Goal: Information Seeking & Learning: Compare options

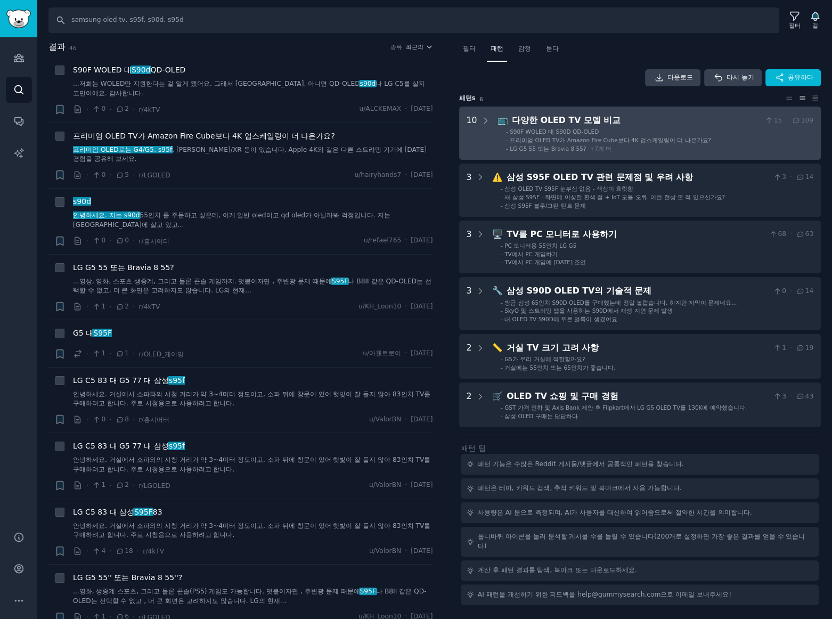
click at [675, 126] on div "다양한 OLED TV 모델 비교" at bounding box center [636, 120] width 249 height 13
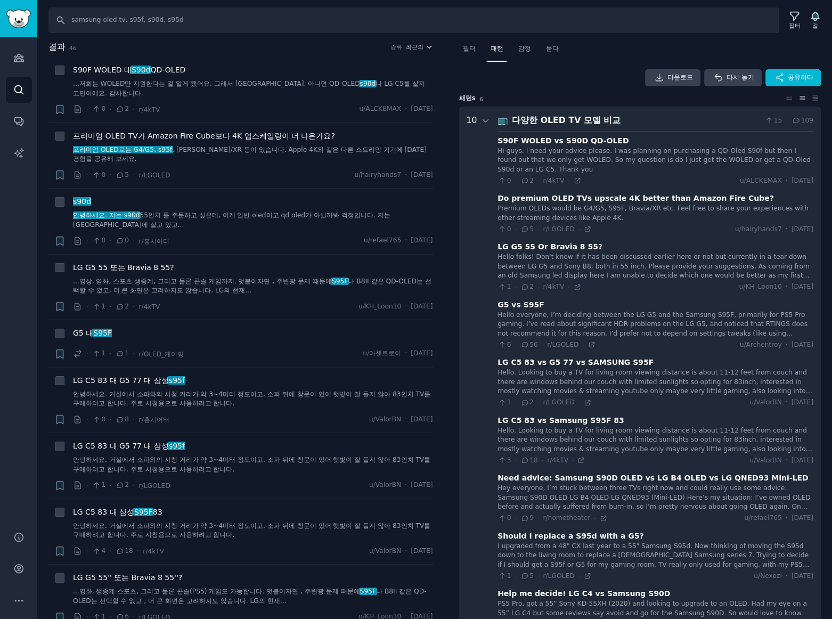
scroll to position [66, 0]
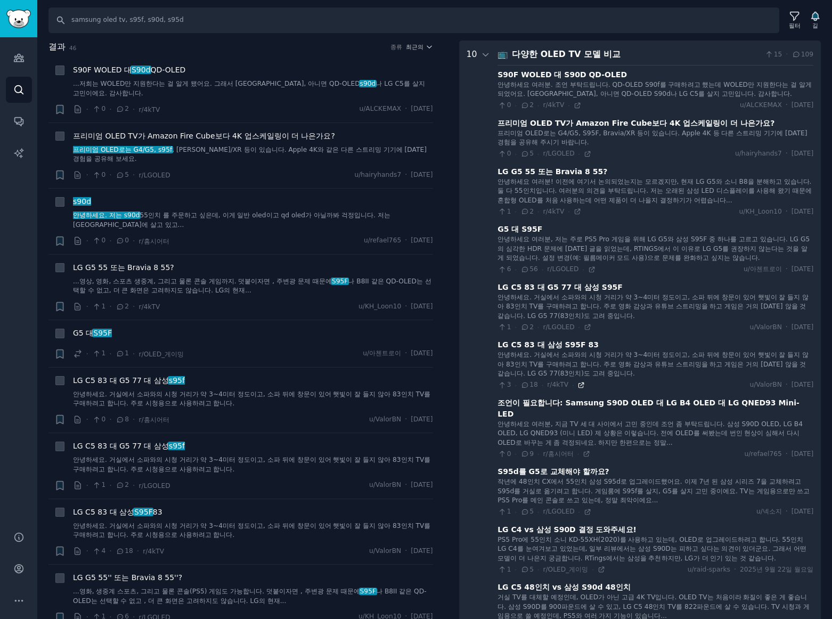
click at [577, 384] on icon at bounding box center [580, 384] width 7 height 7
click at [584, 452] on icon at bounding box center [586, 454] width 5 height 5
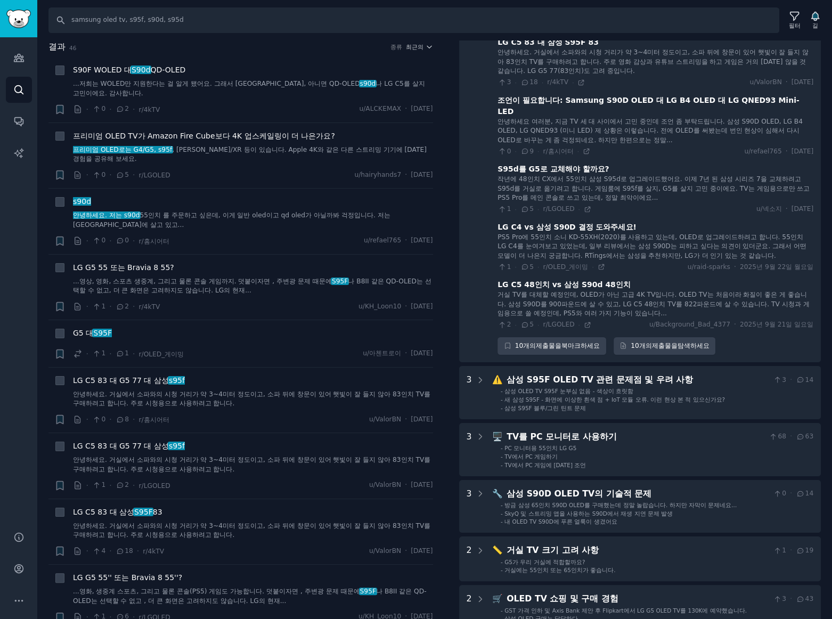
scroll to position [389, 0]
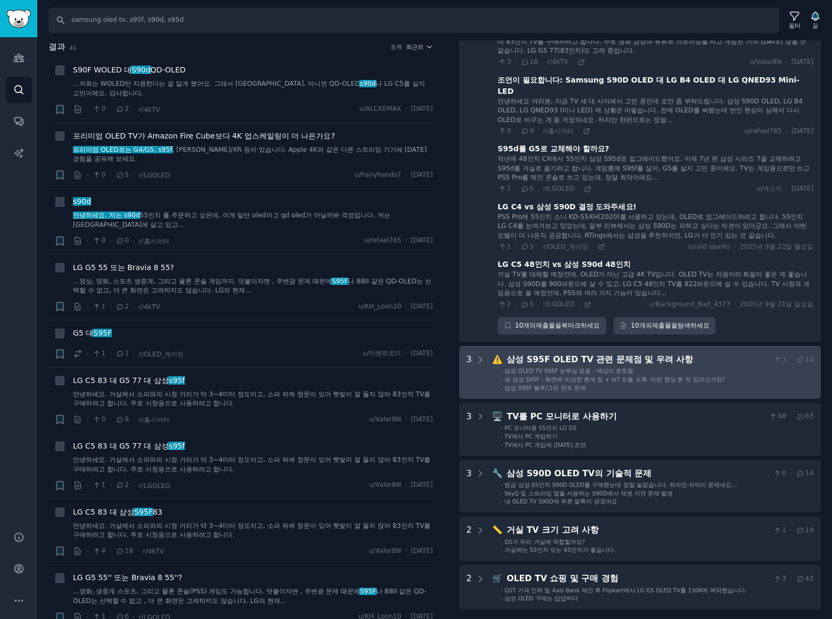
click at [685, 376] on font "새 삼성 S95F - 화면에 이상한 흰색 점 + IoT 모듈 오류. 이런 현상 본 적 있으신가요?" at bounding box center [614, 379] width 221 height 6
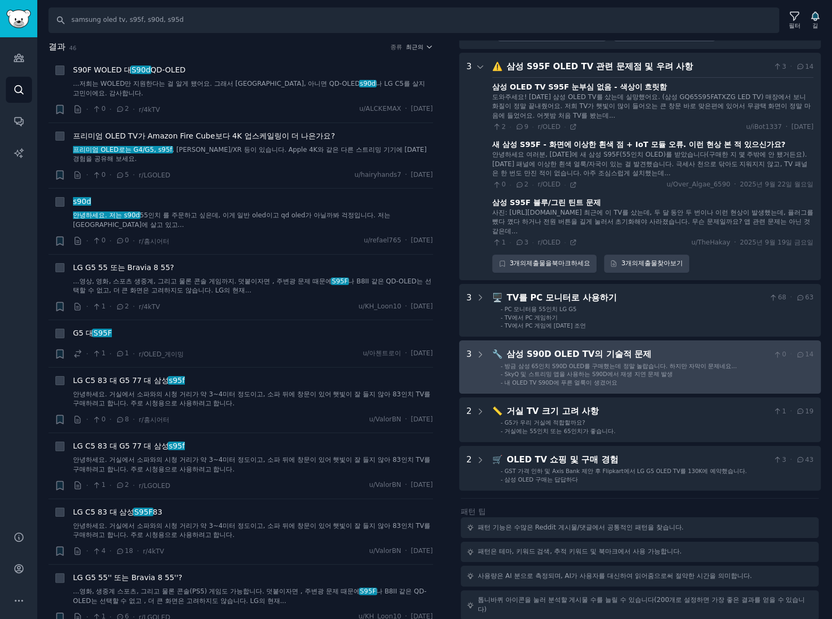
scroll to position [682, 0]
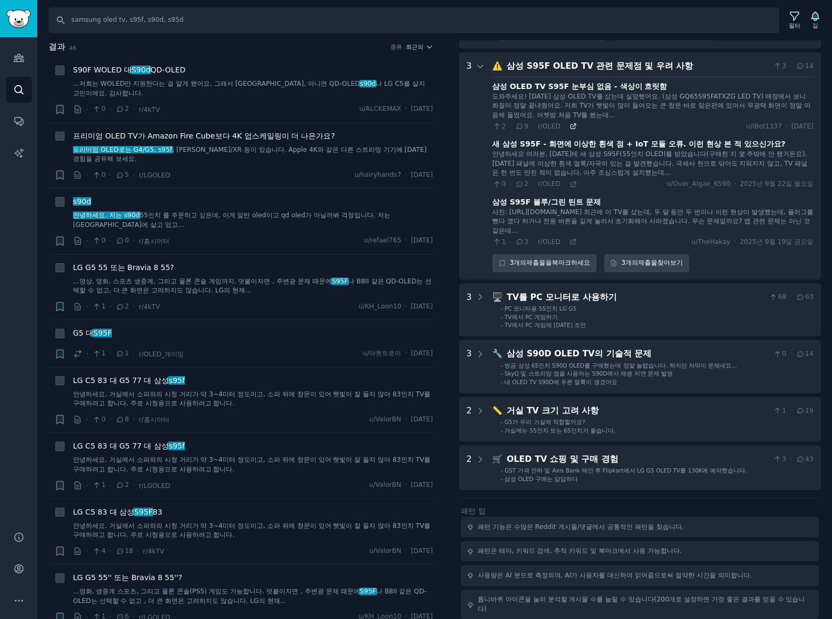
click at [569, 123] on icon at bounding box center [572, 126] width 7 height 7
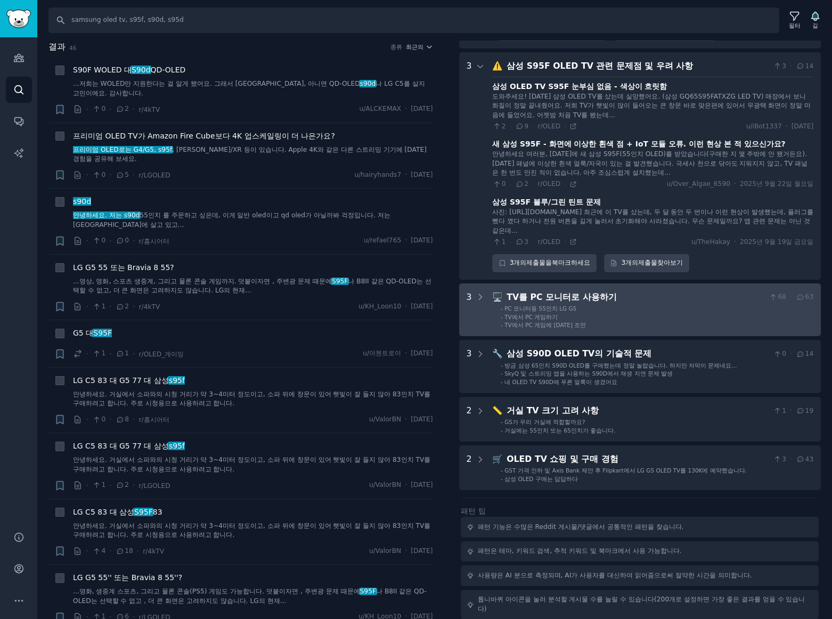
click at [687, 313] on li "- TV에서 PC 게임하기" at bounding box center [657, 316] width 313 height 7
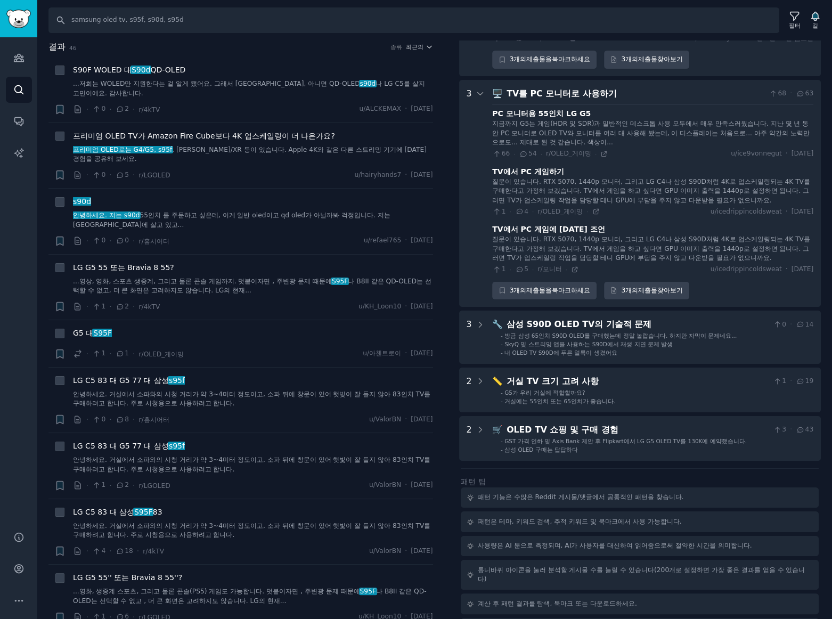
scroll to position [897, 0]
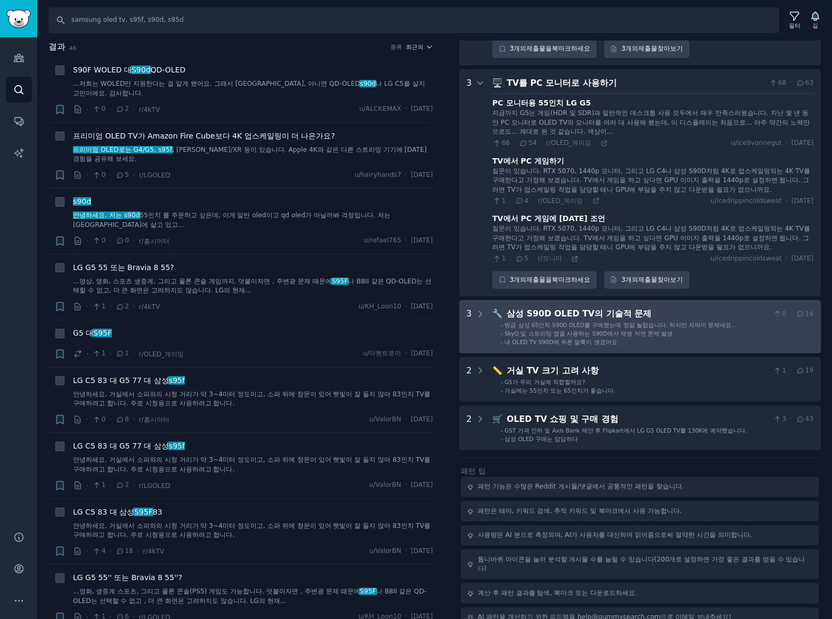
click at [702, 330] on li "- SkyQ 및 스트리밍 앱을 사용하는 S90D에서 재생 지연 문제 발생" at bounding box center [657, 333] width 313 height 7
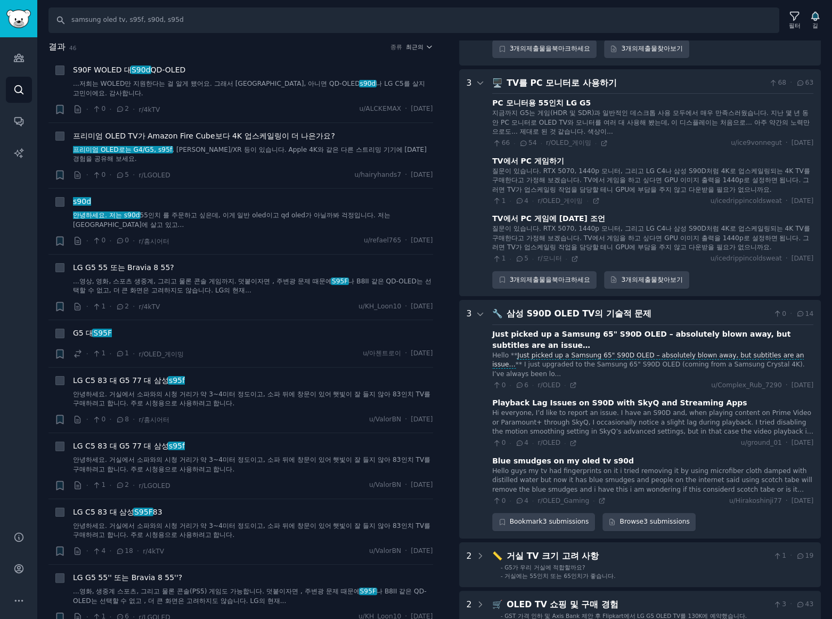
scroll to position [1061, 0]
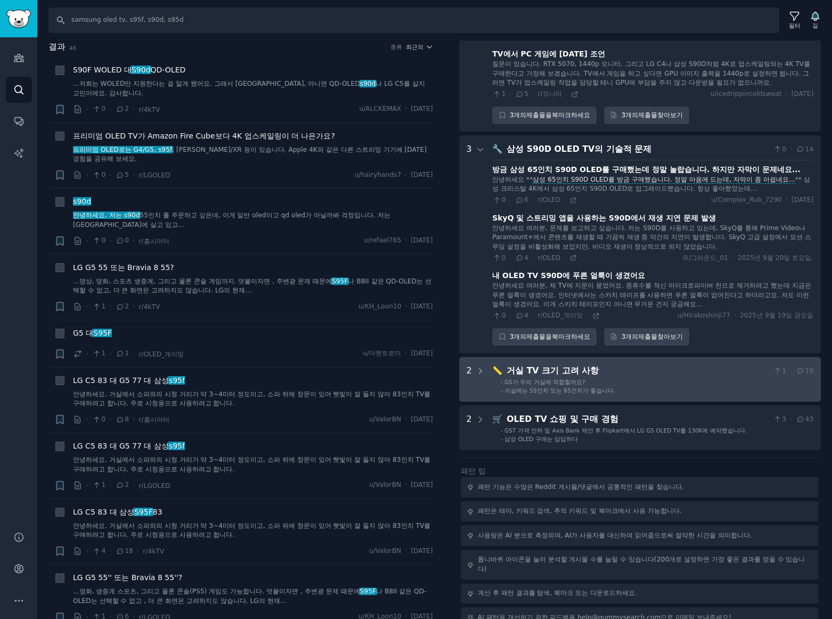
click at [686, 364] on div "거실 TV 크기 고려 사항" at bounding box center [638, 370] width 263 height 13
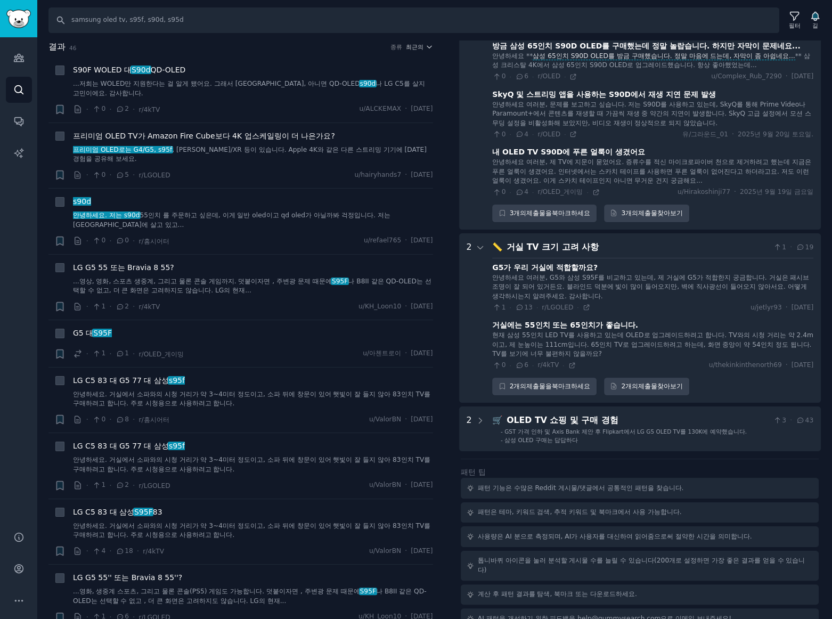
scroll to position [1186, 0]
click at [583, 303] on icon at bounding box center [586, 306] width 7 height 7
click at [418, 46] on font "최근의" at bounding box center [415, 47] width 18 height 6
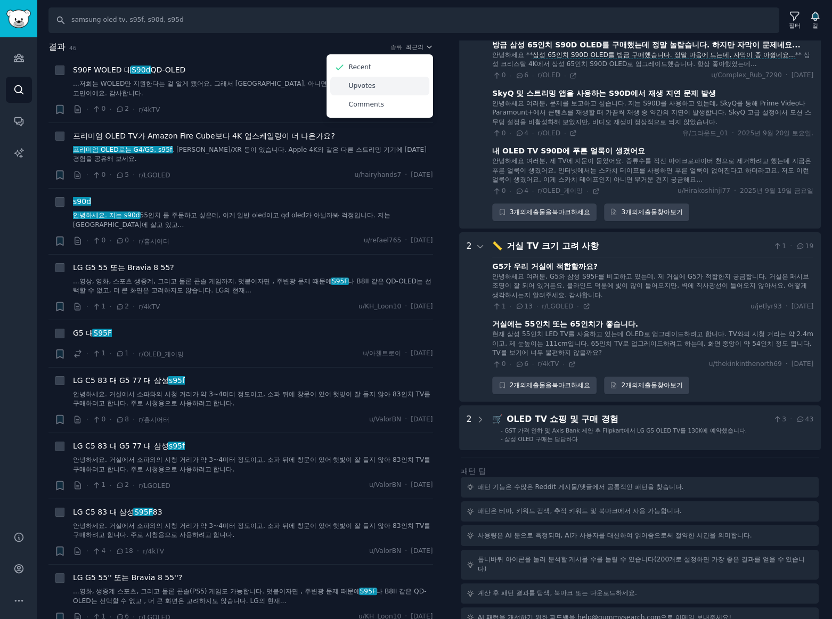
click at [357, 86] on p "Upvotes" at bounding box center [362, 87] width 27 height 10
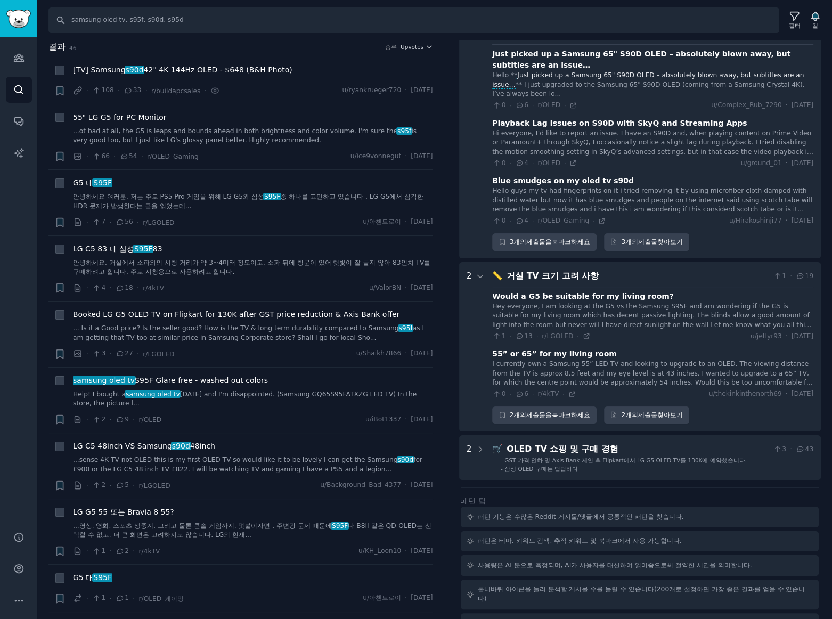
scroll to position [1206, 0]
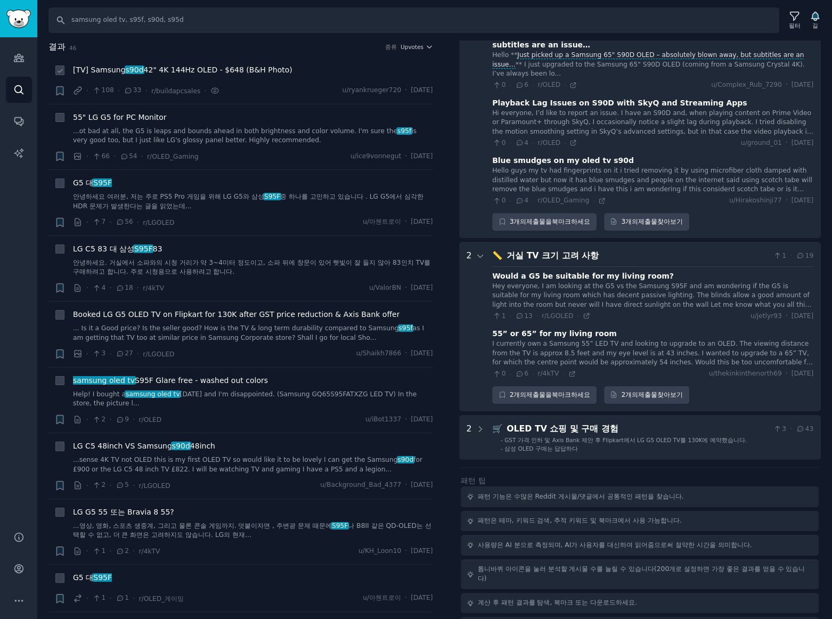
click at [307, 86] on div "· 108 · 33 · r/buildapcsales · u/ryankrueger720 · Fri 2025. 9. 19." at bounding box center [253, 90] width 360 height 11
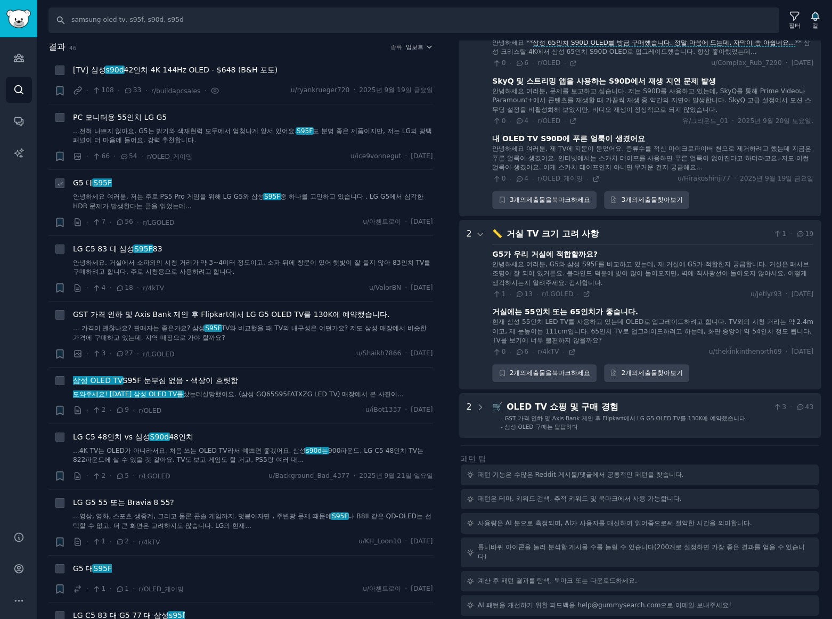
scroll to position [1186, 0]
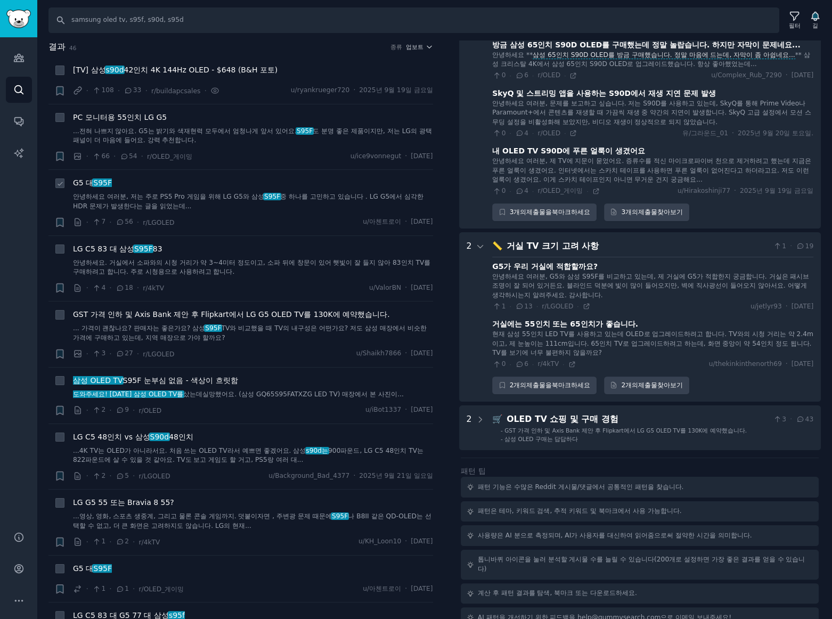
click at [101, 181] on font "S95F" at bounding box center [102, 182] width 19 height 9
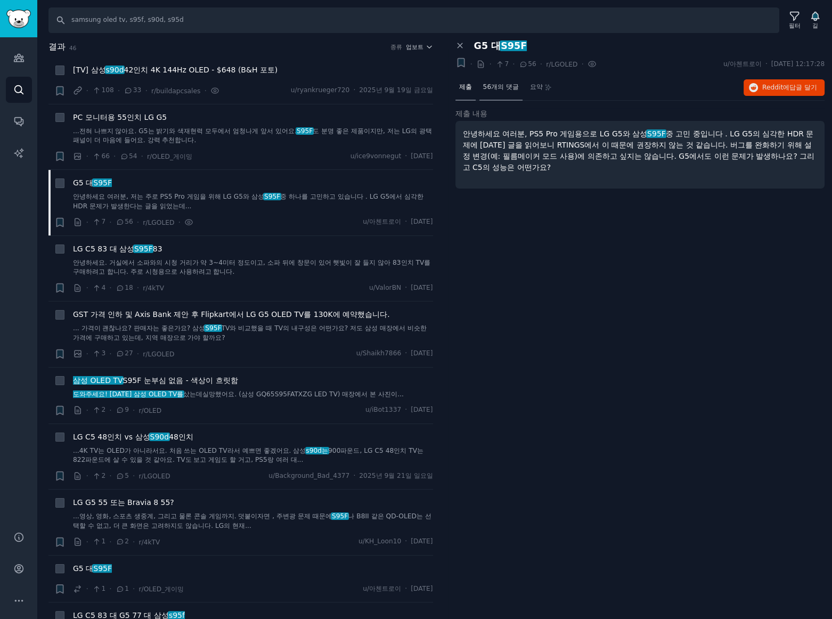
click at [494, 88] on font "56개의 댓글" at bounding box center [501, 86] width 36 height 7
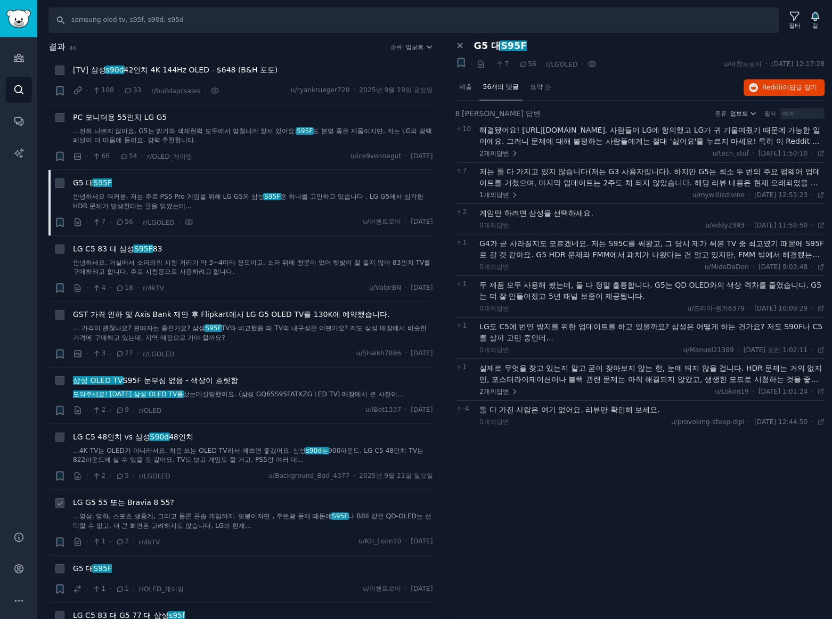
click at [131, 502] on font "LG G5 55 또는 Bravia 8 55?" at bounding box center [123, 502] width 101 height 9
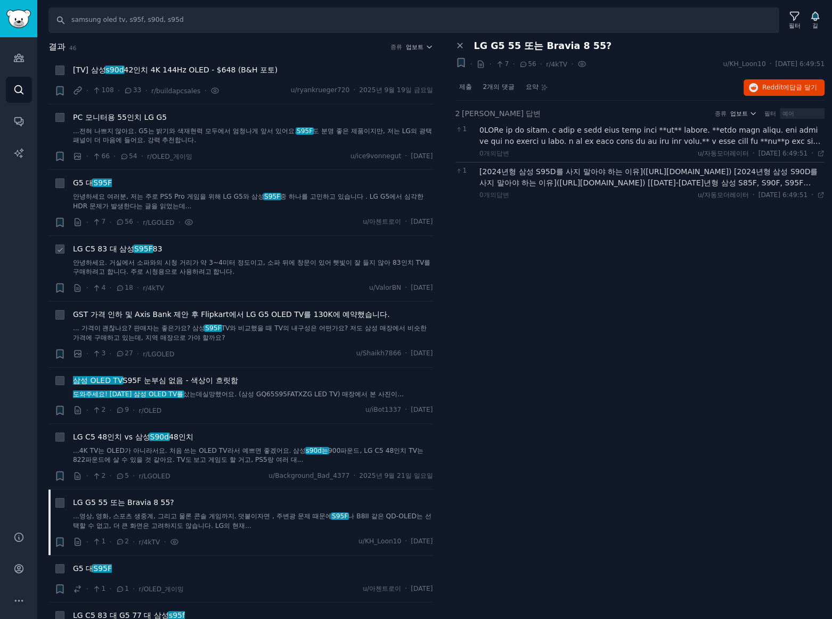
drag, startPoint x: 122, startPoint y: 246, endPoint x: 128, endPoint y: 245, distance: 6.0
click at [122, 246] on font "LG C5 83 대 삼성" at bounding box center [103, 249] width 61 height 9
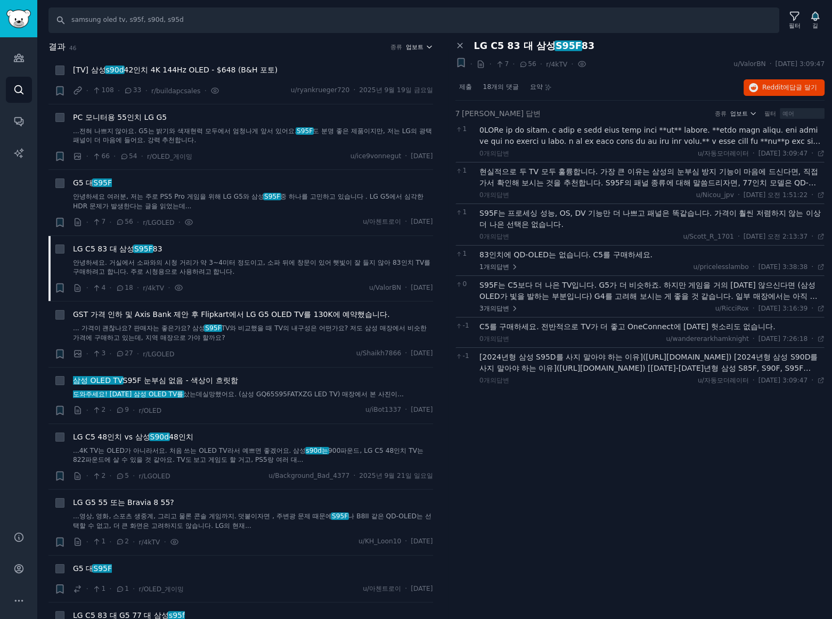
click at [417, 44] on font "업보트" at bounding box center [415, 47] width 18 height 6
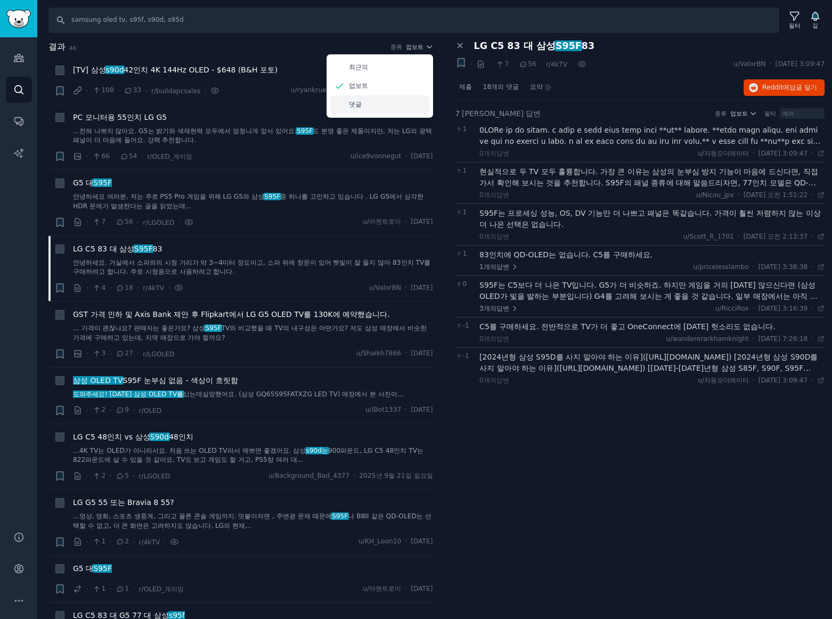
click at [354, 105] on font "댓글" at bounding box center [355, 104] width 13 height 7
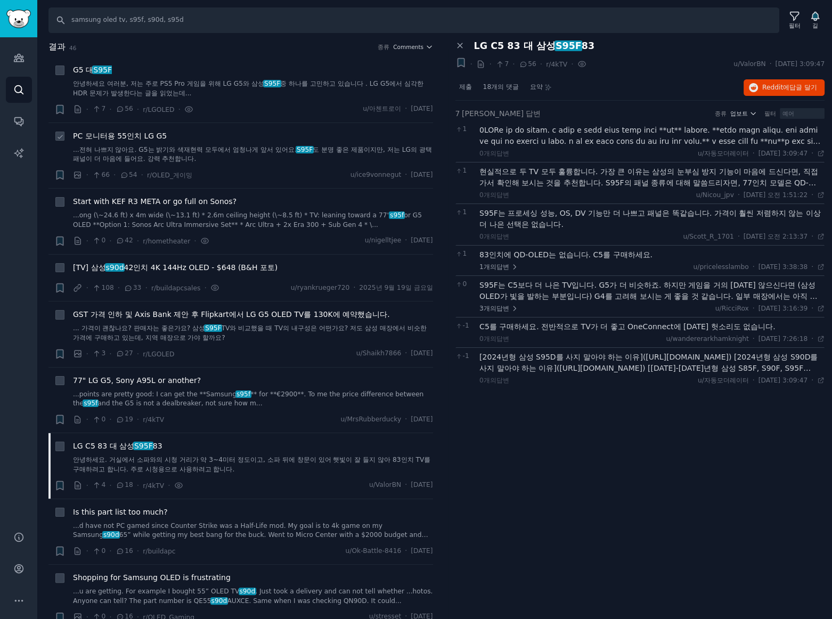
click at [131, 132] on font "PC 모니터용 55인치 LG G5" at bounding box center [120, 136] width 94 height 9
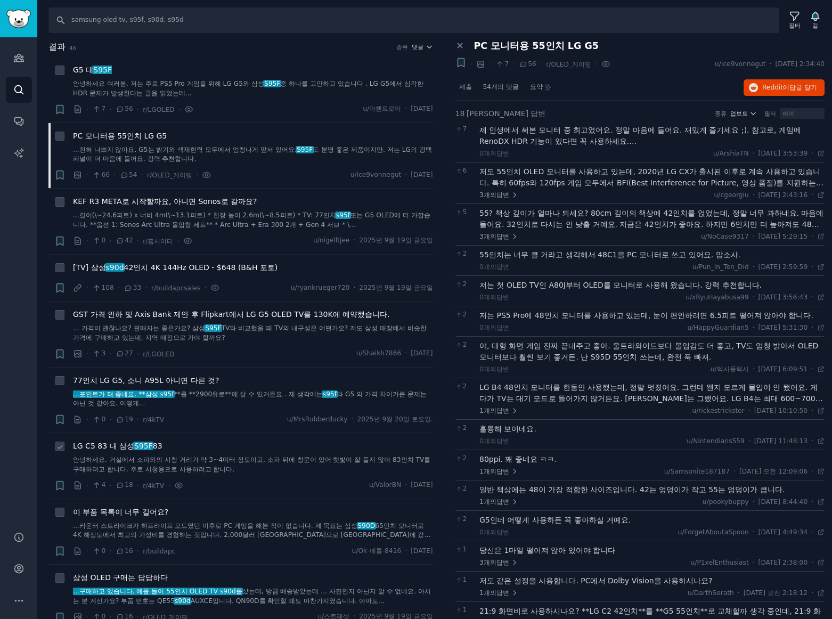
click at [140, 447] on font "S95F" at bounding box center [143, 446] width 19 height 9
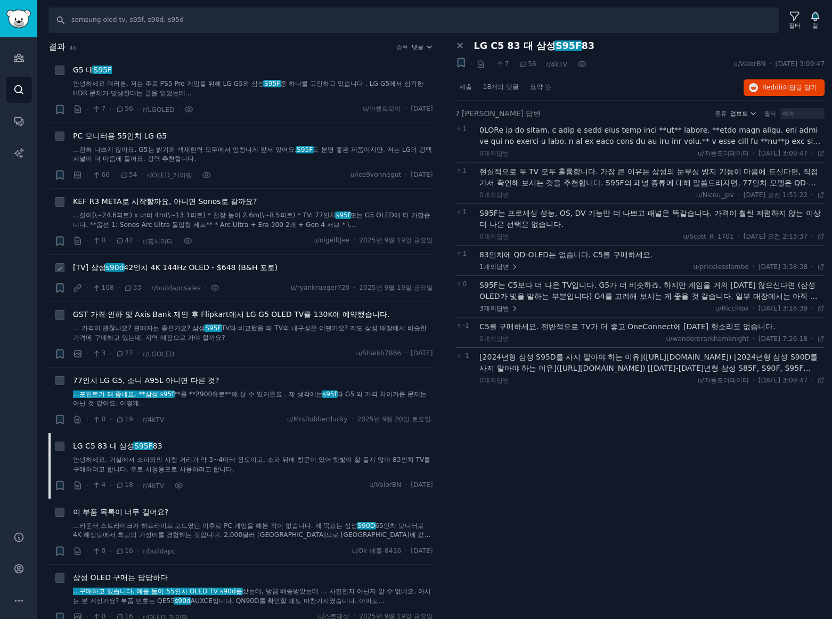
click at [209, 268] on font "42인치 4K 144Hz OLED - $648 (B&H 포토)" at bounding box center [201, 267] width 154 height 9
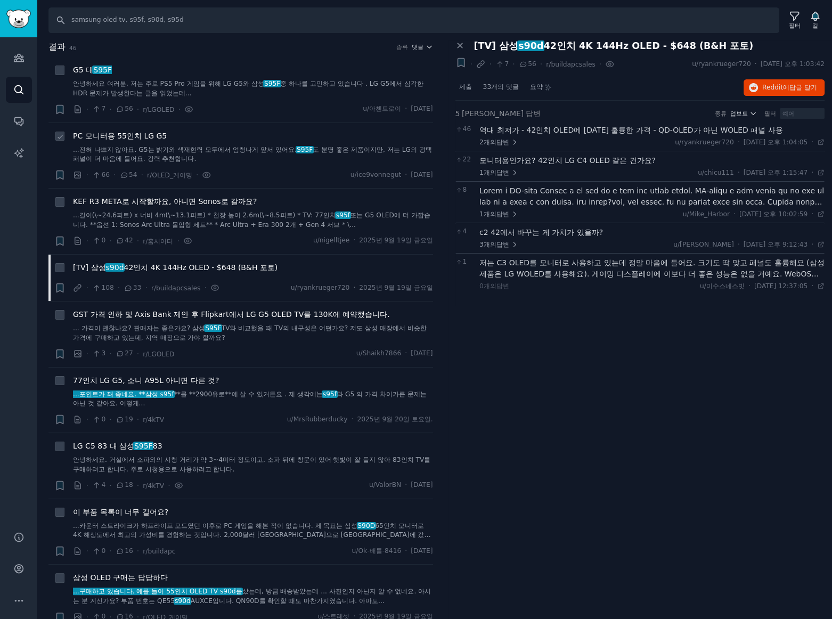
click at [142, 137] on font "PC 모니터용 55인치 LG G5" at bounding box center [120, 136] width 94 height 9
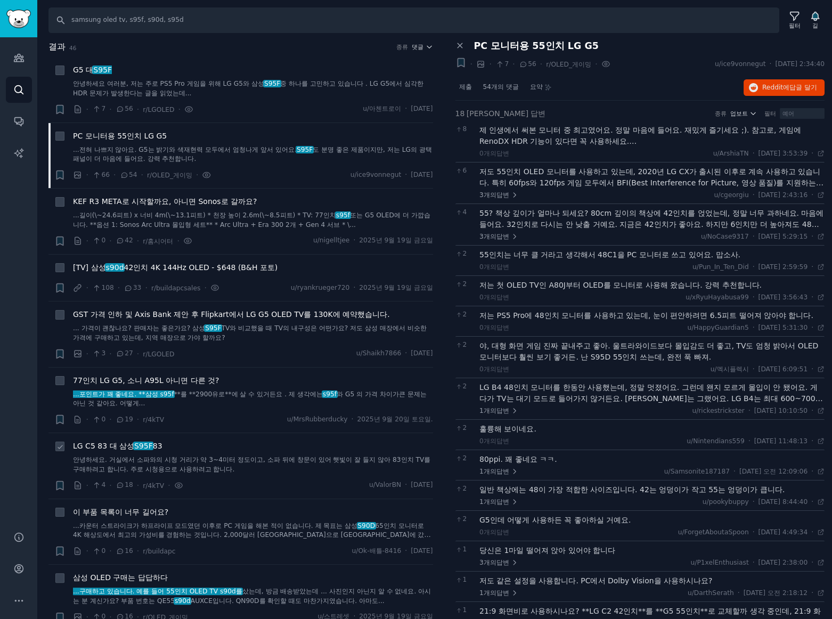
click at [133, 446] on font "LG C5 83 대 삼성" at bounding box center [103, 446] width 61 height 9
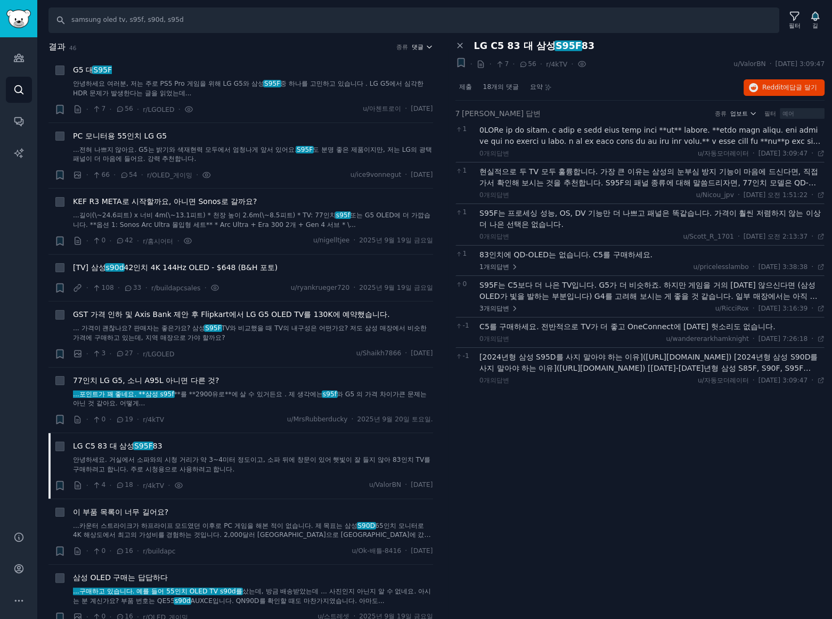
click at [414, 44] on font "댓글" at bounding box center [418, 47] width 12 height 6
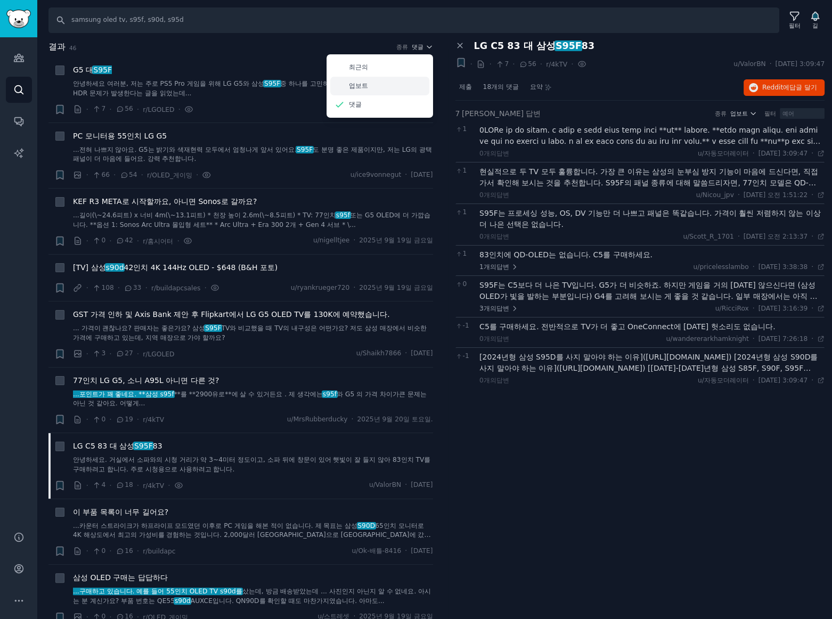
click at [357, 87] on font "업보트" at bounding box center [358, 85] width 19 height 7
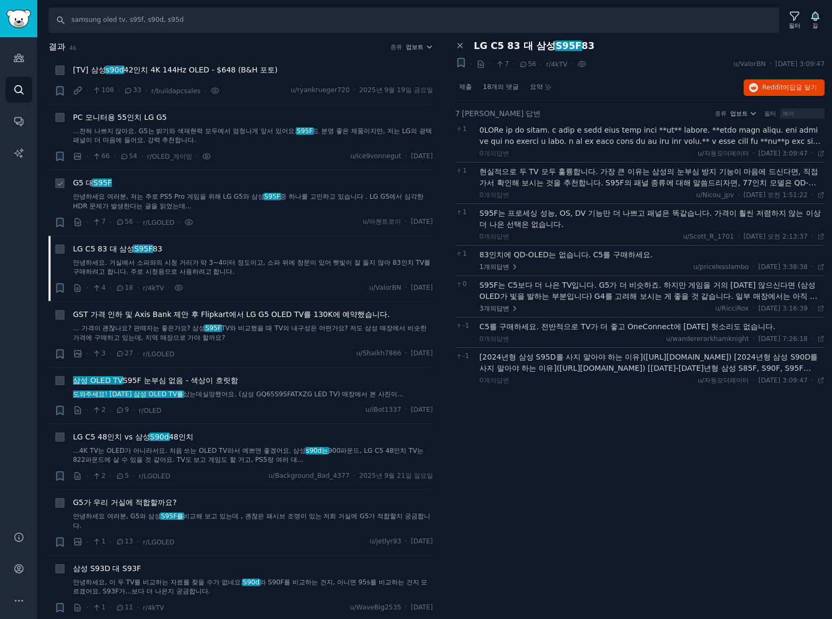
click at [99, 184] on font "S95F" at bounding box center [102, 182] width 19 height 9
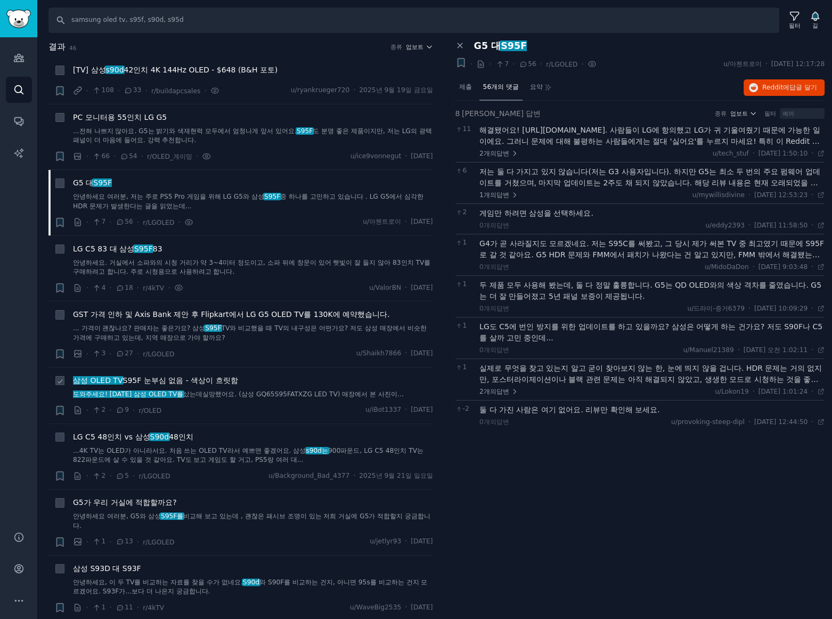
drag, startPoint x: 194, startPoint y: 380, endPoint x: 311, endPoint y: 380, distance: 117.2
click at [194, 380] on font "S95F 눈부심 없음 - 색상이 흐릿함" at bounding box center [180, 380] width 115 height 9
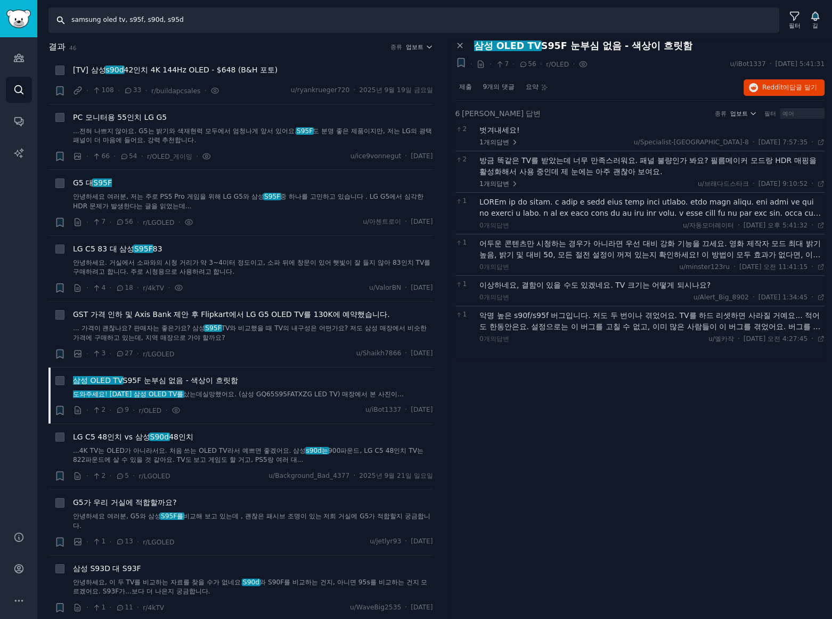
drag, startPoint x: 217, startPoint y: 15, endPoint x: 7, endPoint y: 11, distance: 209.4
click at [30, 11] on div "청중 찾다 대화 AI 보고서 돕다 계정 더 찾다 samsung oled tv, s95f, s90d, s95d 필터 길 결과 46 종류 업보트 …" at bounding box center [416, 309] width 832 height 619
type input "samsung odyssey, samsung g9, odyssey g9, g8, g7"
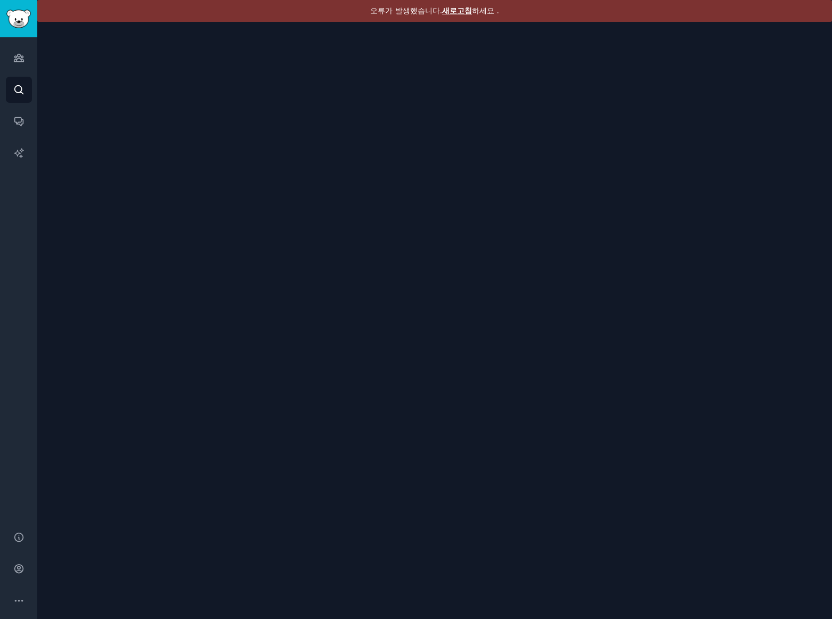
click at [458, 11] on font "새로고침" at bounding box center [457, 10] width 30 height 9
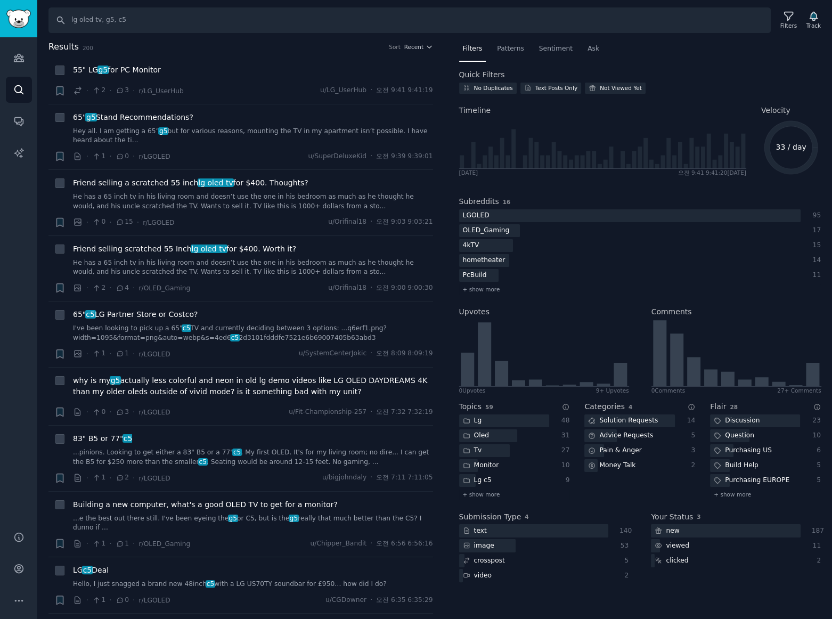
click at [302, 53] on div "Results 200 Sort Recent" at bounding box center [240, 48] width 385 height 17
click at [507, 50] on span "Patterns" at bounding box center [510, 49] width 27 height 10
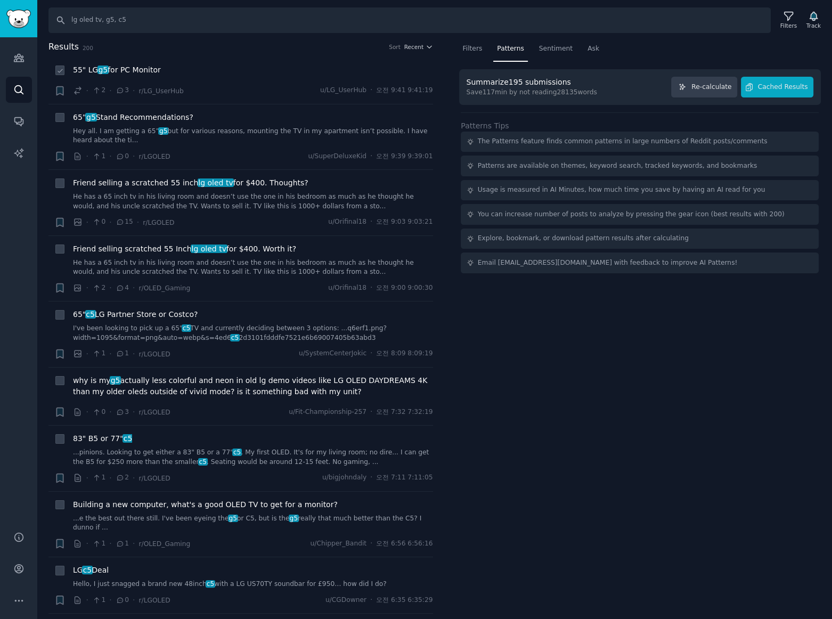
click at [213, 62] on li "+ 55" LG g5 for PC Monitor · 2 · 3 · r/LG_UserHub u/LG_UserHub · 오전 9:41 9:41:19" at bounding box center [240, 80] width 385 height 47
click at [418, 47] on span "Recent" at bounding box center [413, 46] width 19 height 7
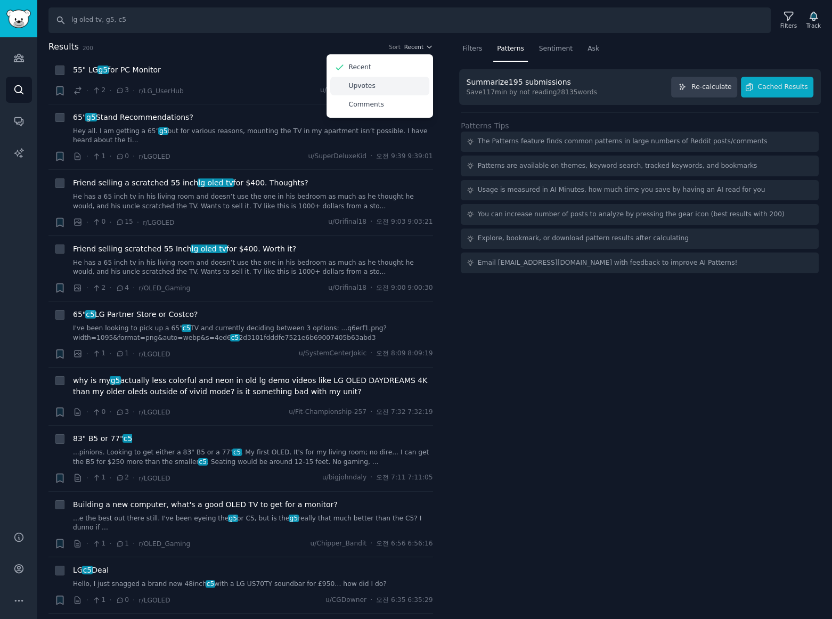
click at [363, 82] on p "Upvotes" at bounding box center [362, 87] width 27 height 10
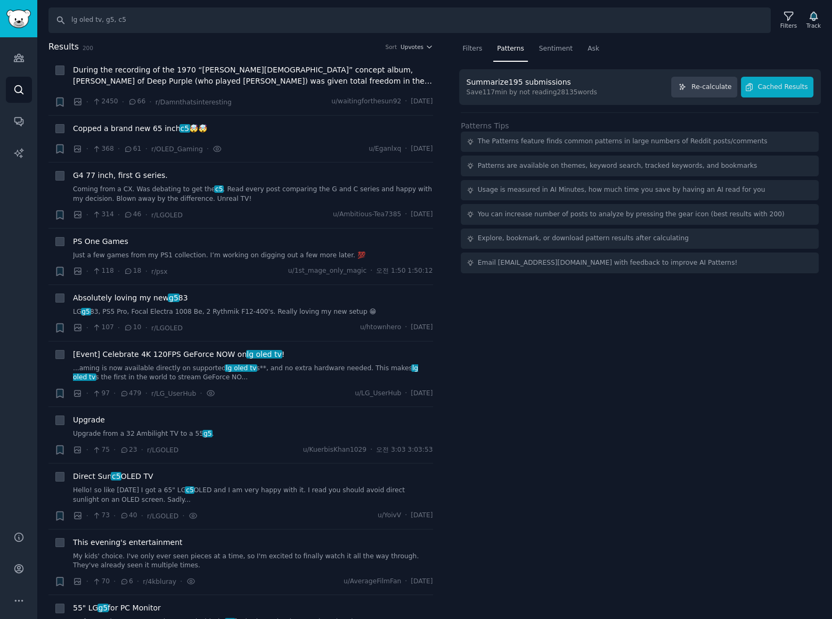
drag, startPoint x: 263, startPoint y: 123, endPoint x: 654, endPoint y: 336, distance: 445.3
click at [654, 336] on div "Filters Patterns Sentiment Ask Summarize 195 submissions Save 117 min by not re…" at bounding box center [640, 329] width 385 height 579
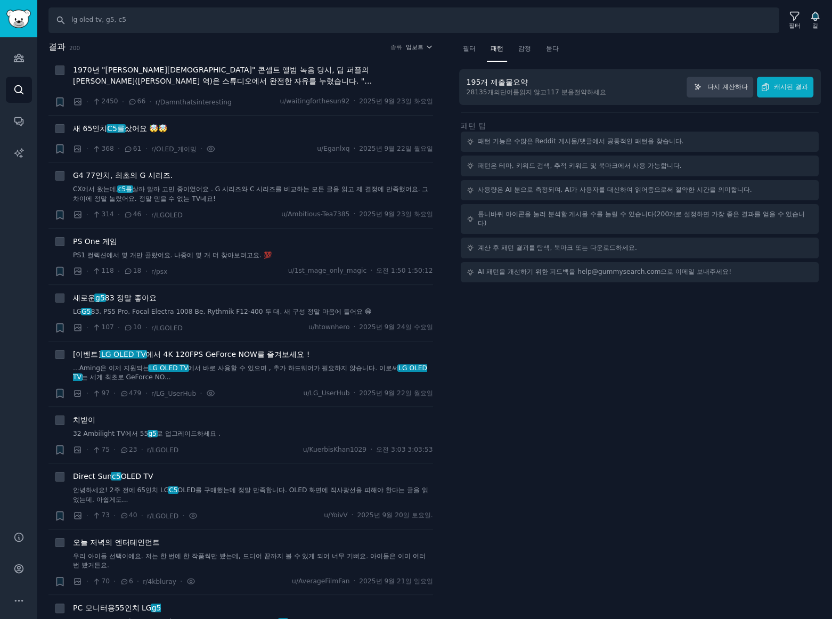
click at [535, 371] on div "필터 패턴 감정 묻다 195개 제출물 요약 28135개의 단어를 읽지 않고 117 분을 절약하세요 다시 계산하다 캐시된 결과 패턴 팁 패턴 기…" at bounding box center [640, 329] width 385 height 579
click at [97, 127] on font "새 65인치" at bounding box center [90, 128] width 34 height 9
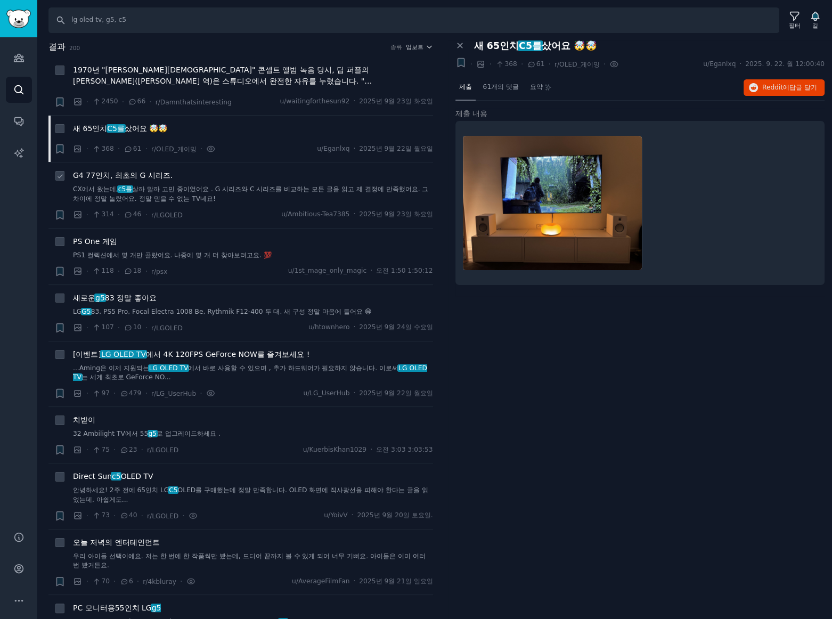
click at [125, 175] on font "G4 77인치, 최초의 G 시리즈." at bounding box center [123, 175] width 100 height 9
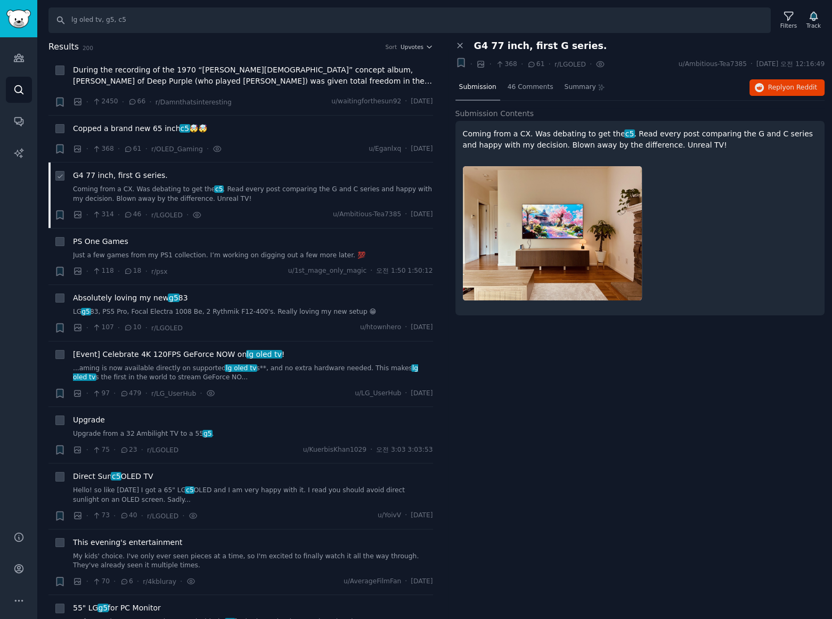
click at [580, 352] on div "Close panel G4 77 inch, first G series. + · · 368 · 61 · r/LGOLED · u/Ambitious…" at bounding box center [640, 329] width 385 height 579
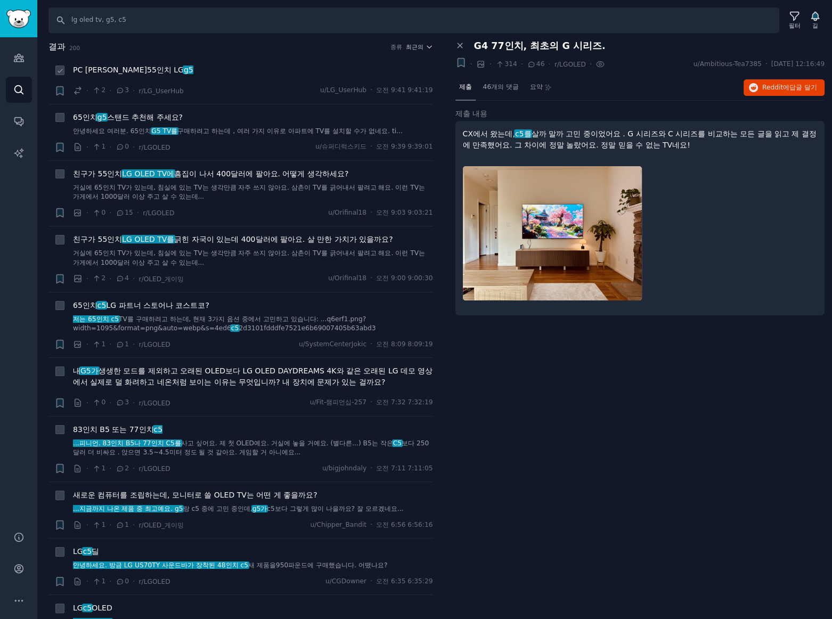
click at [231, 72] on div "PC 모니터용 55인치 LG g5" at bounding box center [253, 69] width 360 height 11
click at [406, 45] on font "최근의" at bounding box center [415, 47] width 18 height 6
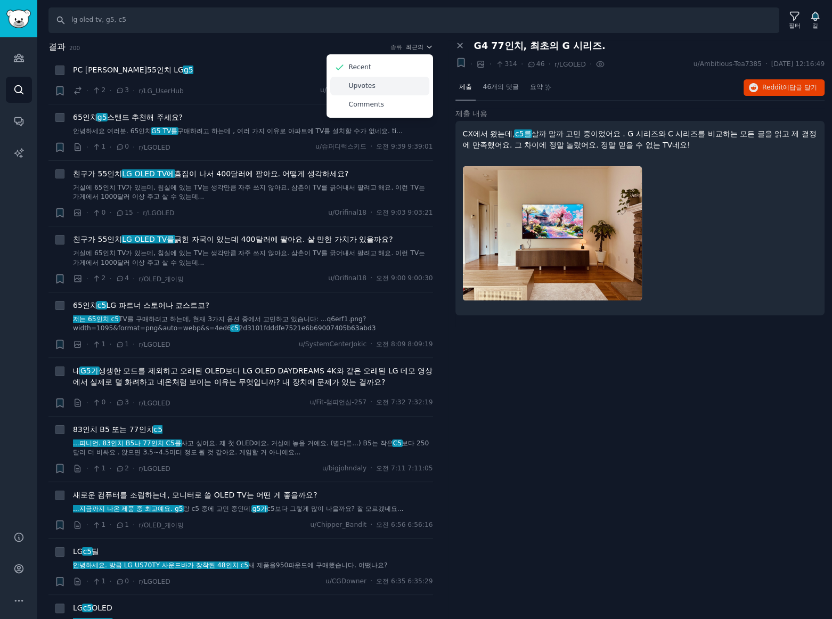
click at [351, 85] on p "Upvotes" at bounding box center [362, 87] width 27 height 10
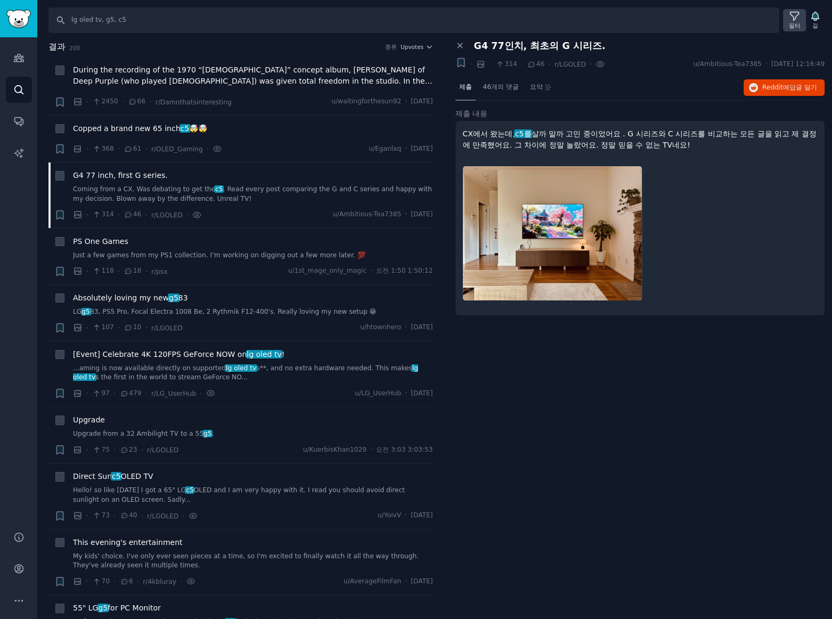
click at [791, 23] on font "필터" at bounding box center [795, 25] width 12 height 6
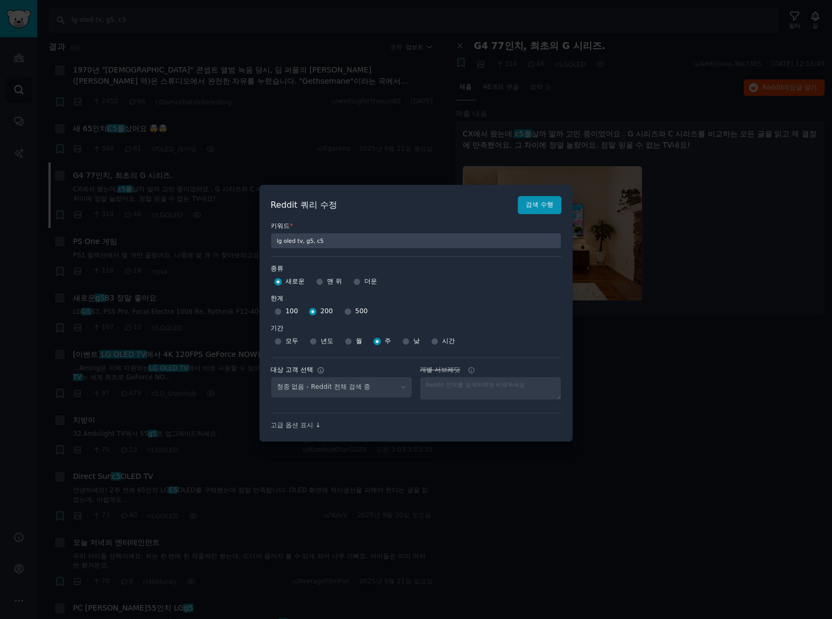
select select "c7830b3eec"
click at [717, 438] on div at bounding box center [416, 309] width 832 height 619
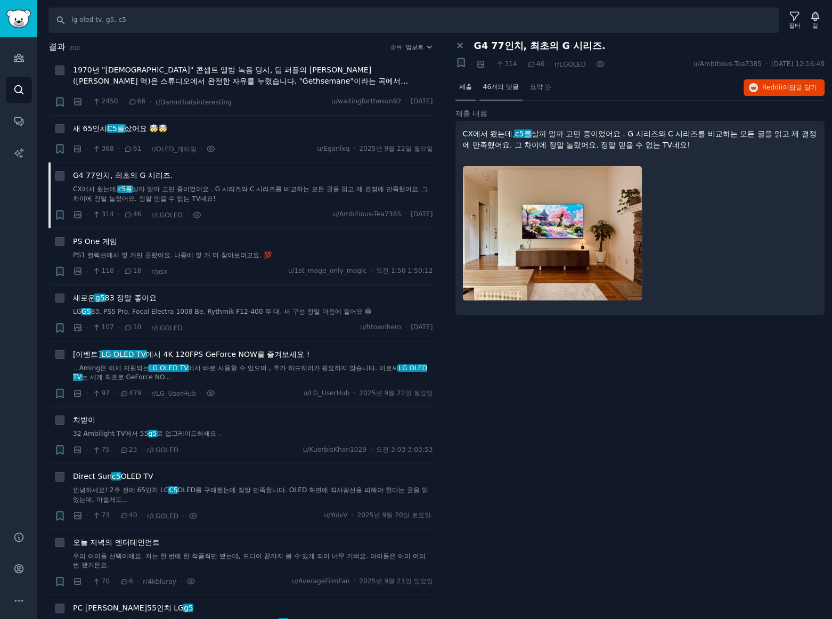
click at [498, 89] on font "46개의 댓글" at bounding box center [501, 86] width 36 height 7
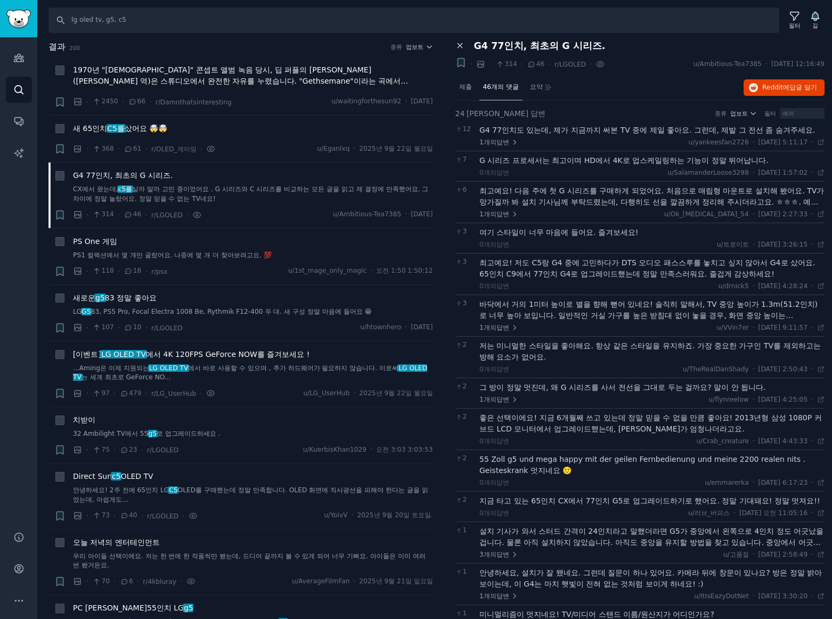
click at [461, 43] on icon at bounding box center [460, 46] width 10 height 10
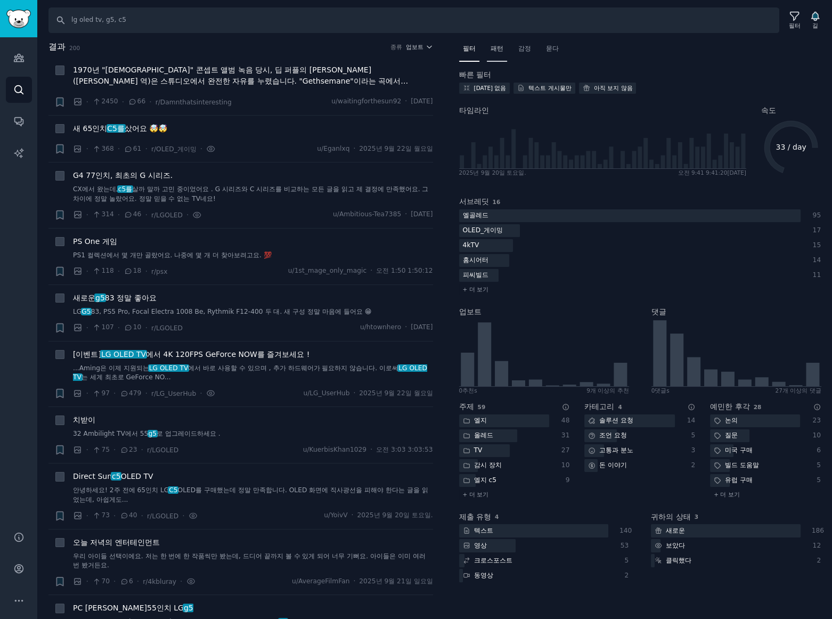
click at [503, 47] on div "패턴" at bounding box center [497, 51] width 20 height 22
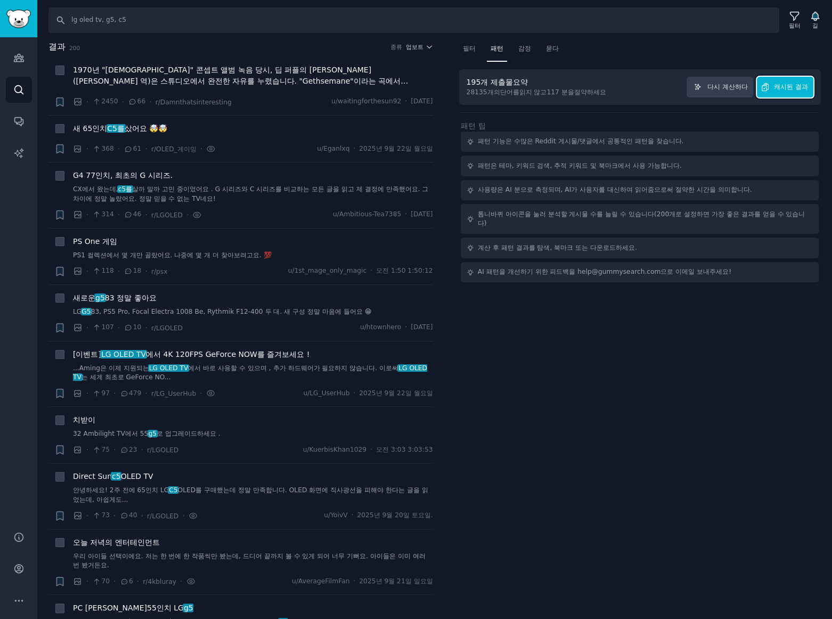
click at [789, 87] on font "캐시된 결과" at bounding box center [791, 86] width 34 height 7
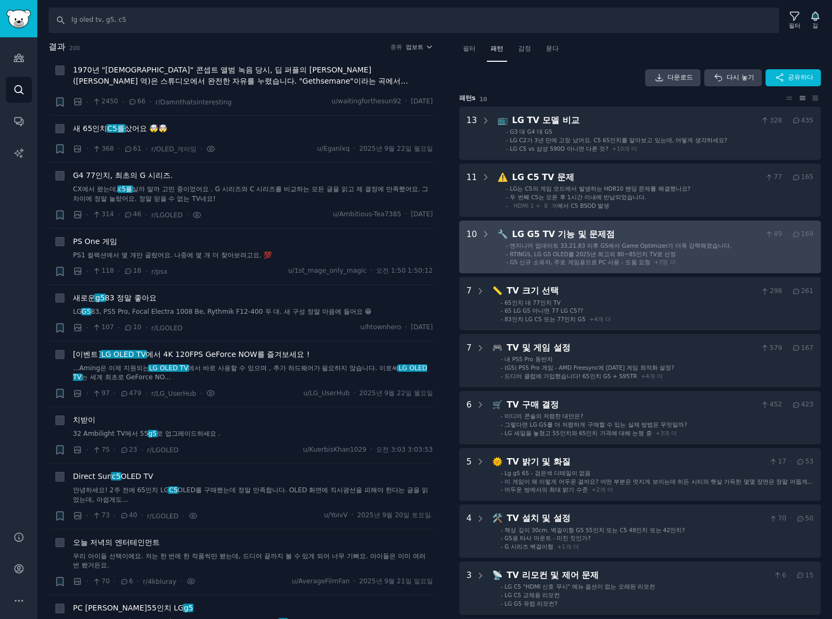
click at [608, 251] on font "RTINGS, LG G5 OLED를 2025년 최고의 80~85인치 TV로 선정" at bounding box center [593, 254] width 166 height 6
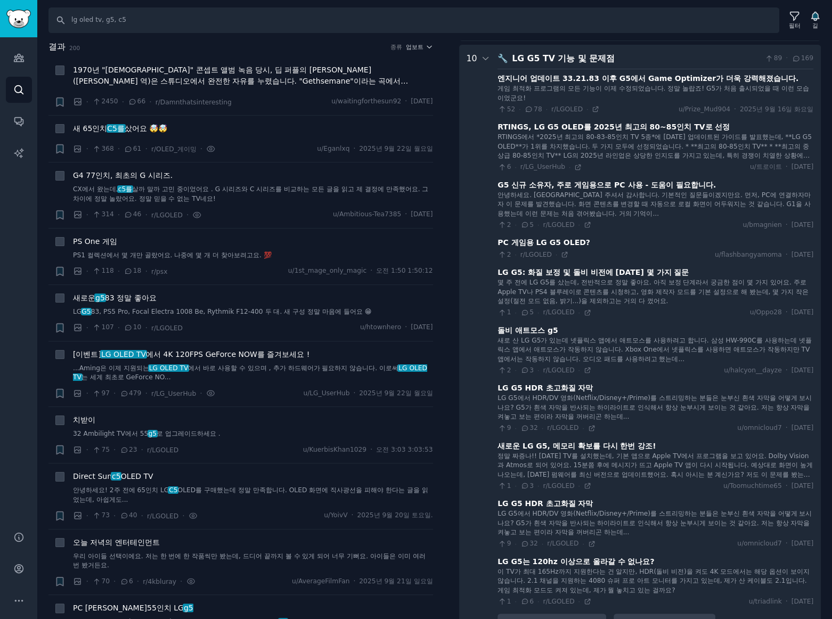
scroll to position [180, 0]
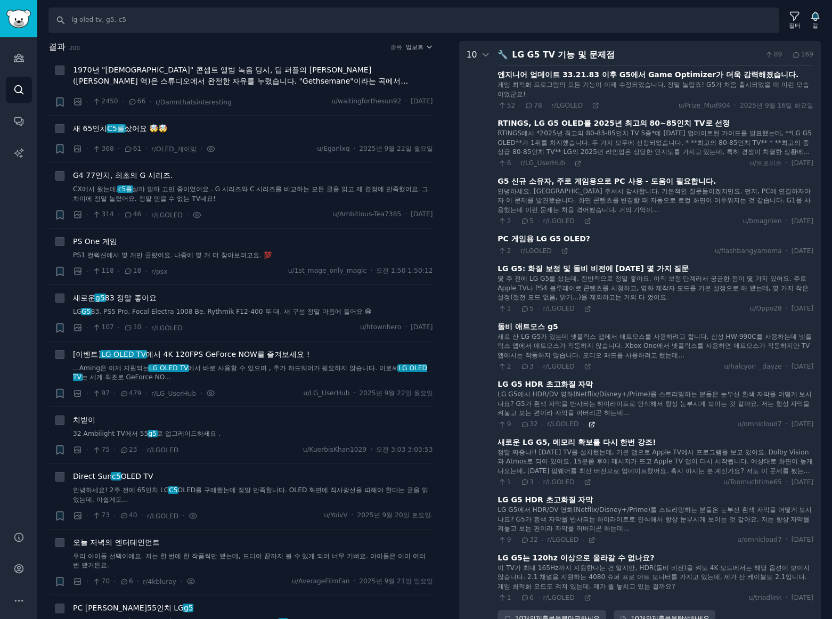
click at [589, 424] on icon at bounding box center [591, 424] width 5 height 5
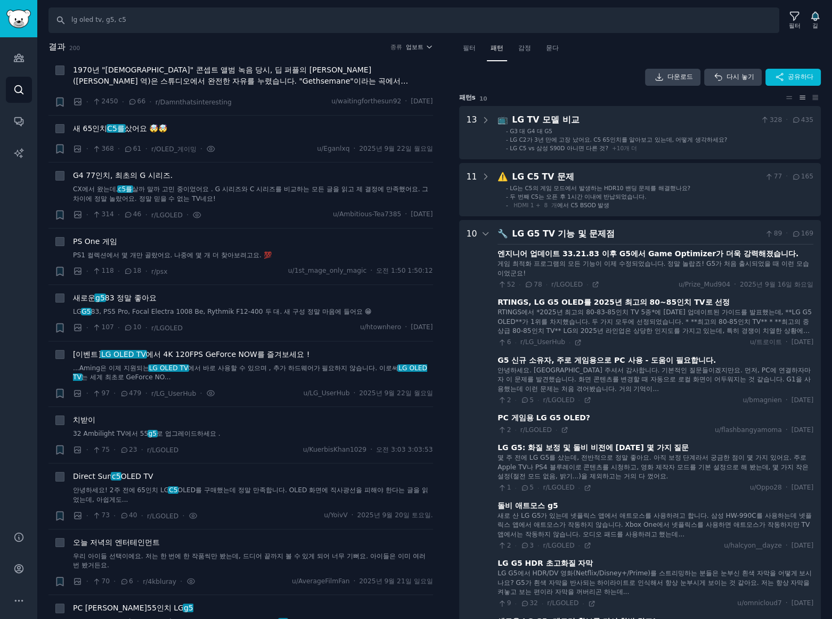
scroll to position [0, 0]
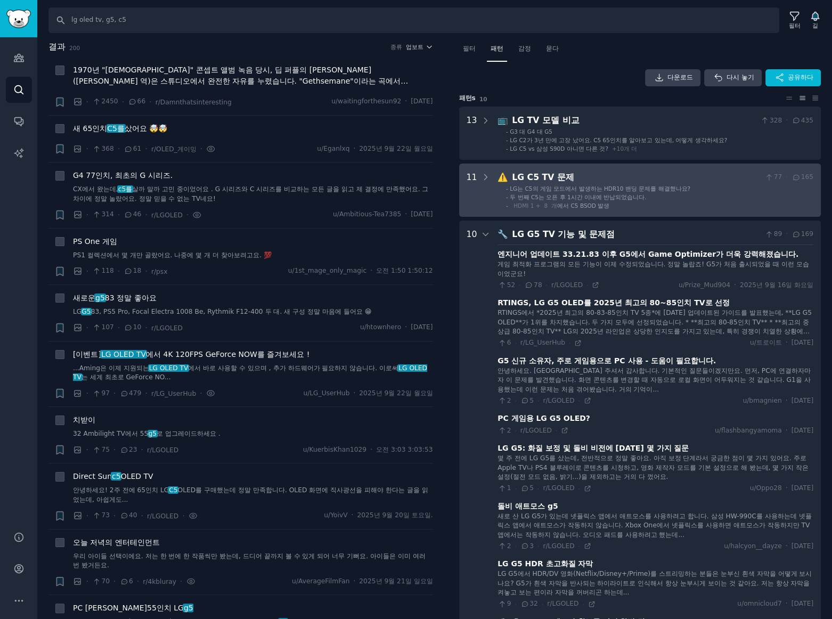
click at [687, 178] on div "LG C5 TV 문제" at bounding box center [636, 177] width 249 height 13
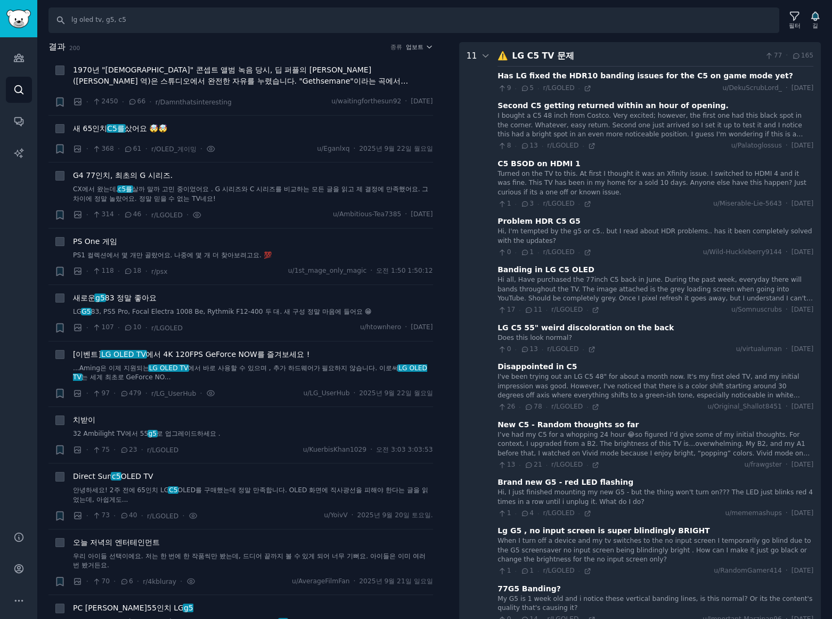
scroll to position [123, 0]
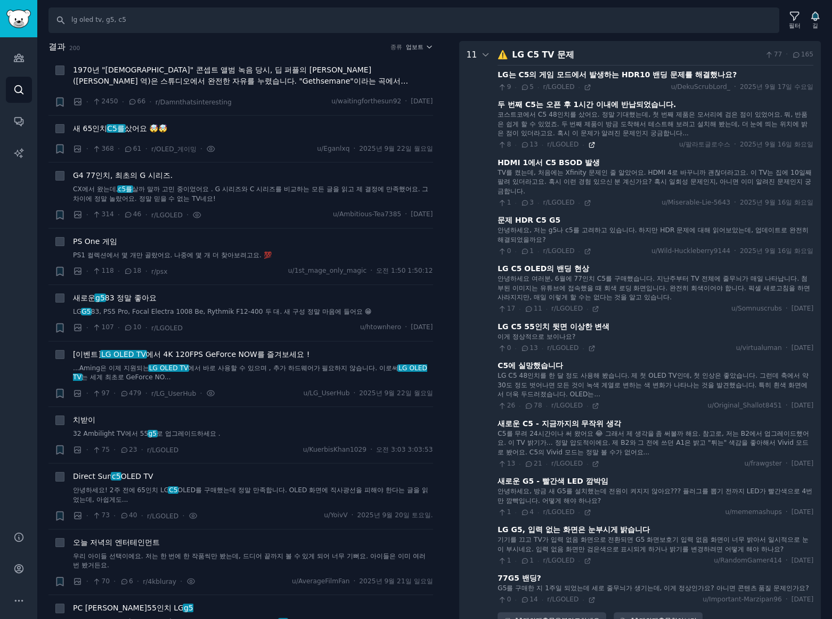
click at [588, 142] on icon at bounding box center [591, 144] width 7 height 7
click at [588, 346] on icon at bounding box center [591, 348] width 7 height 7
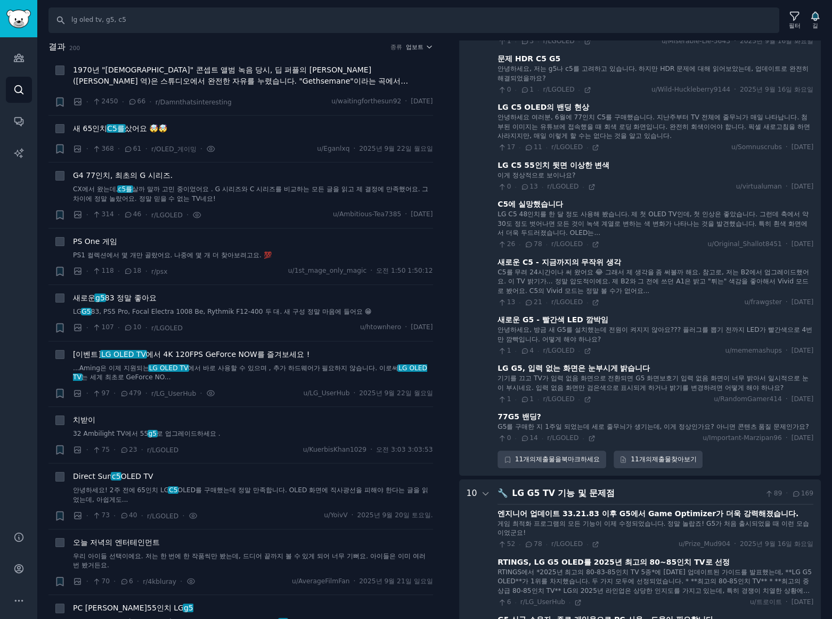
click at [582, 242] on div "26 · 78 · r/LGOLED ·" at bounding box center [549, 245] width 102 height 10
click at [540, 204] on font "C5에 실망했습니다" at bounding box center [531, 204] width 66 height 9
click at [593, 244] on icon at bounding box center [595, 244] width 5 height 5
click at [593, 302] on icon at bounding box center [595, 302] width 5 height 5
click at [616, 367] on font "LG G5, 입력 없는 화면은 눈부시게 밝습니다" at bounding box center [574, 368] width 152 height 9
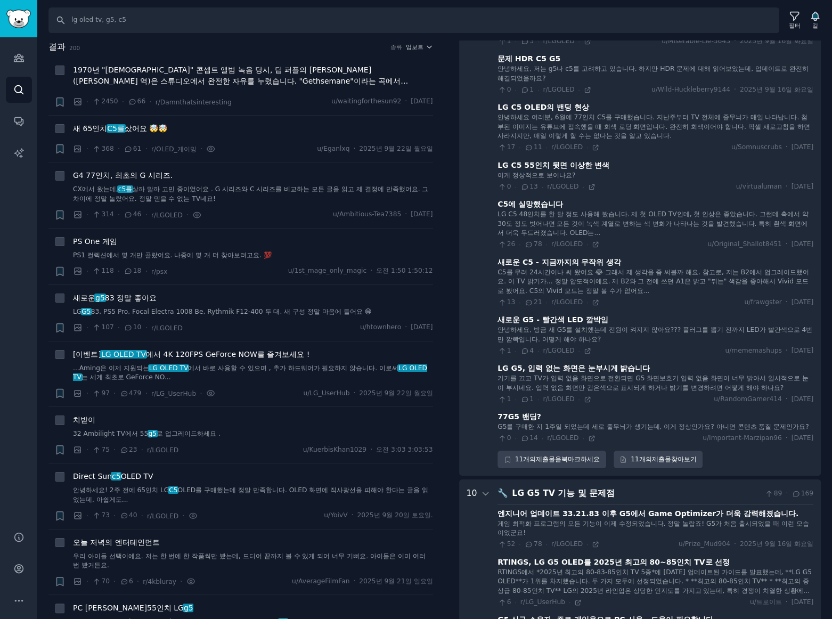
click at [523, 418] on font "77G5 밴딩?" at bounding box center [520, 416] width 44 height 9
click at [589, 441] on icon at bounding box center [591, 438] width 5 height 5
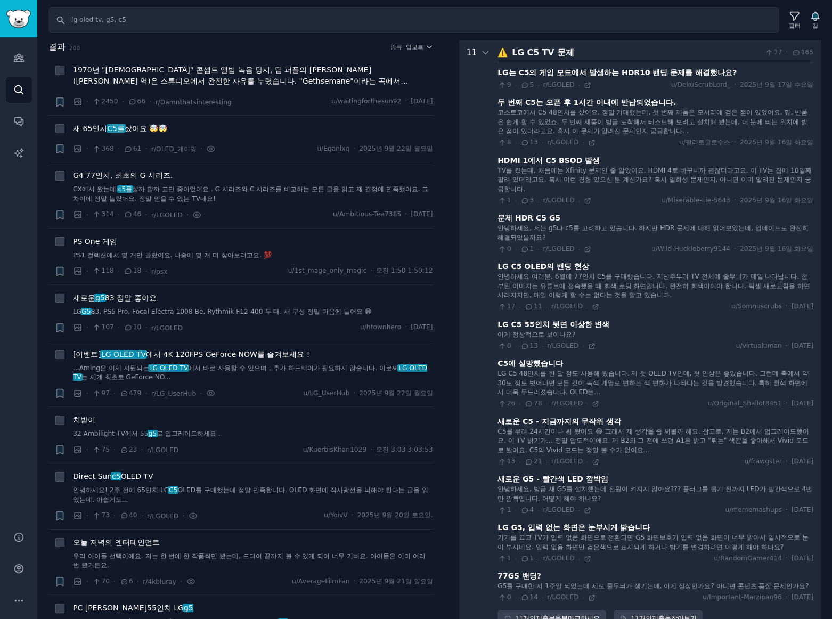
scroll to position [123, 0]
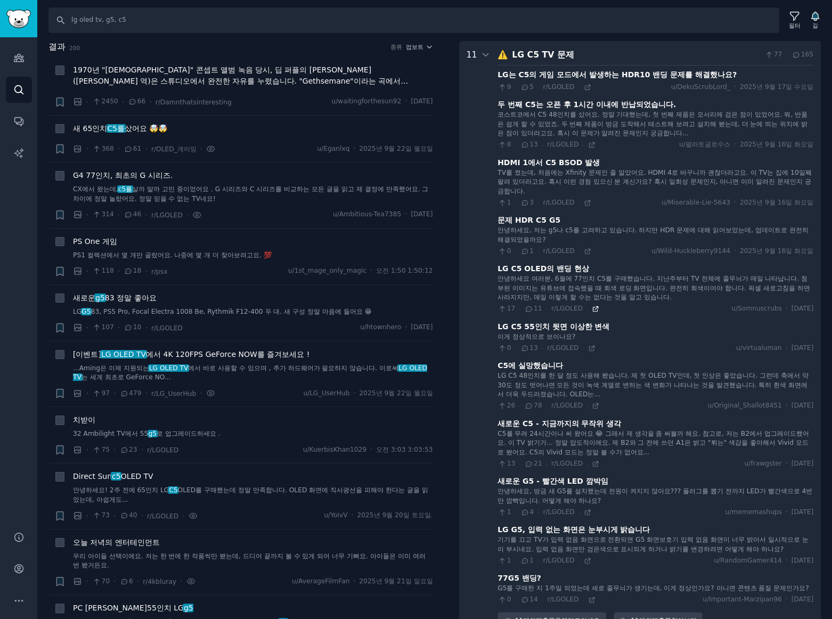
click at [592, 307] on icon at bounding box center [595, 308] width 7 height 7
drag, startPoint x: 130, startPoint y: 298, endPoint x: 169, endPoint y: 298, distance: 39.4
click at [130, 298] on font "83 정말 좋아요" at bounding box center [131, 298] width 52 height 9
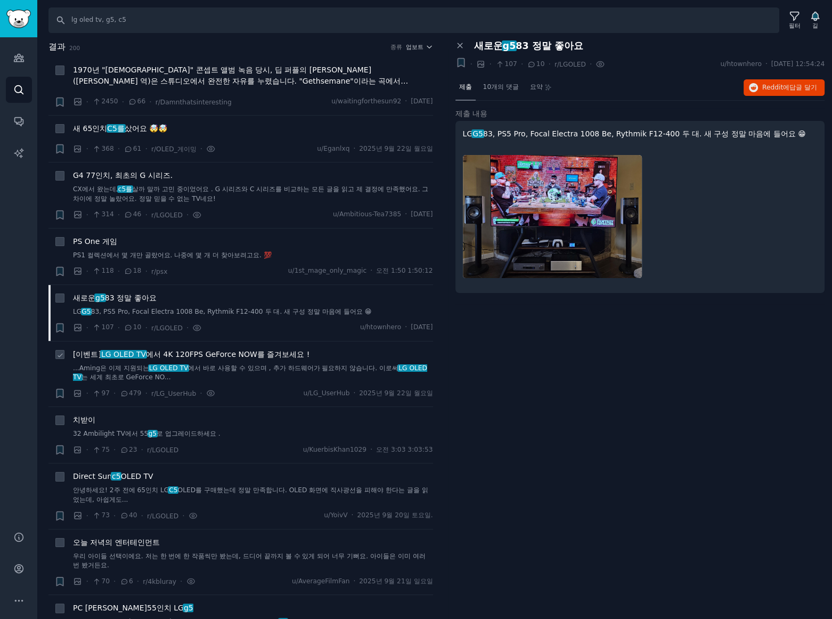
click at [257, 353] on font "에서 4K 120FPS GeForce NOW를 즐겨보세요 !" at bounding box center [228, 354] width 164 height 9
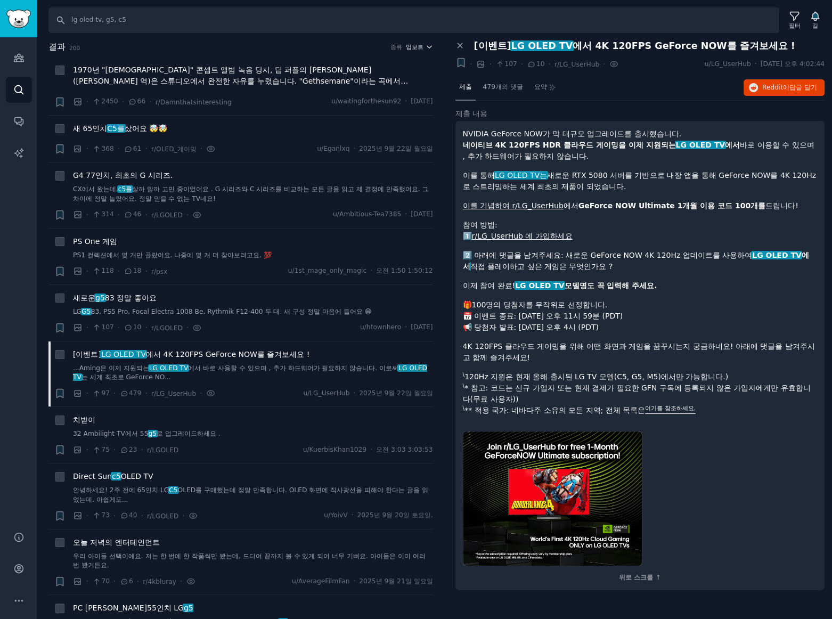
click at [416, 46] on font "업보트" at bounding box center [415, 47] width 18 height 6
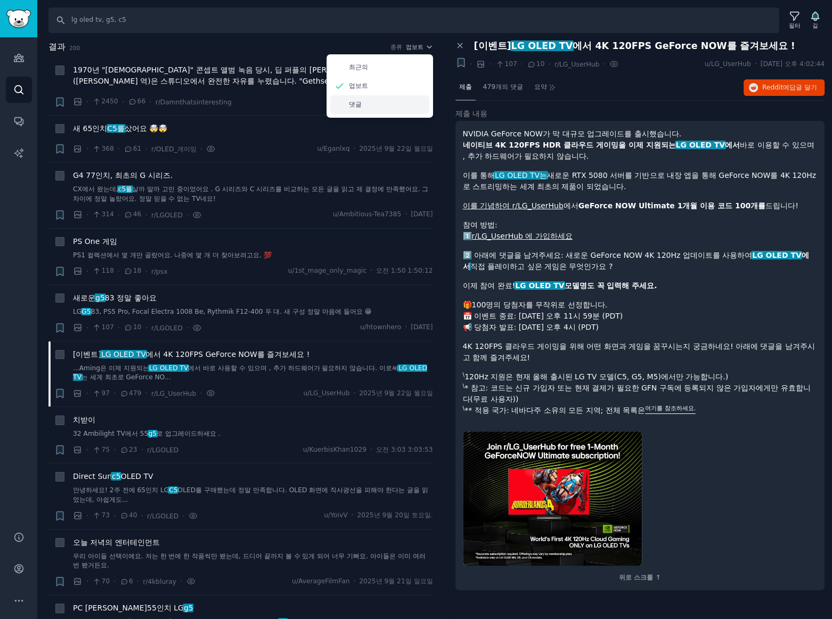
click at [351, 103] on font "댓글" at bounding box center [355, 104] width 13 height 7
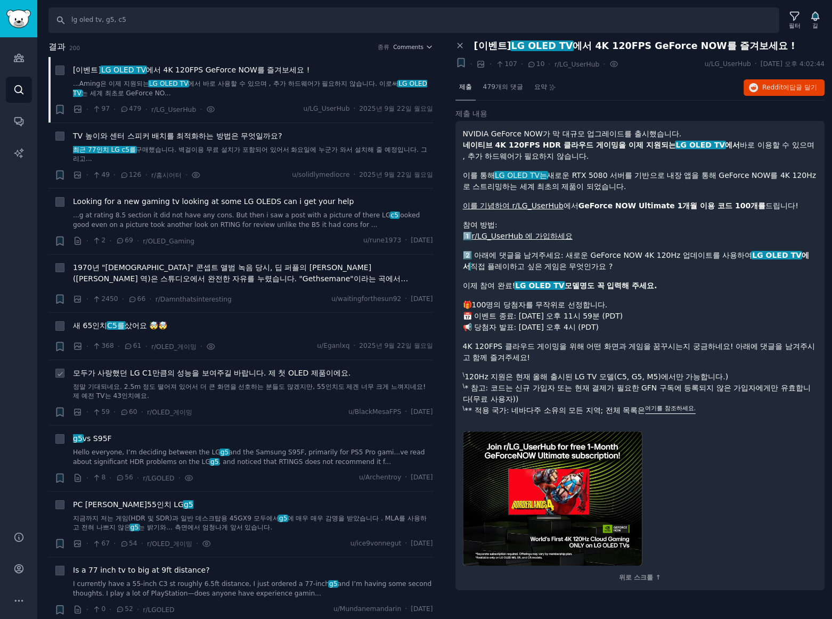
click at [184, 373] on font "모두가 사랑했던 LG C1만큼의 성능을 보여주길 바랍니다. 제 첫 OLED 제품이에요." at bounding box center [212, 373] width 278 height 9
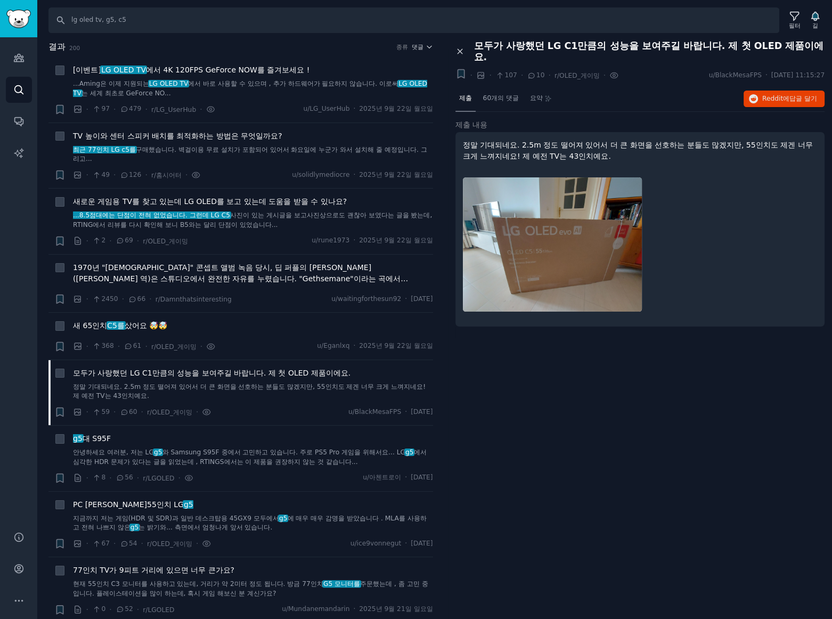
click at [460, 49] on icon at bounding box center [460, 51] width 5 height 5
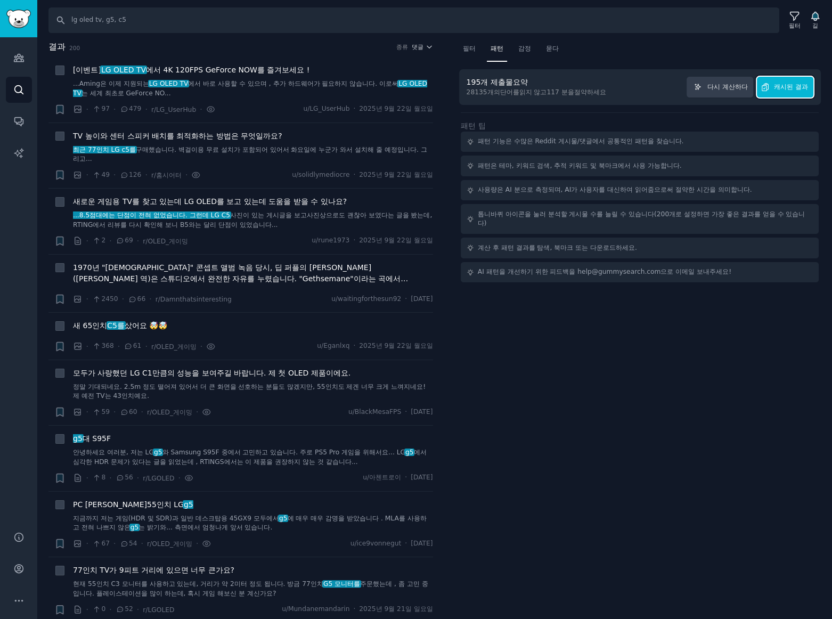
click at [783, 89] on font "캐시된 결과" at bounding box center [791, 86] width 34 height 7
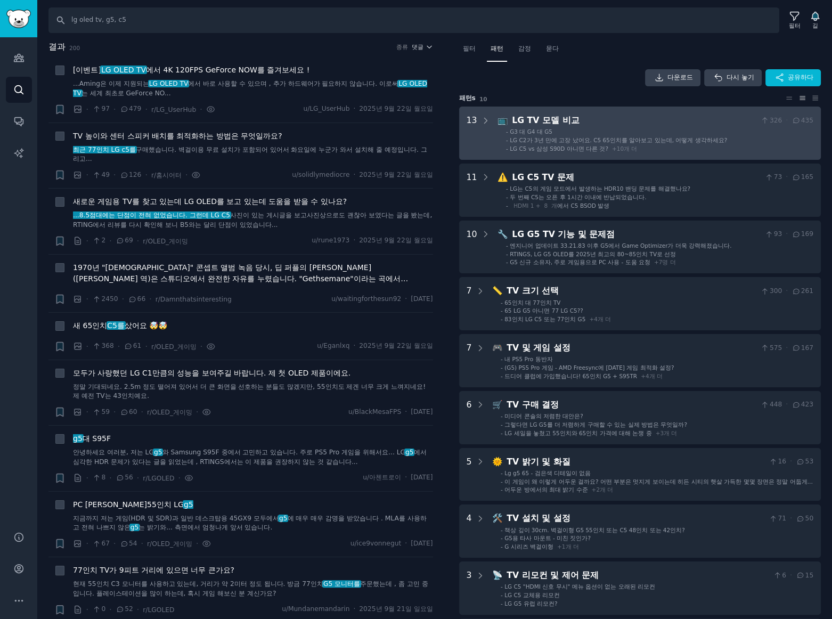
click at [565, 119] on font "LG TV 모델 비교" at bounding box center [545, 120] width 67 height 10
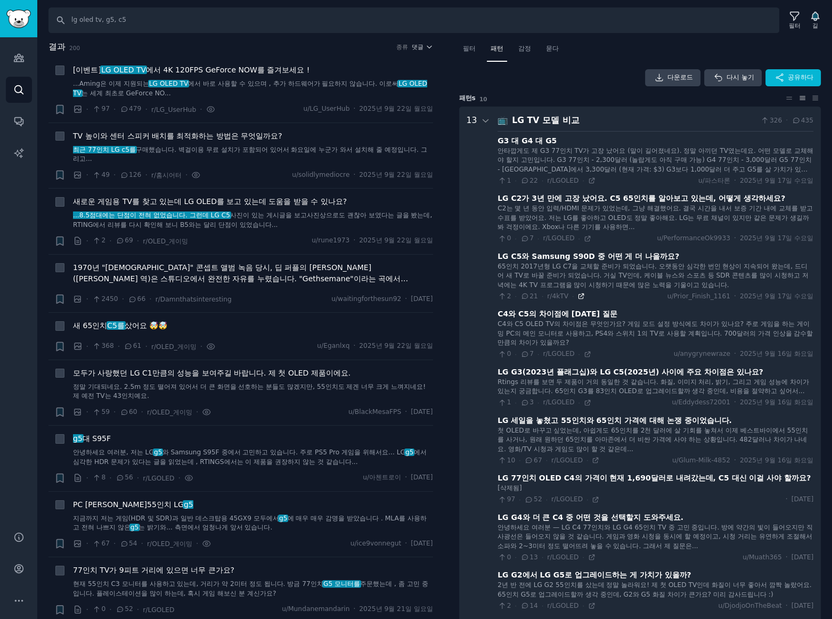
click at [579, 294] on icon at bounding box center [581, 296] width 5 height 5
drag, startPoint x: 159, startPoint y: 25, endPoint x: -146, endPoint y: 4, distance: 305.9
click at [0, 4] on html "청중 찾다 대화 AI 보고서 돕다 계정 더 찾다 lg oled tv, g5, c5 필터 길 결과 200 종류 댓글 + [이벤트] LG OLED…" at bounding box center [416, 309] width 832 height 619
type input "ㅣ"
type input "lg ultragear, gx9, 45gx950a, 5k2k"
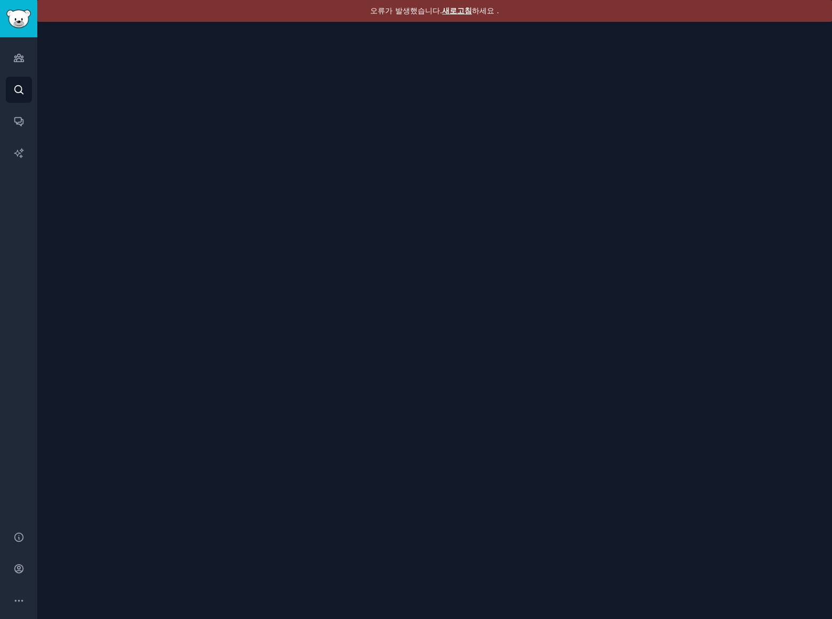
click at [454, 10] on font "새로고침" at bounding box center [457, 10] width 30 height 9
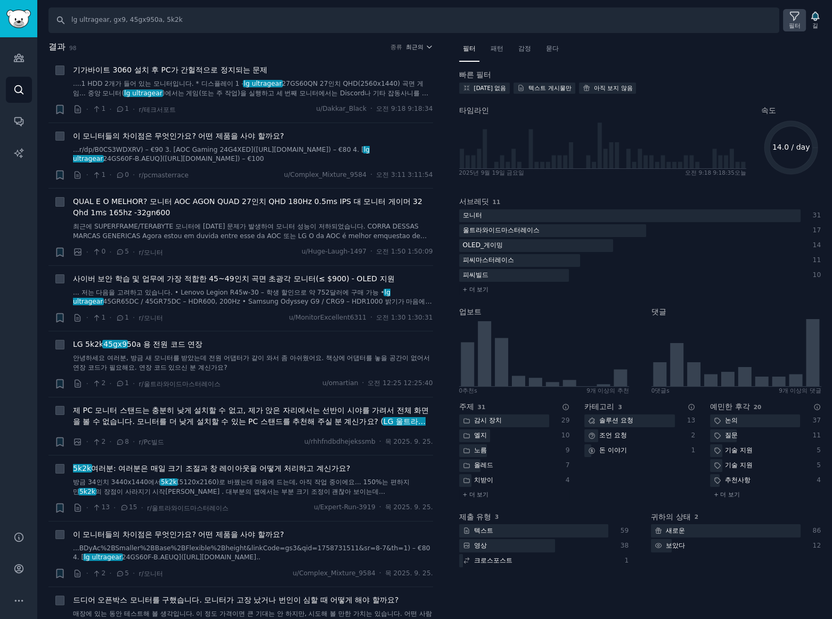
click at [790, 21] on icon at bounding box center [794, 16] width 11 height 11
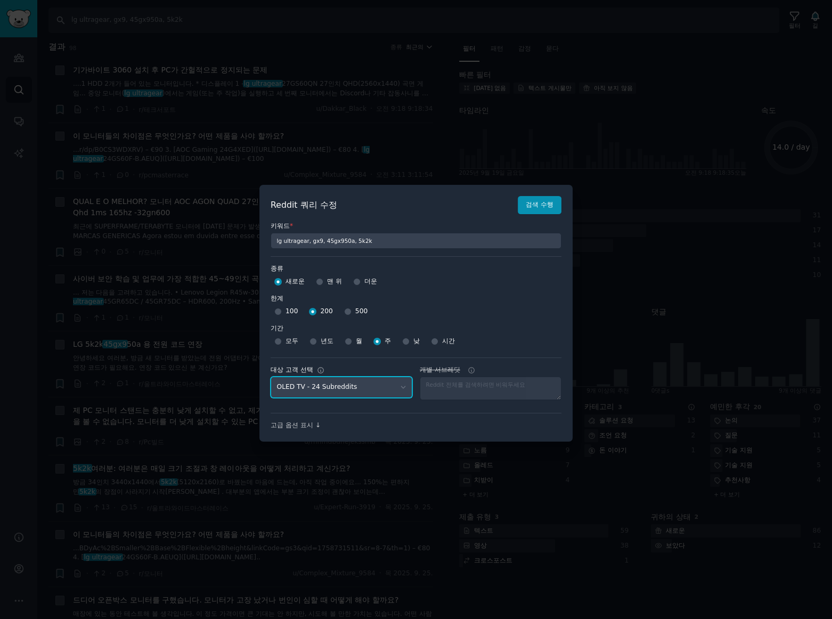
click at [330, 389] on select "No audience - Searching all of Reddit gadgets - 2 Subreddits stanbyme - 35 Subr…" at bounding box center [342, 388] width 142 height 22
select select "a094687530"
click at [271, 377] on select "No audience - Searching all of Reddit gadgets - 2 Subreddits stanbyme - 35 Subr…" at bounding box center [342, 388] width 142 height 22
click at [550, 206] on font "검색 수행" at bounding box center [540, 204] width 28 height 7
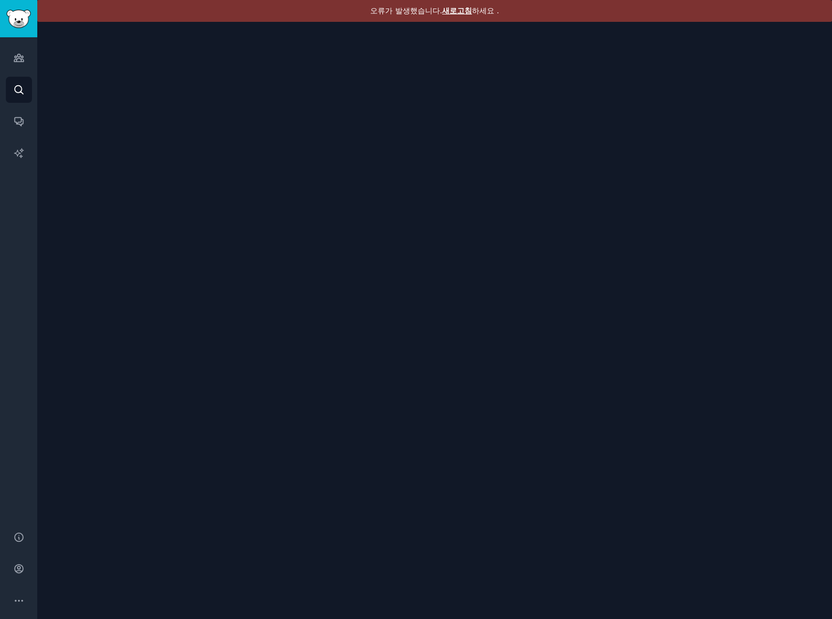
click at [453, 11] on font "새로고침" at bounding box center [457, 10] width 30 height 9
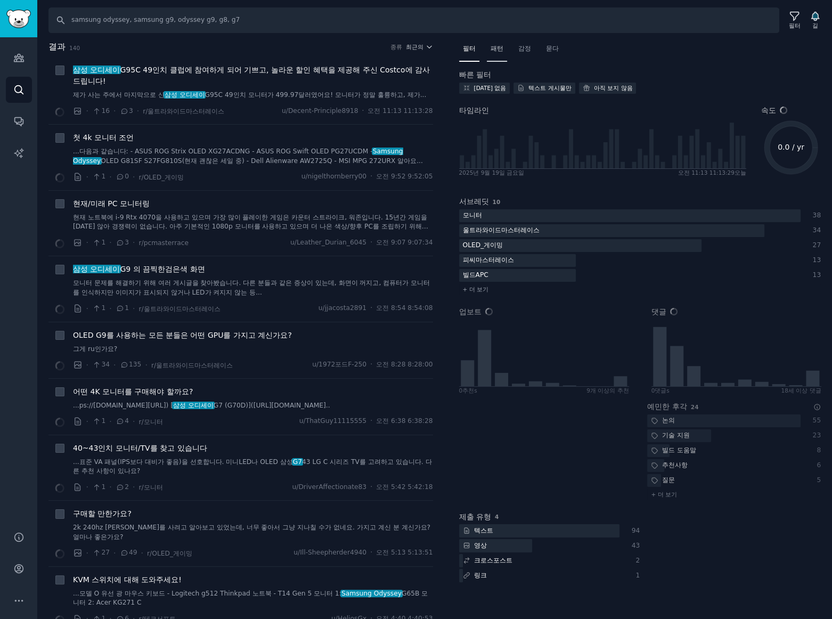
click at [504, 51] on div "패턴" at bounding box center [497, 51] width 20 height 22
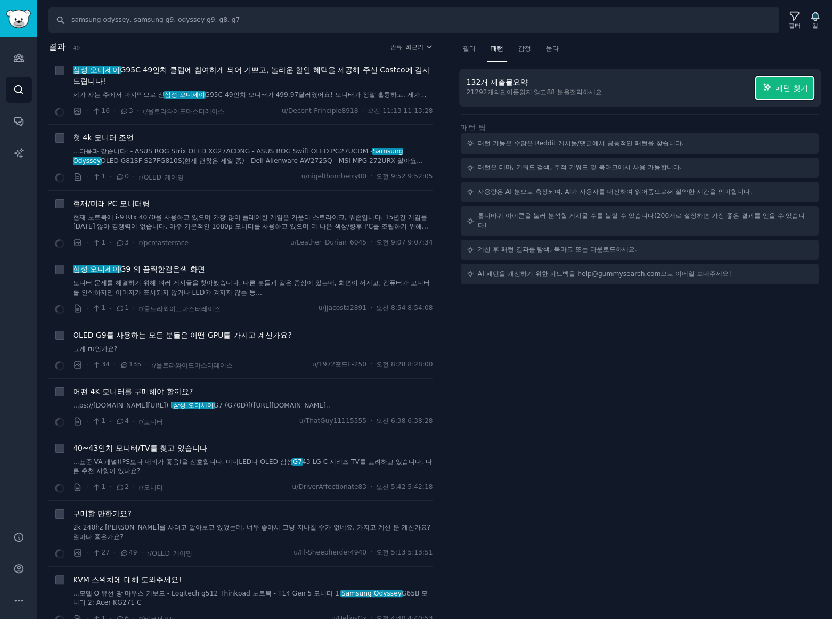
click at [789, 91] on font "패턴 찾기" at bounding box center [792, 88] width 32 height 9
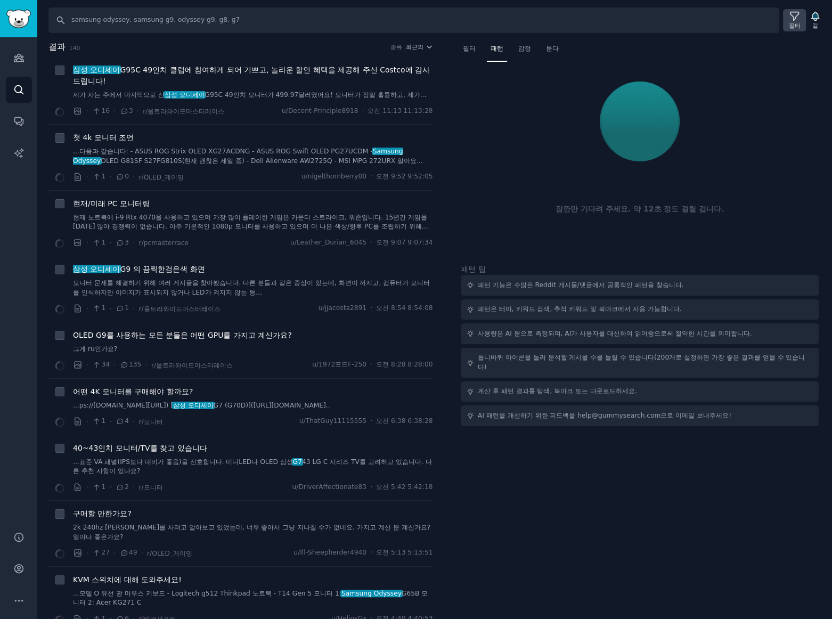
click at [791, 19] on icon at bounding box center [794, 16] width 11 height 11
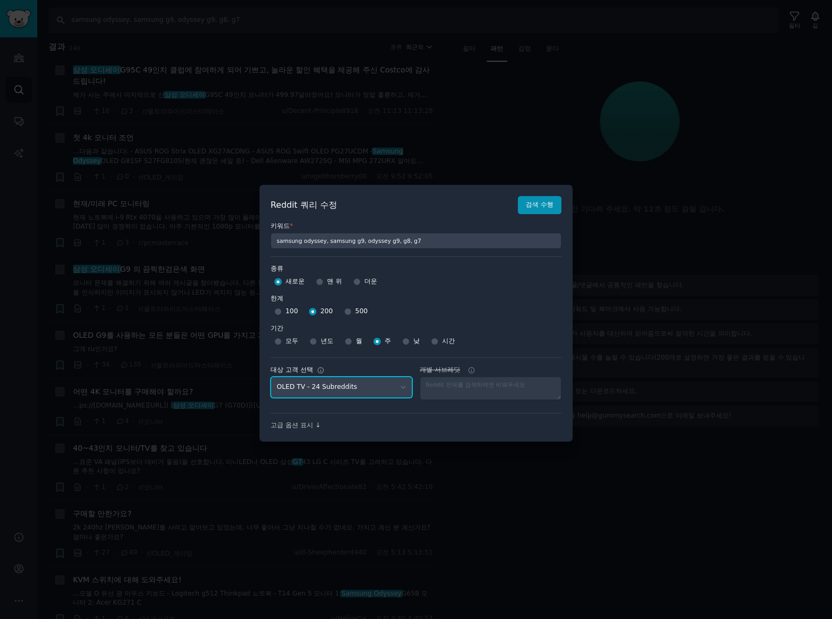
click at [374, 385] on select "No audience - Searching all of Reddit gadgets - 2 Subreddits stanbyme - 35 Subr…" at bounding box center [342, 388] width 142 height 22
select select "a094687530"
click at [271, 377] on select "No audience - Searching all of Reddit gadgets - 2 Subreddits stanbyme - 35 Subr…" at bounding box center [342, 388] width 142 height 22
click at [537, 198] on button "검색 수행" at bounding box center [540, 205] width 44 height 18
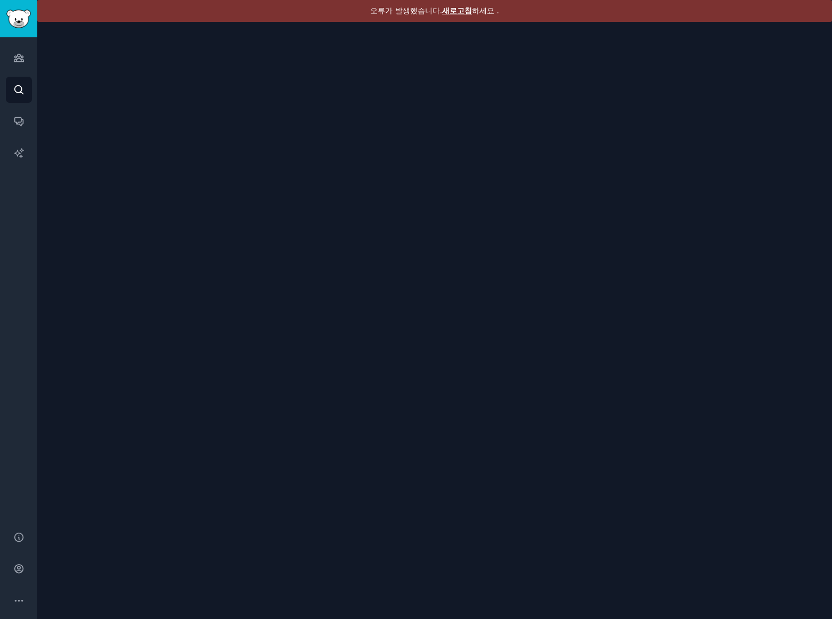
click at [452, 9] on font "새로고침" at bounding box center [457, 10] width 30 height 9
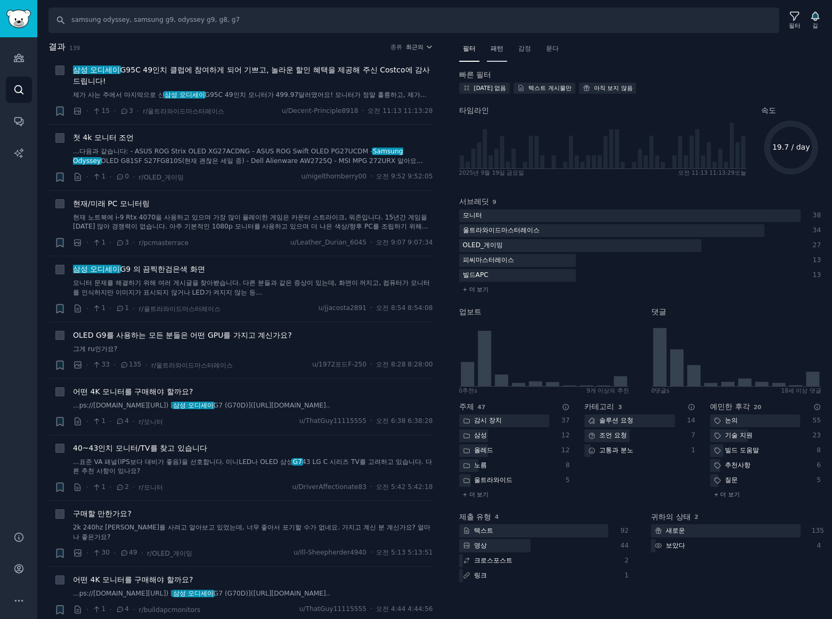
click at [500, 48] on font "패턴" at bounding box center [497, 48] width 13 height 7
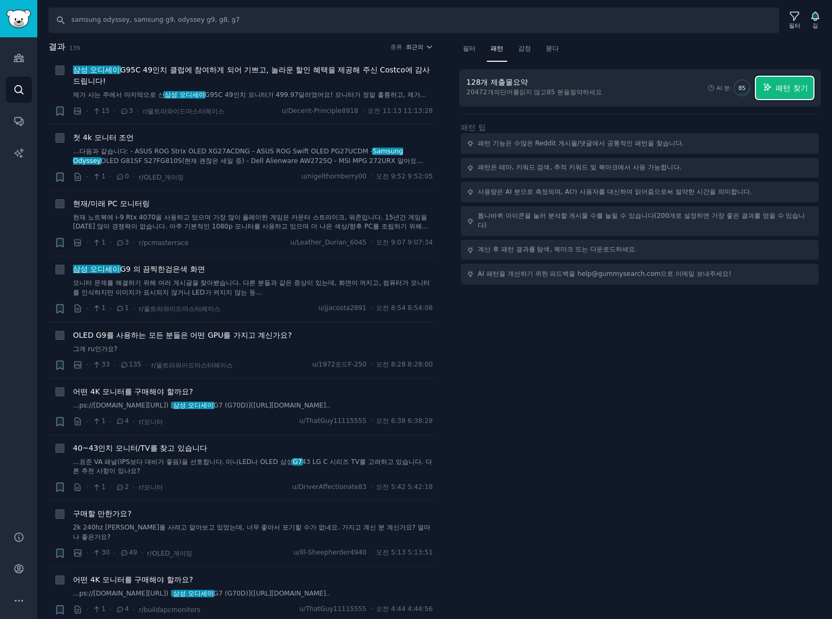
click at [788, 85] on font "패턴 찾기" at bounding box center [792, 88] width 32 height 9
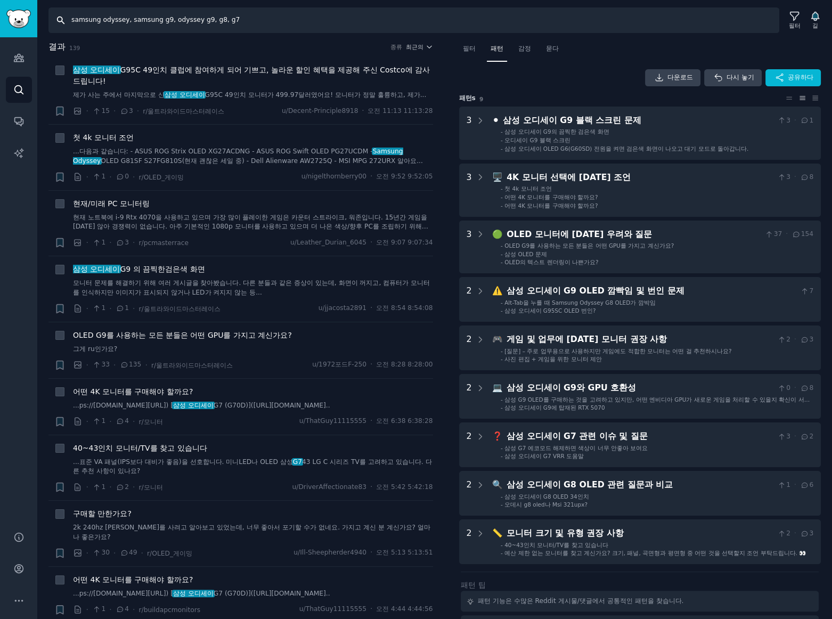
drag, startPoint x: 244, startPoint y: 27, endPoint x: 59, endPoint y: 22, distance: 185.4
click at [59, 22] on input "samsung odyssey, samsung g9, odyssey g9, g8, g7" at bounding box center [413, 20] width 731 height 26
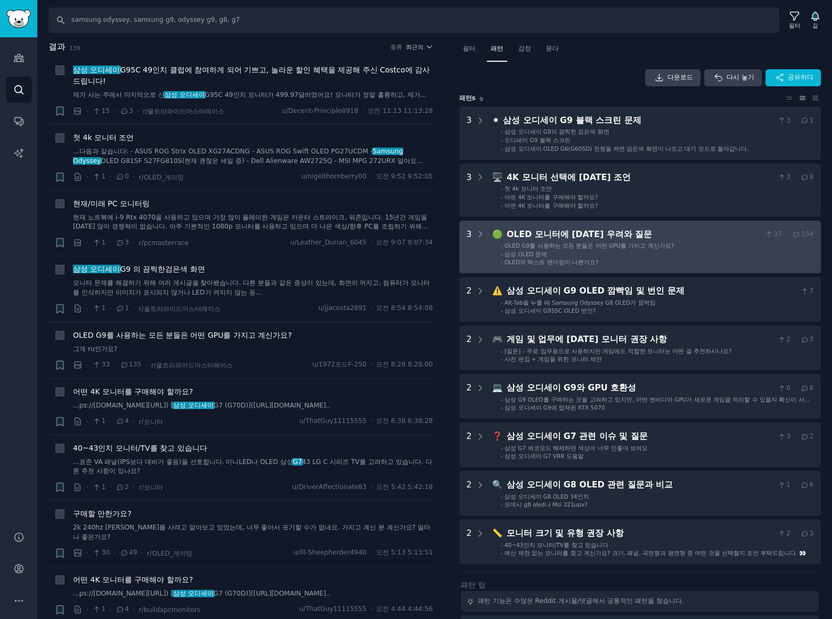
click at [705, 245] on li "- OLED G9를 사용하는 모든 분들은 어떤 GPU를 가지고 계신가요?" at bounding box center [657, 245] width 313 height 7
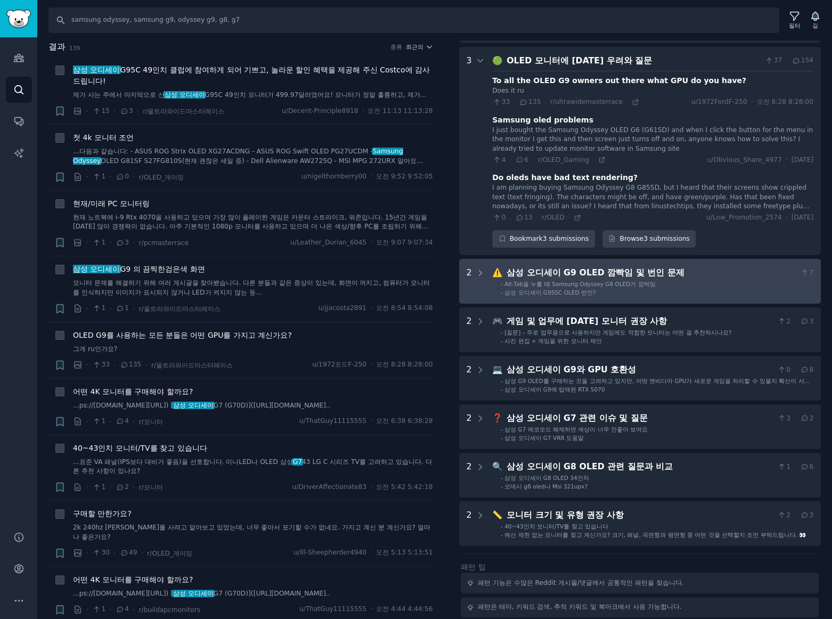
scroll to position [180, 0]
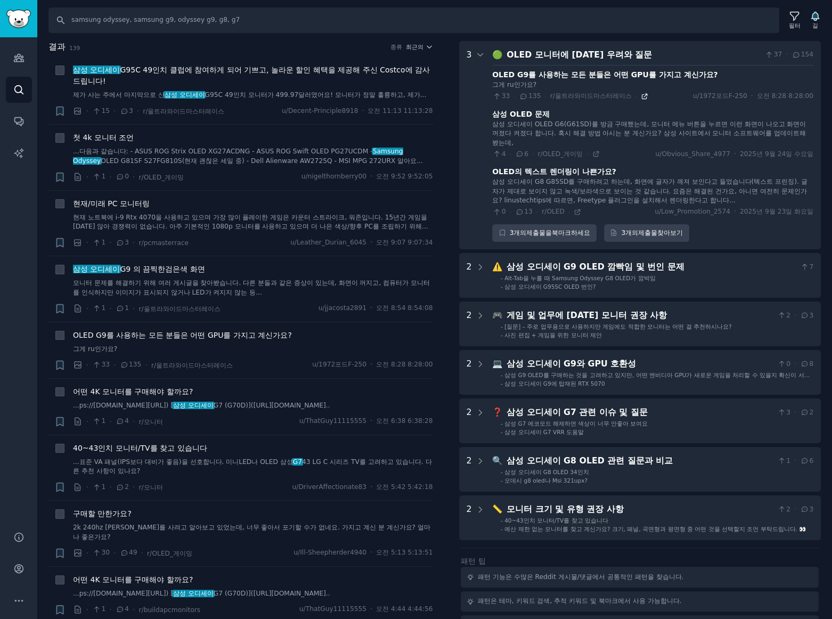
click at [642, 95] on icon at bounding box center [644, 96] width 5 height 5
click at [574, 209] on icon at bounding box center [577, 211] width 7 height 7
click at [592, 153] on icon at bounding box center [595, 153] width 7 height 7
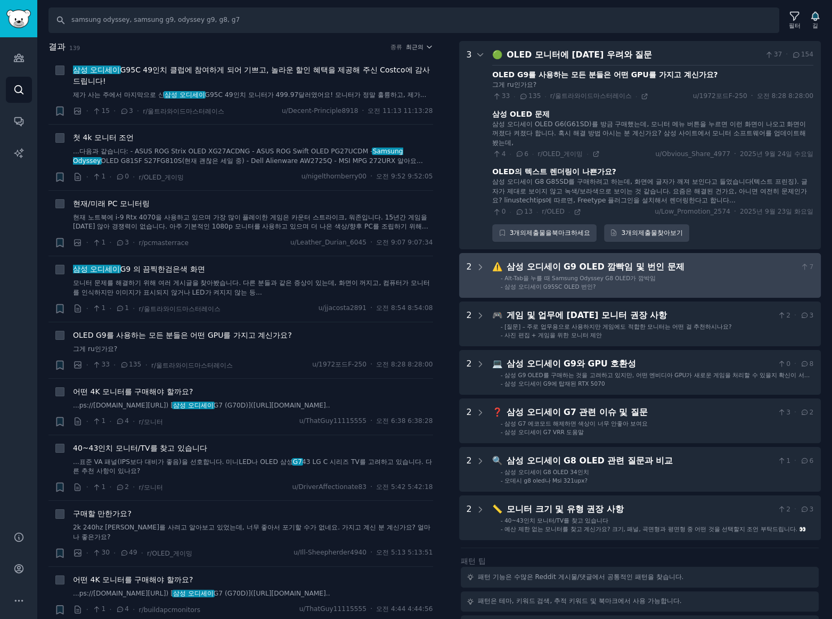
click at [709, 280] on li "- Alt-Tab을 누를 때 Samsung Odyssey G8 OLED가 깜박임" at bounding box center [657, 277] width 313 height 7
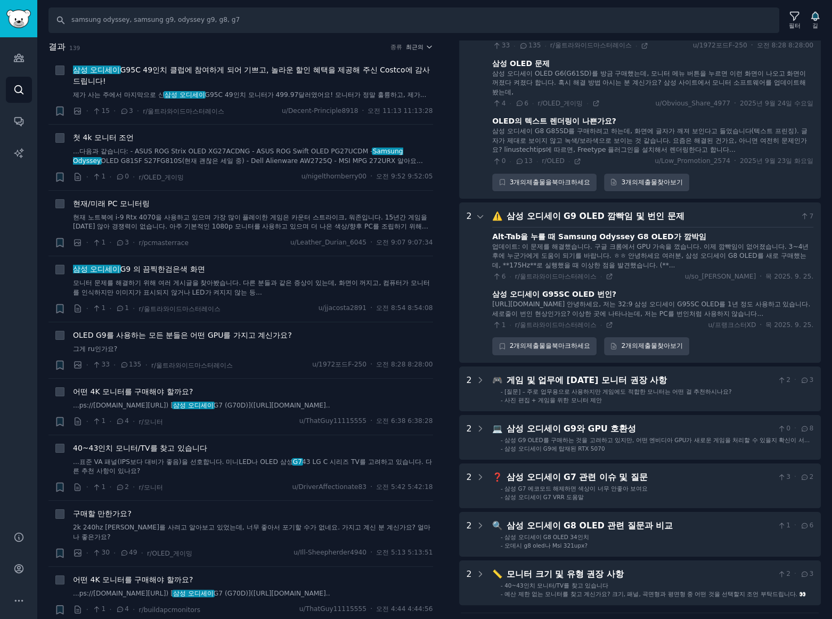
scroll to position [0, 0]
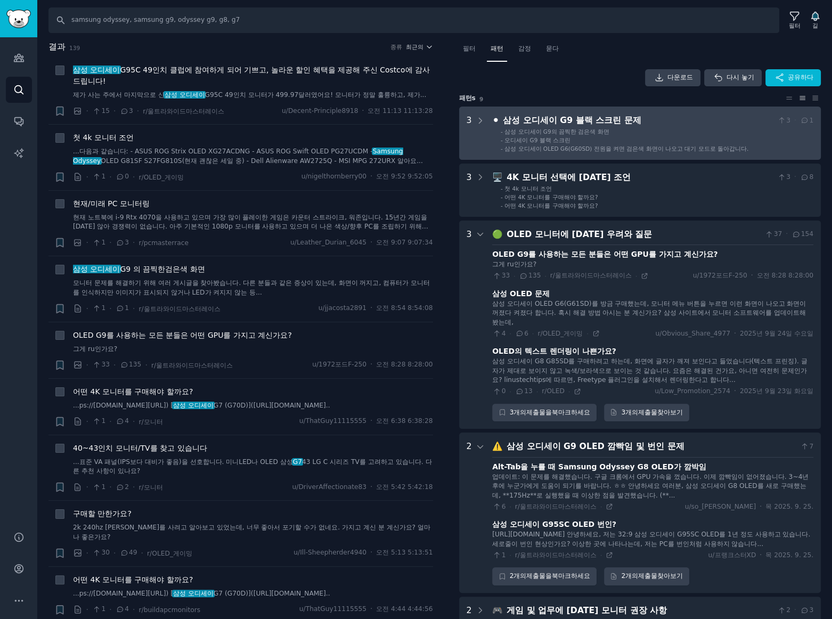
click at [680, 126] on div "삼성 오디세이 G9 블랙 스크린 문제" at bounding box center [638, 120] width 270 height 13
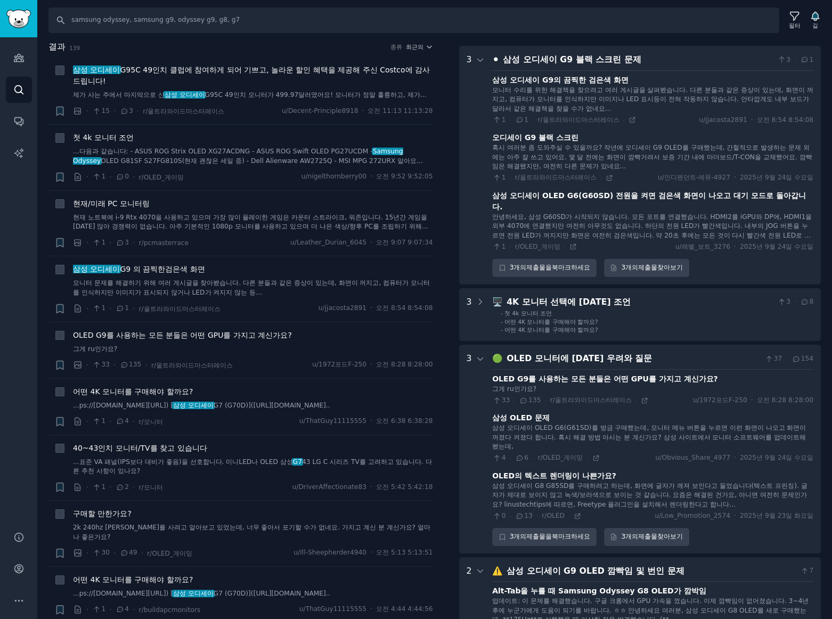
scroll to position [66, 0]
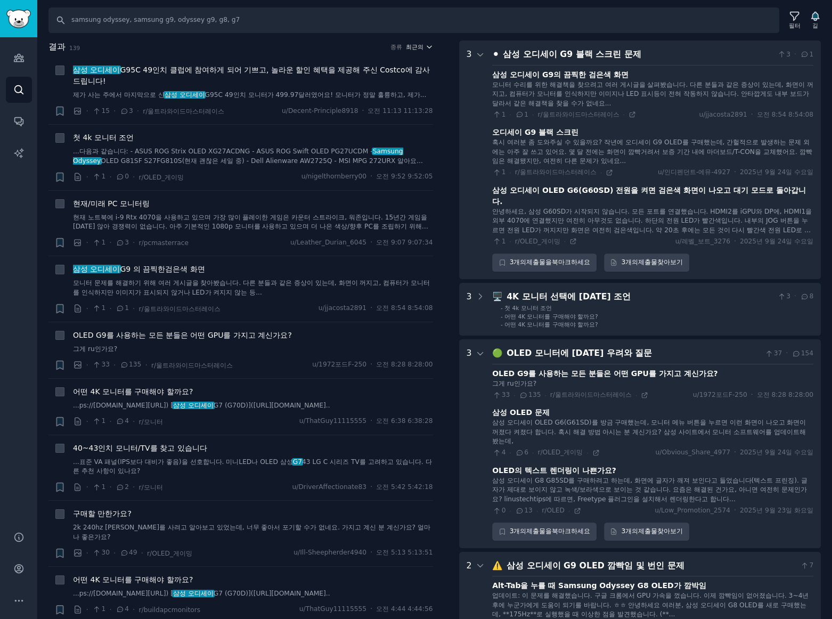
click at [421, 45] on font "최근의" at bounding box center [415, 47] width 18 height 6
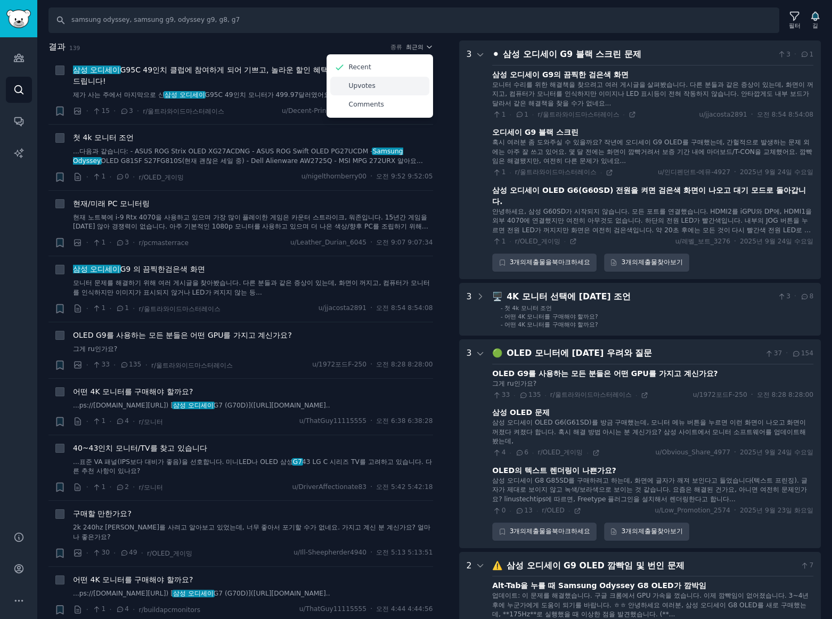
click at [361, 83] on p "Upvotes" at bounding box center [362, 87] width 27 height 10
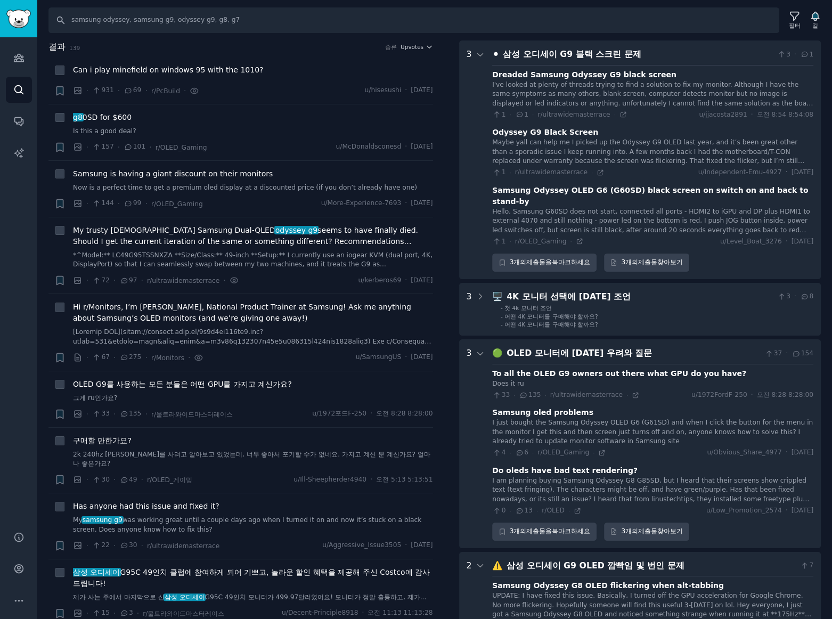
click at [270, 53] on div "결과 139 종류 Upvotes" at bounding box center [240, 48] width 385 height 17
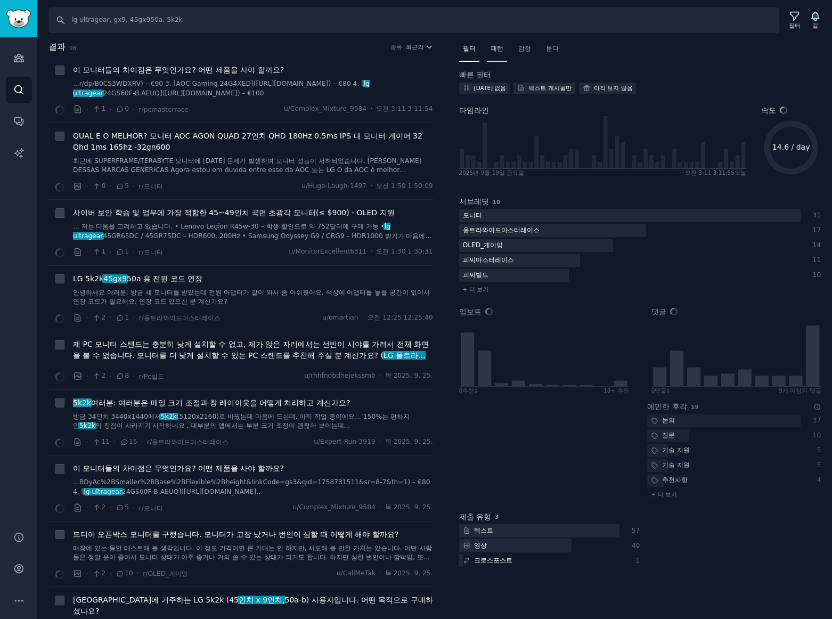
drag, startPoint x: 498, startPoint y: 47, endPoint x: 508, endPoint y: 50, distance: 10.3
click at [498, 47] on font "패턴" at bounding box center [497, 48] width 13 height 7
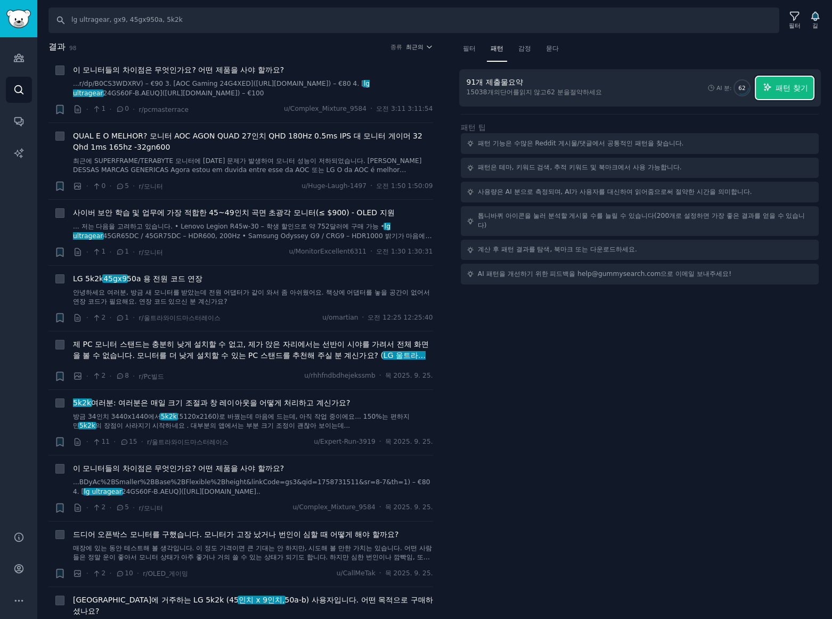
click at [786, 91] on font "패턴 찾기" at bounding box center [792, 88] width 32 height 9
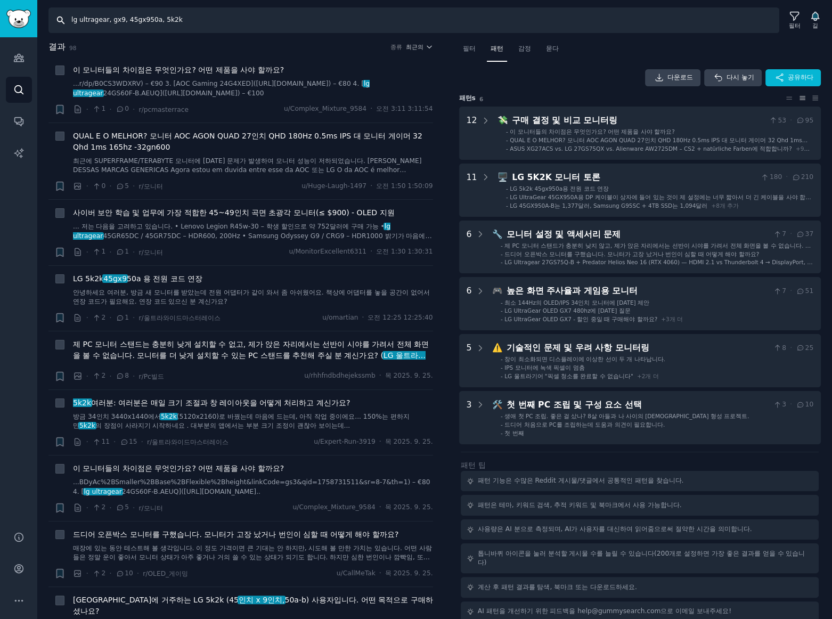
drag, startPoint x: 192, startPoint y: 20, endPoint x: -192, endPoint y: 8, distance: 383.8
click at [0, 8] on html "청중 찾다 대화 AI 보고서 돕다 계정 더 찾다 lg ultragear, gx9, 45gx950a, 5k2k 필터 길 결과 98 종류 최근의 …" at bounding box center [416, 309] width 832 height 619
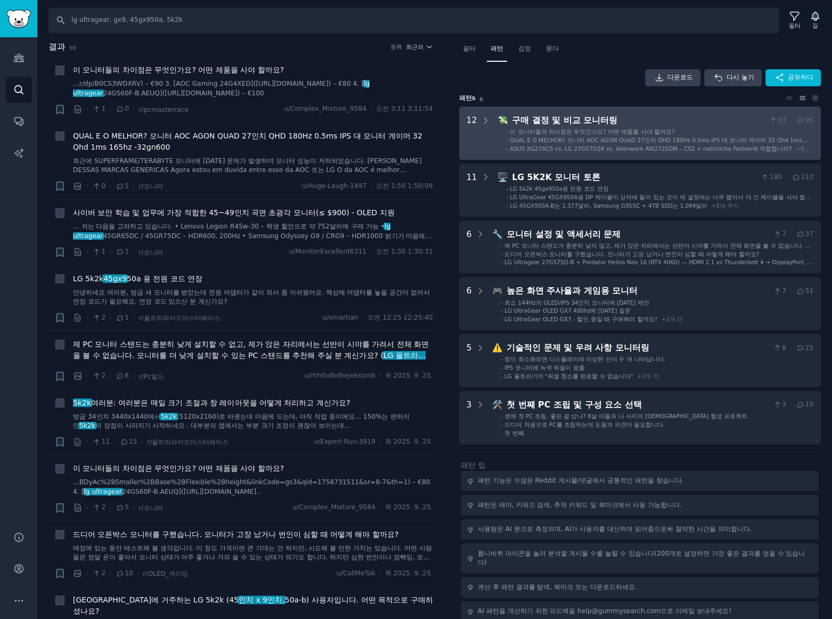
click at [655, 121] on div "구매 결정 및 비교 모니터링" at bounding box center [638, 120] width 253 height 13
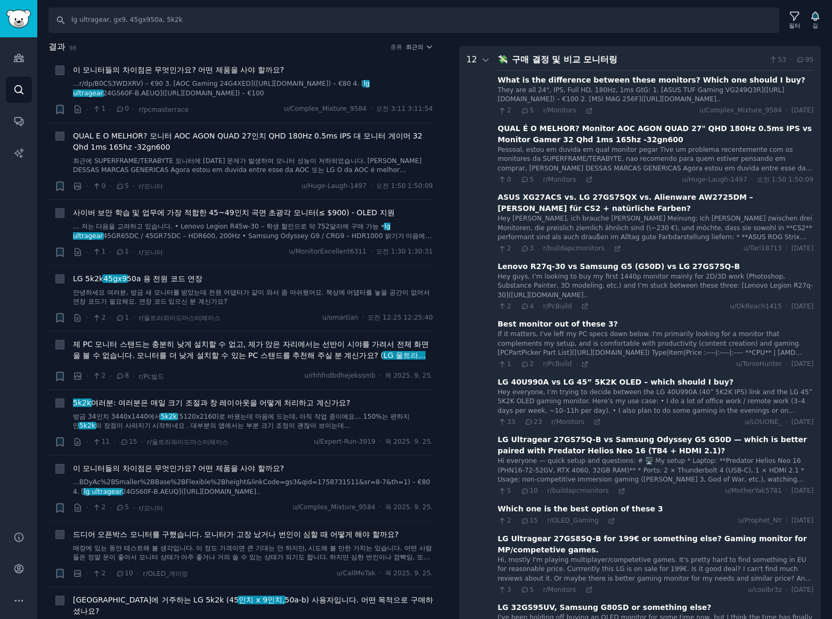
scroll to position [66, 0]
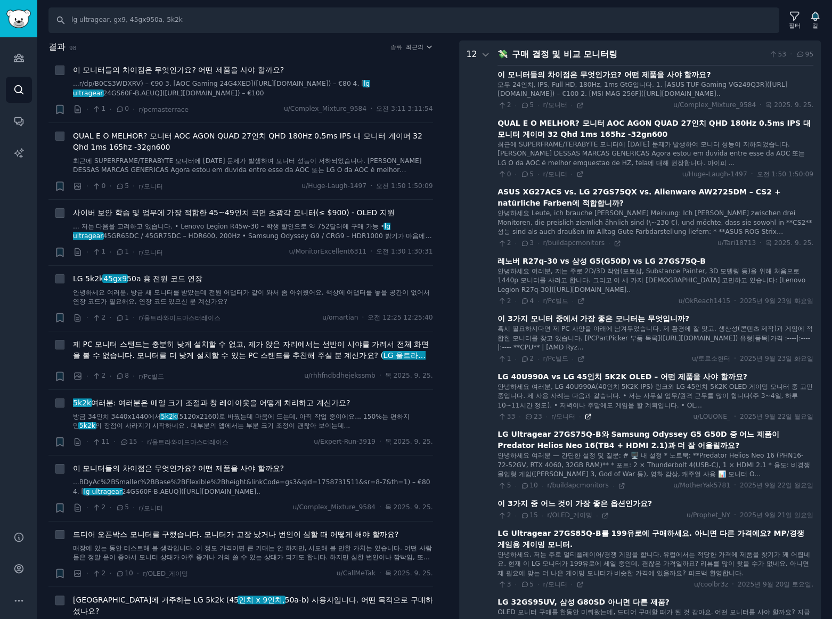
click at [584, 420] on icon at bounding box center [587, 416] width 7 height 7
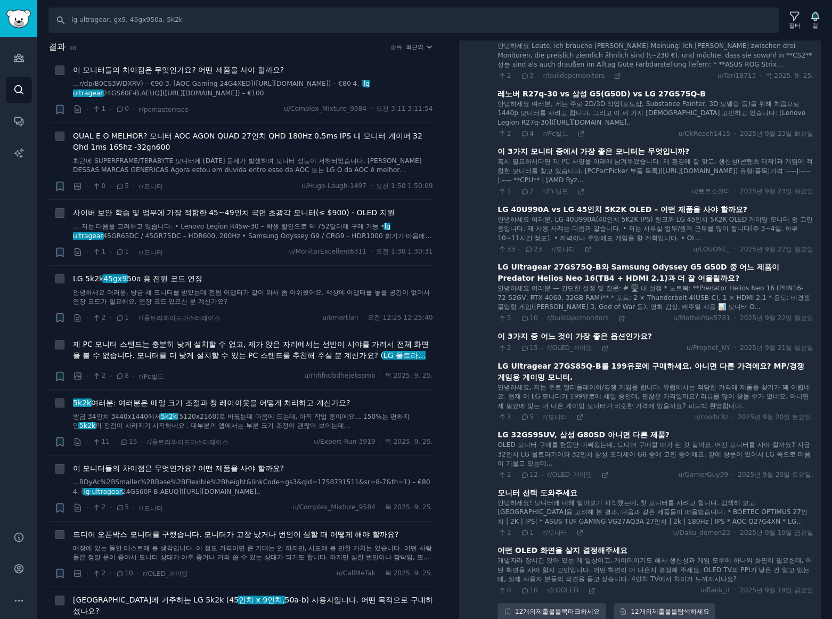
scroll to position [389, 0]
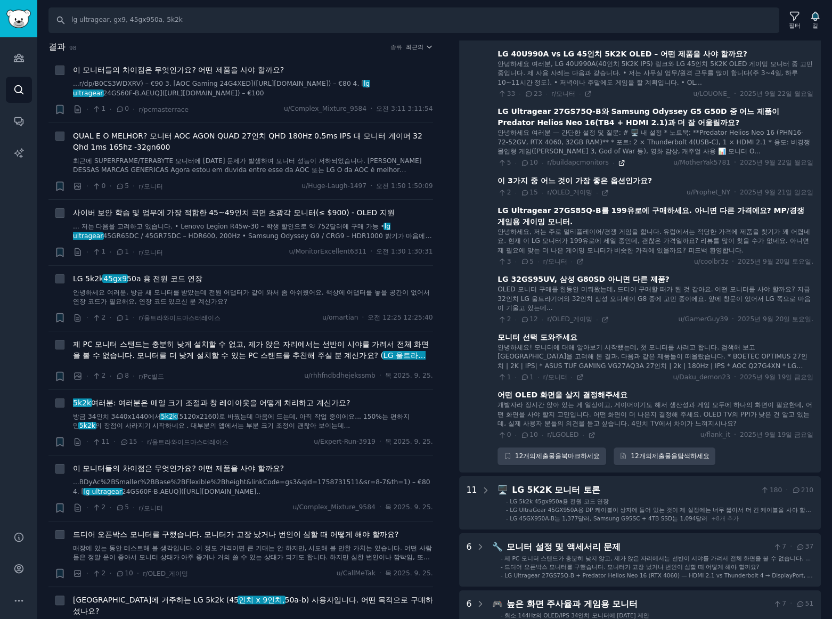
click at [618, 167] on icon at bounding box center [621, 162] width 7 height 7
click at [601, 197] on icon at bounding box center [604, 192] width 7 height 7
click at [601, 323] on icon at bounding box center [604, 319] width 7 height 7
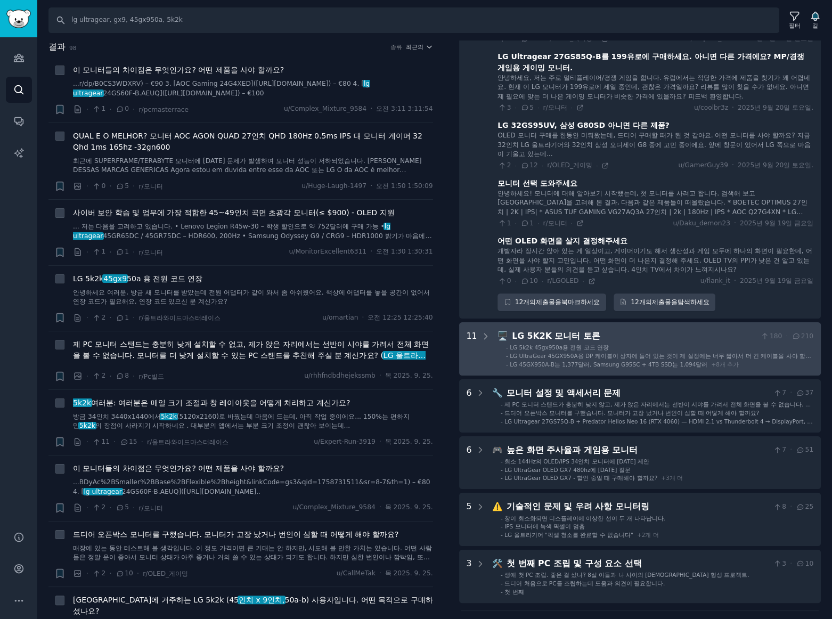
scroll to position [550, 0]
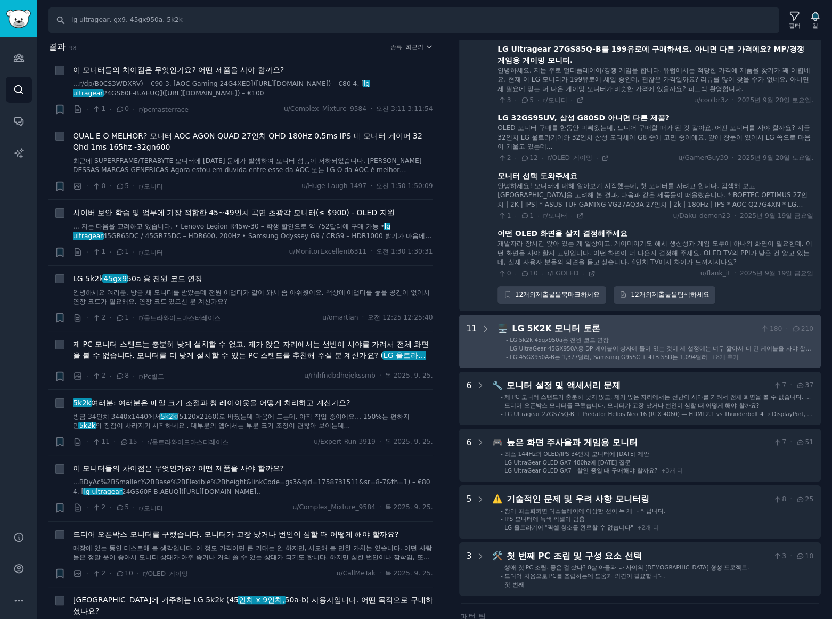
click at [687, 344] on li "- LG 5k2k 45gx950a용 전원 코드 연장" at bounding box center [659, 339] width 307 height 7
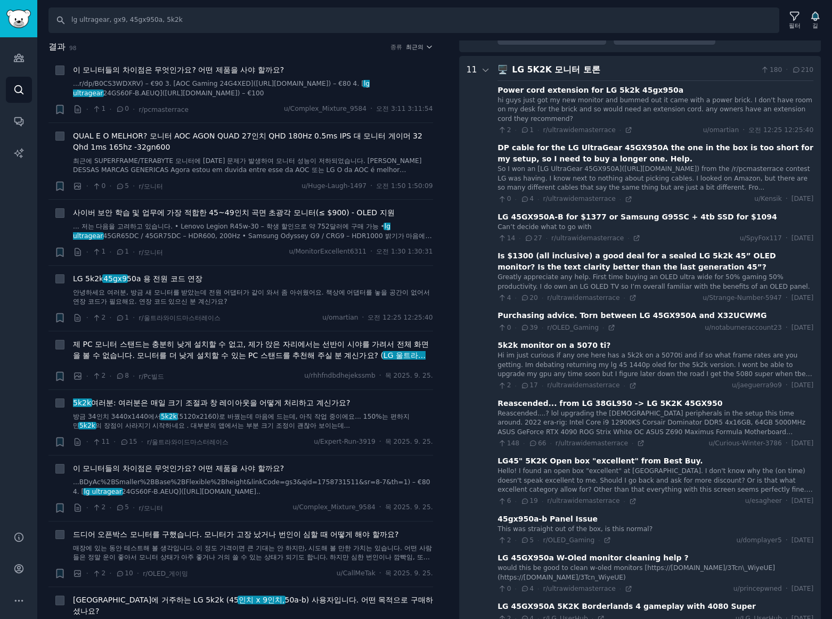
scroll to position [834, 0]
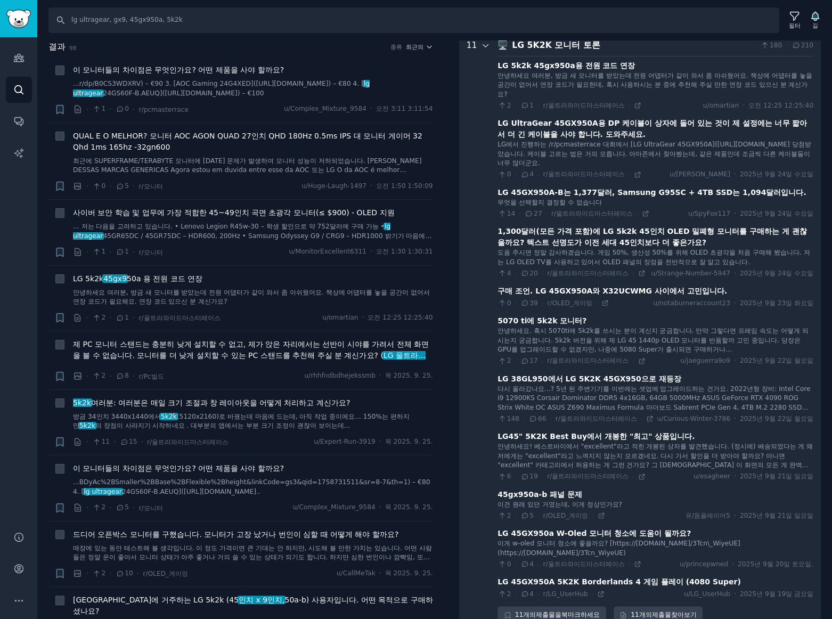
click at [481, 51] on icon at bounding box center [486, 46] width 10 height 10
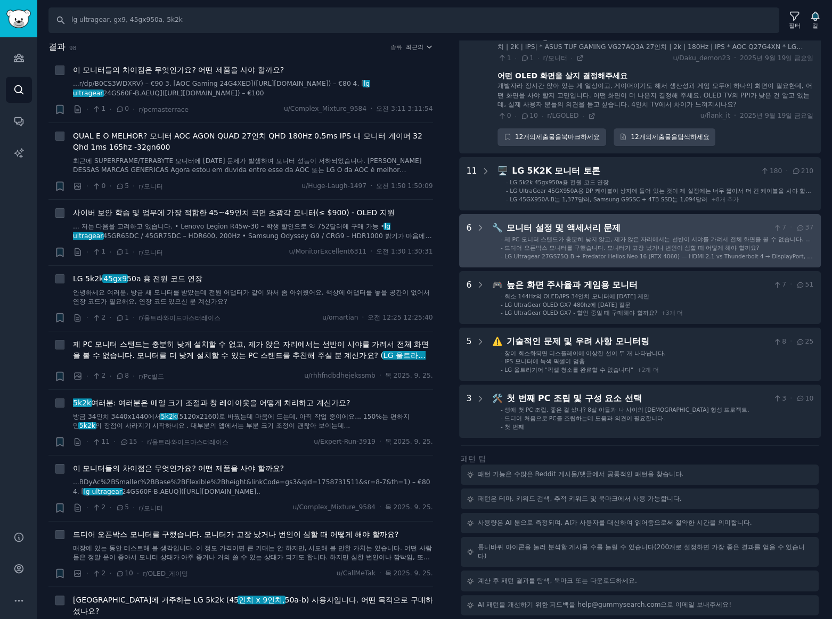
click at [702, 237] on font "제 PC 모니터 스탠드가 충분히 낮지 않고, 제가 앉은 자리에서는 선반이 시야를 가려서 전체 화면을 볼 수 없습니다. 모니터를 더 낮게 놓을 …" at bounding box center [657, 243] width 306 height 14
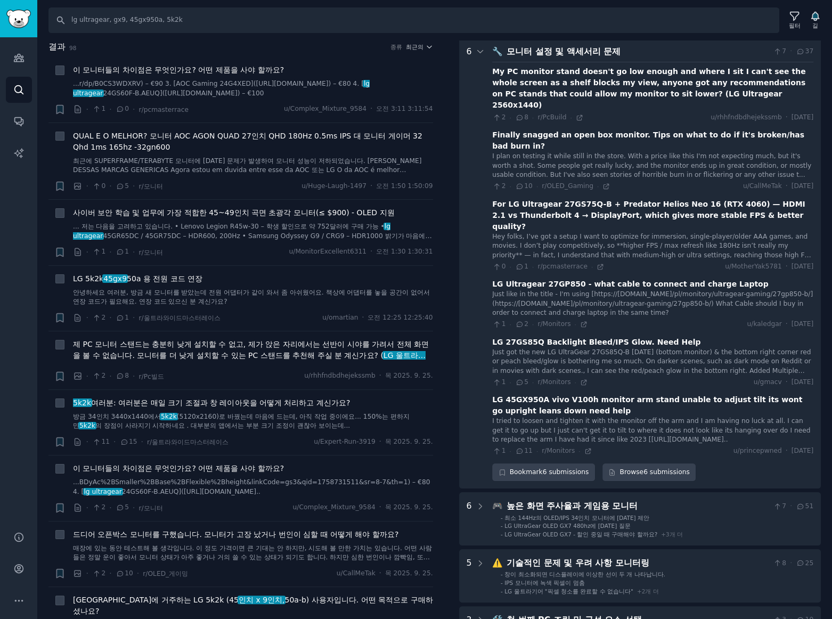
scroll to position [890, 0]
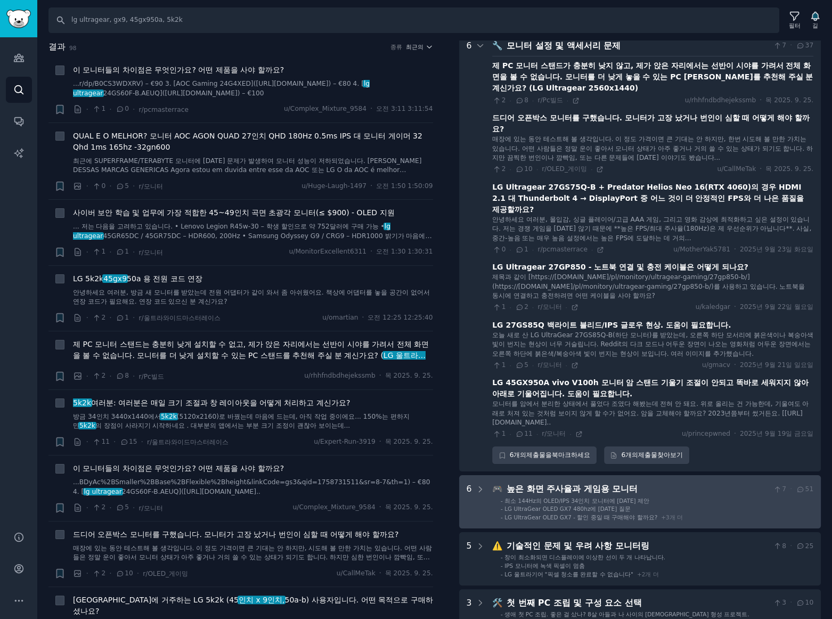
click at [687, 498] on li "- 최소 144Hz의 OLED/IPS 34인치 모니터에 대한 제안" at bounding box center [657, 500] width 313 height 7
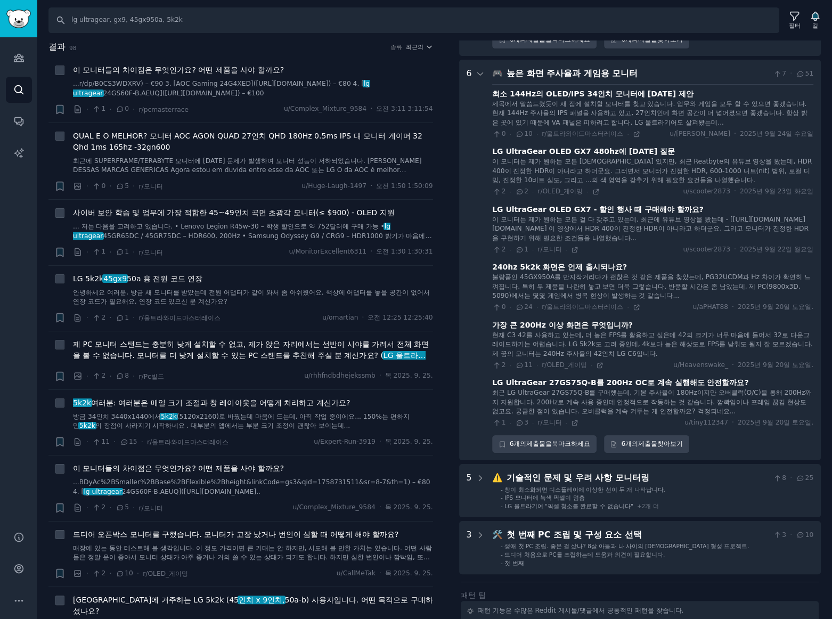
scroll to position [1322, 0]
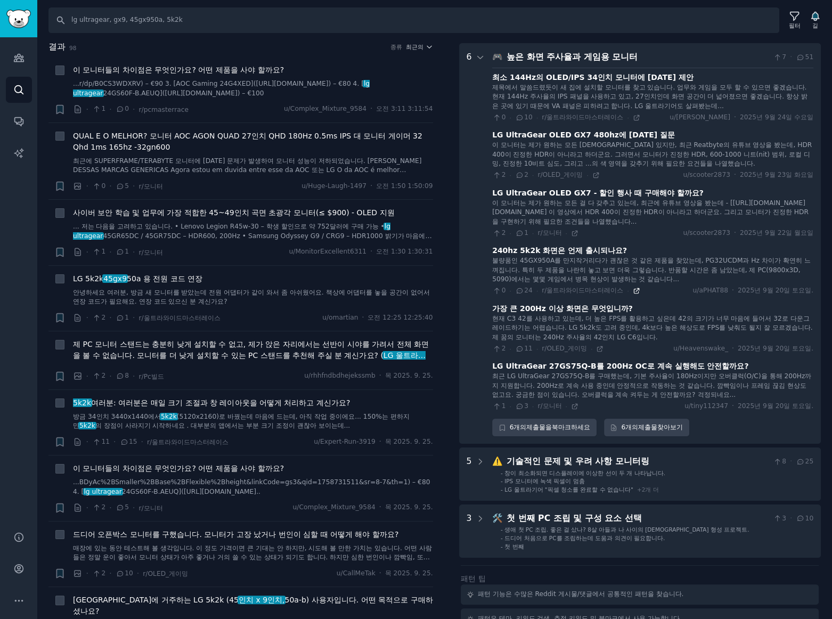
click at [633, 288] on icon at bounding box center [636, 290] width 7 height 7
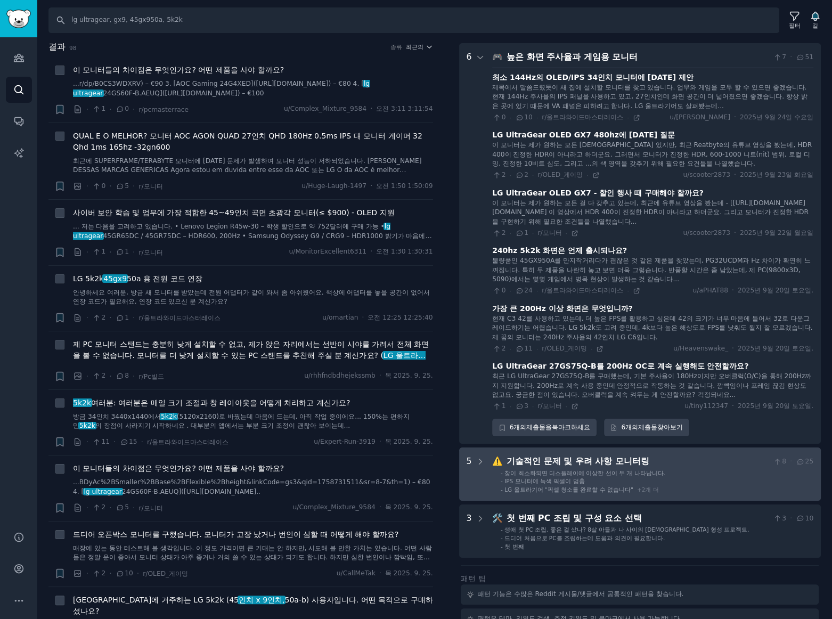
click at [687, 477] on li "- IPS 모니터에 녹색 픽셀이 멈춤" at bounding box center [657, 480] width 313 height 7
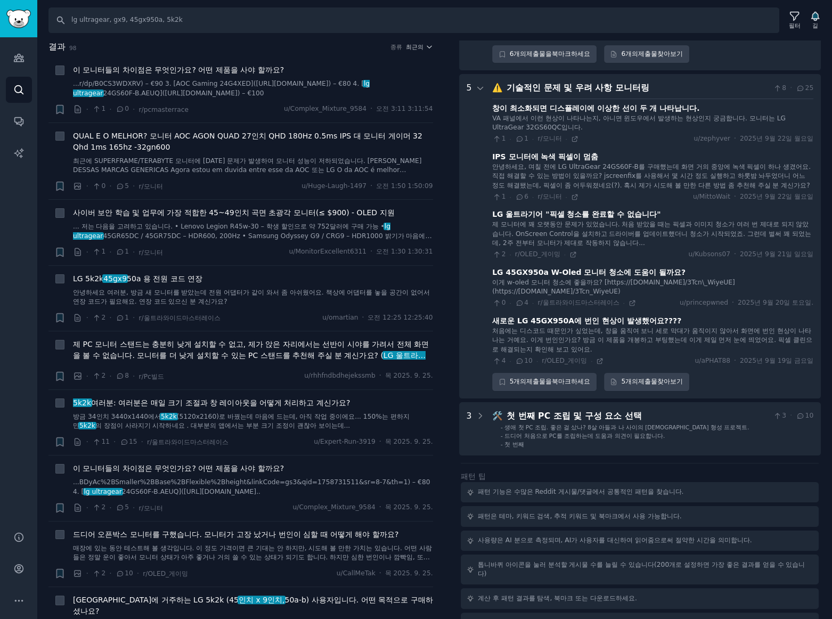
scroll to position [1700, 0]
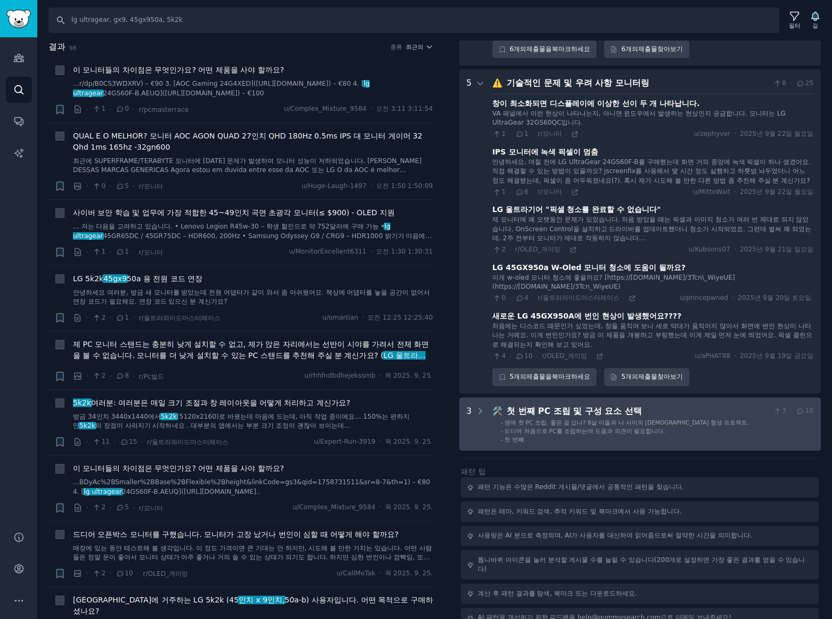
click at [713, 419] on li "- 생애 첫 PC 조립. 좋은 걸 샀나? 8살 아들과 나 사이의 유대감 형성 프로젝트." at bounding box center [657, 422] width 313 height 7
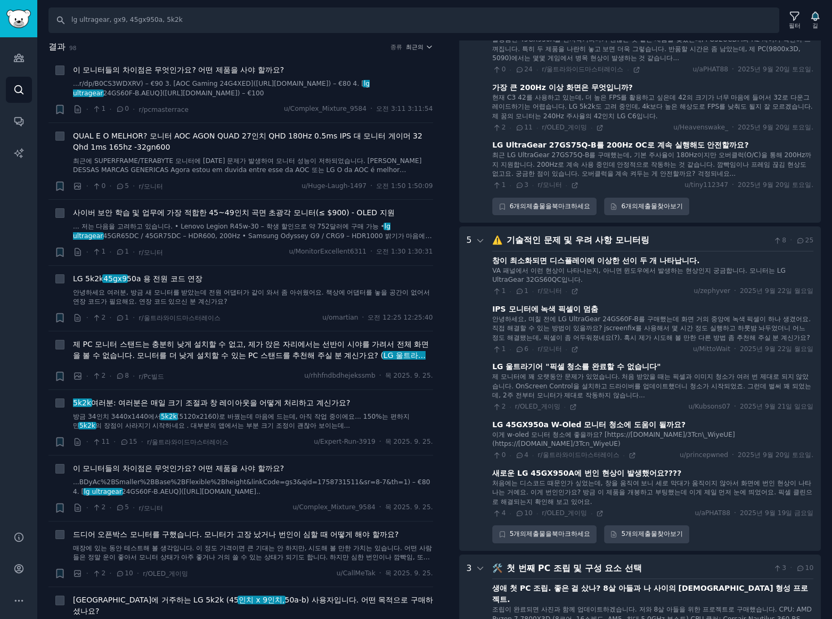
scroll to position [1551, 0]
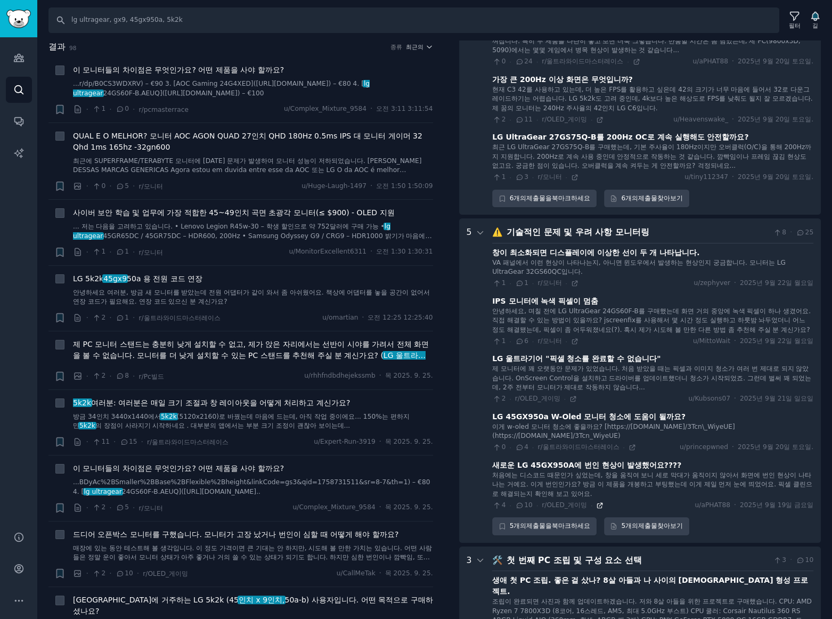
click at [598, 503] on icon at bounding box center [600, 505] width 5 height 5
click at [414, 46] on font "최근의" at bounding box center [415, 47] width 18 height 6
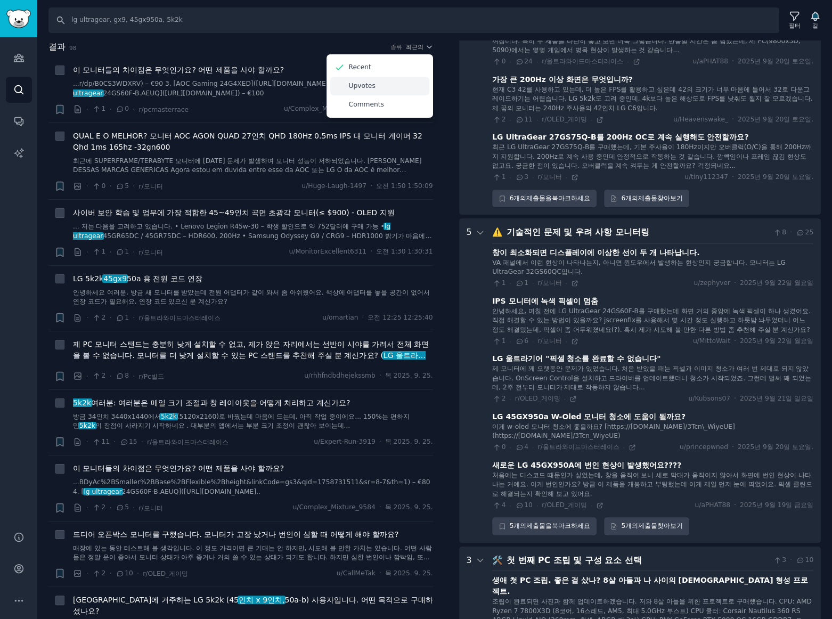
click at [355, 88] on p "Upvotes" at bounding box center [362, 87] width 27 height 10
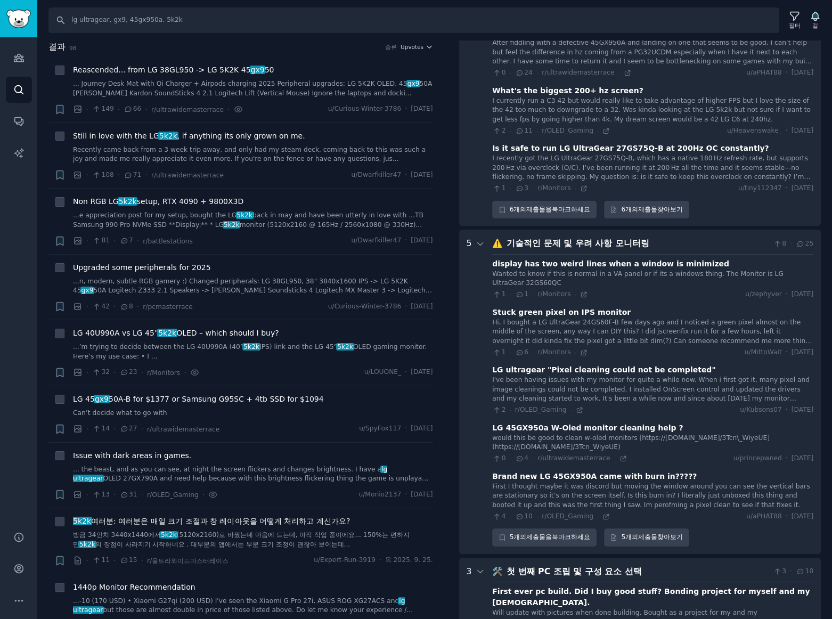
scroll to position [1540, 0]
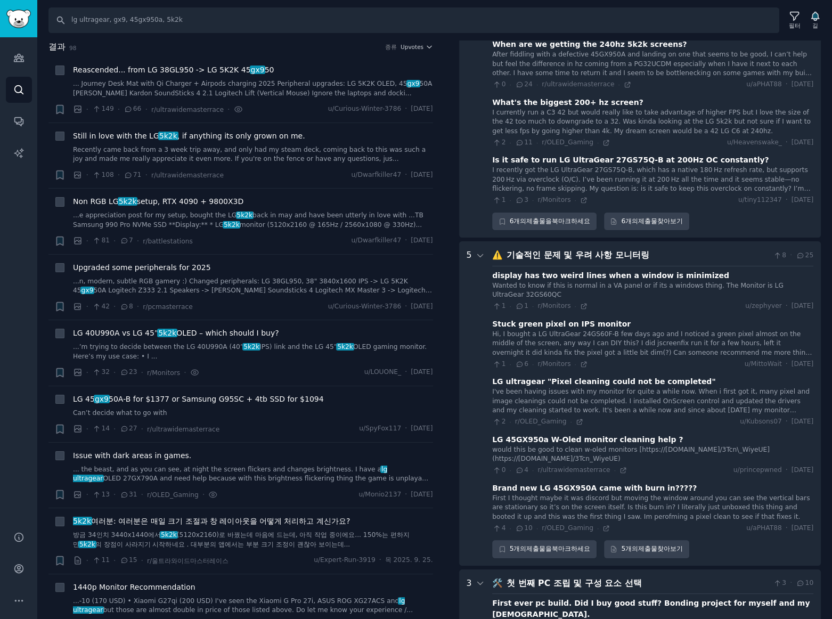
click at [133, 51] on h2 "결과 98 종류 Upvotes" at bounding box center [240, 46] width 385 height 13
click at [279, 184] on li "+ Still in love with the LG 5k2k , if anything its only grown on me. Recently c…" at bounding box center [240, 156] width 385 height 66
click at [297, 200] on div "Non RGB LG 5k2k setup, RTX 4090 + 9800X3D" at bounding box center [253, 201] width 360 height 11
click at [320, 62] on li "+ Reascended... from LG 38GL950 -> LG 5K2K 45 gx9 50 ... Journey Desk Mat with …" at bounding box center [240, 90] width 385 height 66
click at [413, 46] on span "Upvotes" at bounding box center [412, 46] width 23 height 7
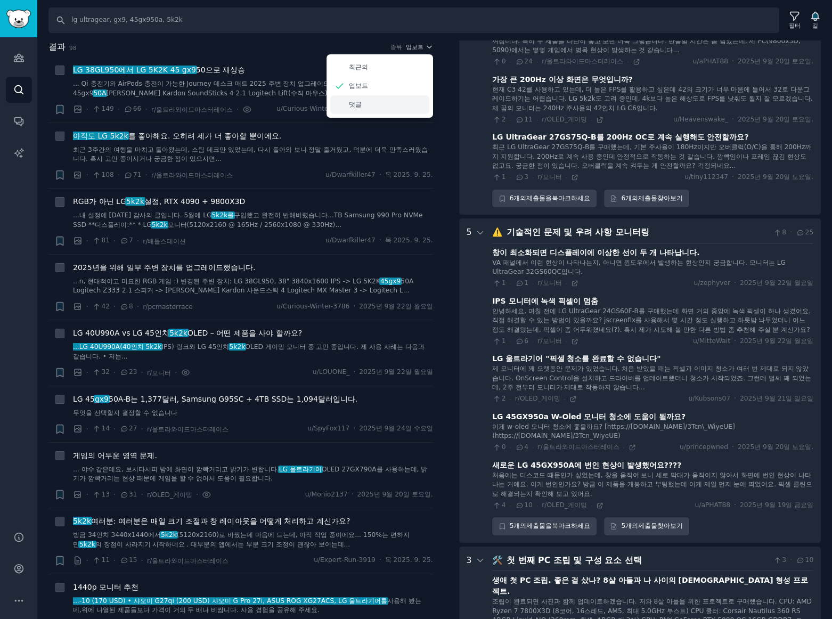
click at [344, 104] on div "댓글" at bounding box center [379, 104] width 99 height 19
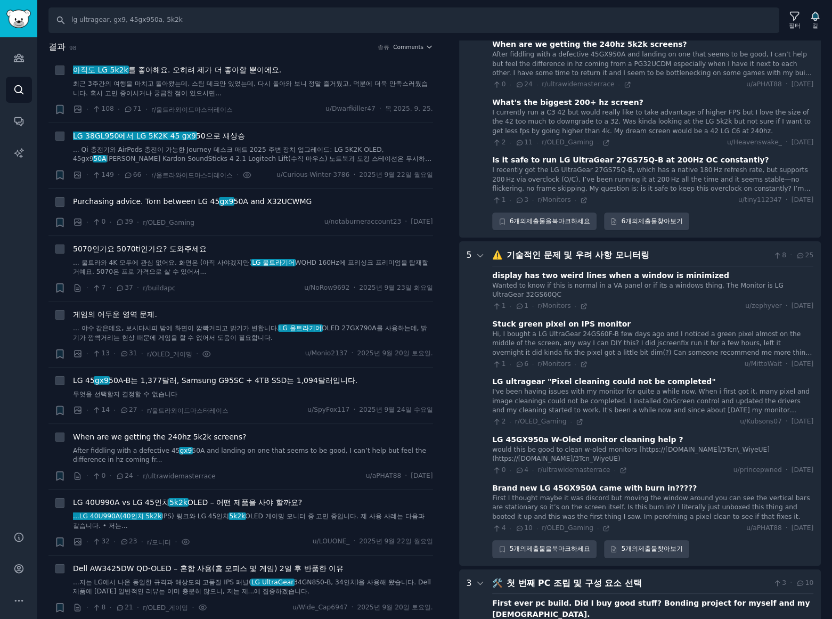
click at [819, 56] on div "필터 패턴 감정 묻다 다운로드 다시 놓기 공유하다 패턴 s 6 12 💸 구매 결정 및 비교 모니터링 53 · 95 What is the dif…" at bounding box center [640, 329] width 385 height 579
click at [250, 72] on font ". 오히려 제가 더 좋아할 뿐이에요." at bounding box center [224, 70] width 113 height 9
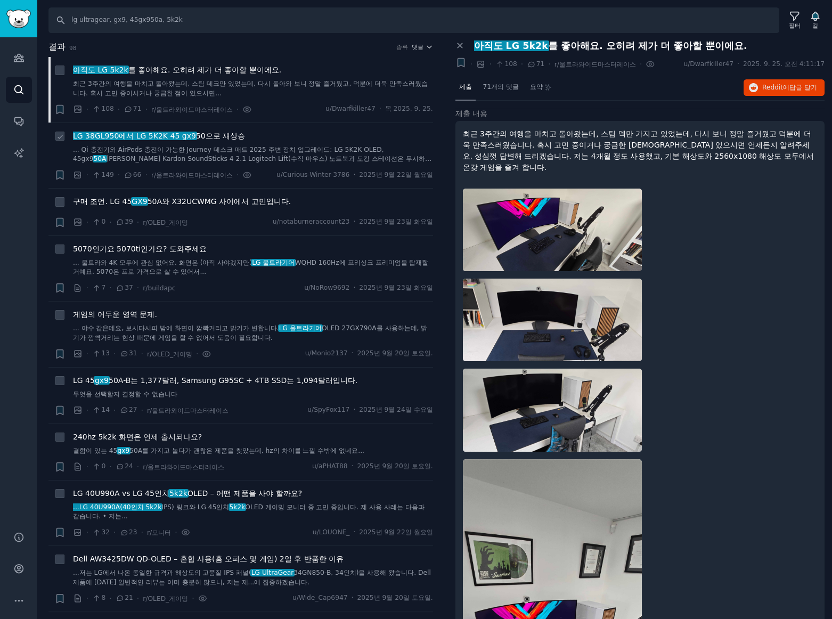
click at [222, 136] on font "으로 재상승" at bounding box center [225, 136] width 39 height 9
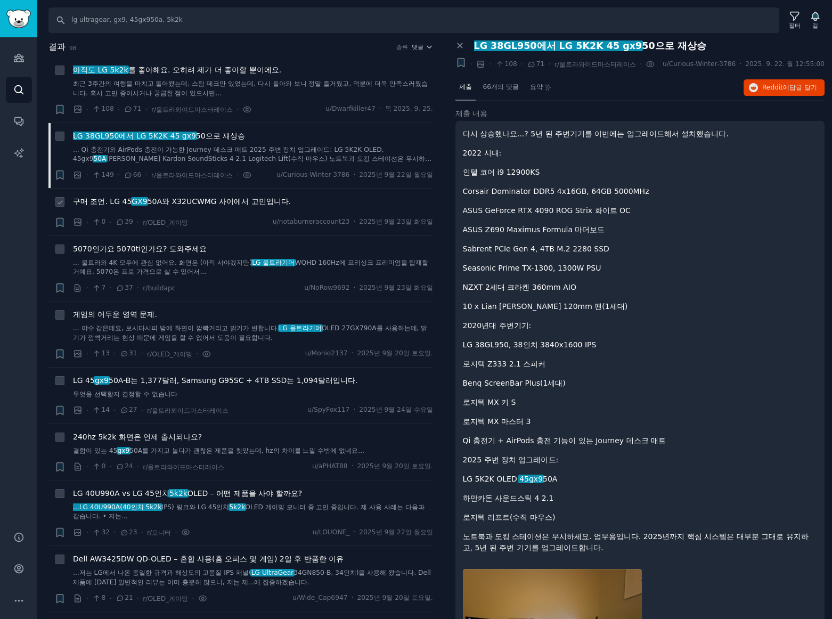
click at [190, 205] on font "50A와 X32UCWMG 사이에서 고민입니다." at bounding box center [219, 201] width 143 height 9
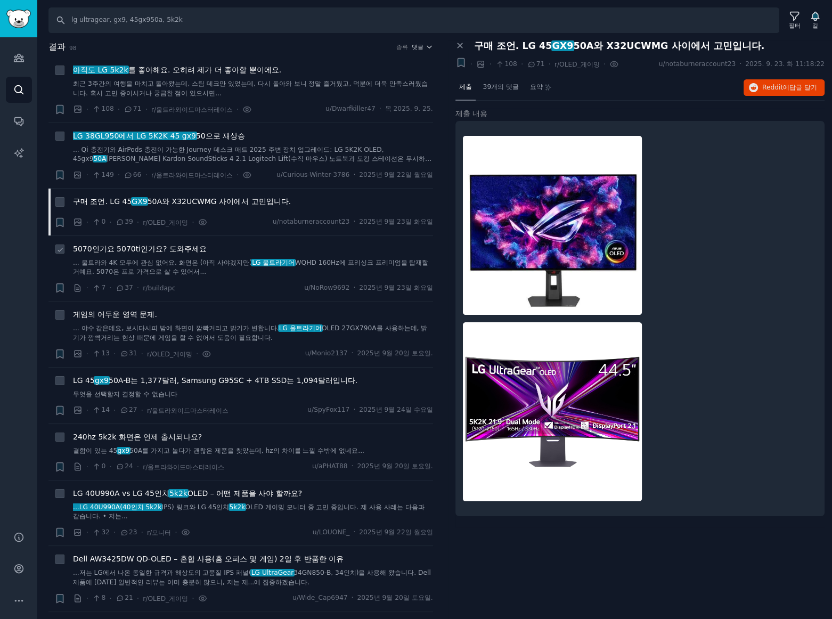
click at [179, 248] on font "5070인가요 5070ti인가요? 도와주세요" at bounding box center [140, 249] width 134 height 9
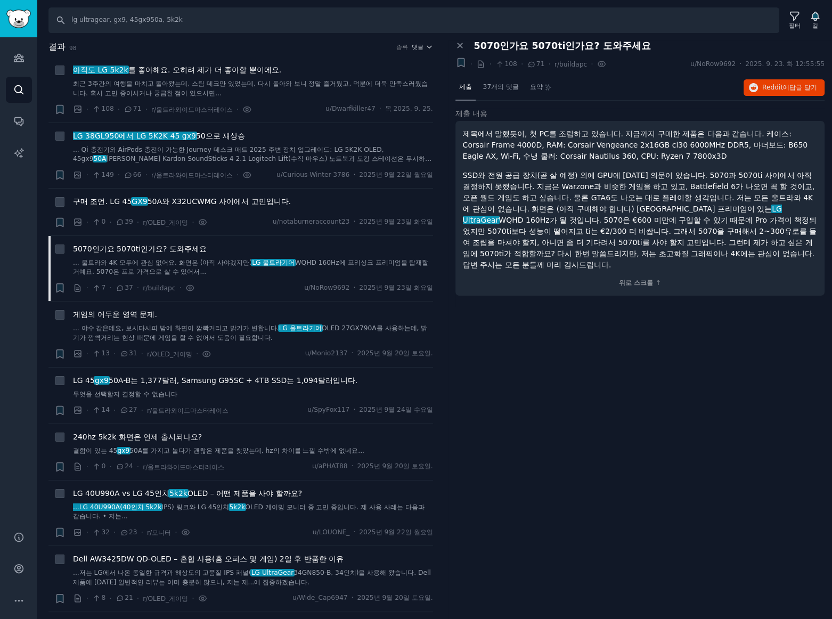
click at [558, 417] on div "패널 닫기 5070인가요 5070ti인가요? 도와주세요 + · · 108 · 71 · r/buildapc · u/NoRow9692 · 2025…" at bounding box center [640, 329] width 385 height 579
click at [224, 205] on font "50A와 X32UCWMG 사이에서 고민입니다." at bounding box center [219, 201] width 143 height 9
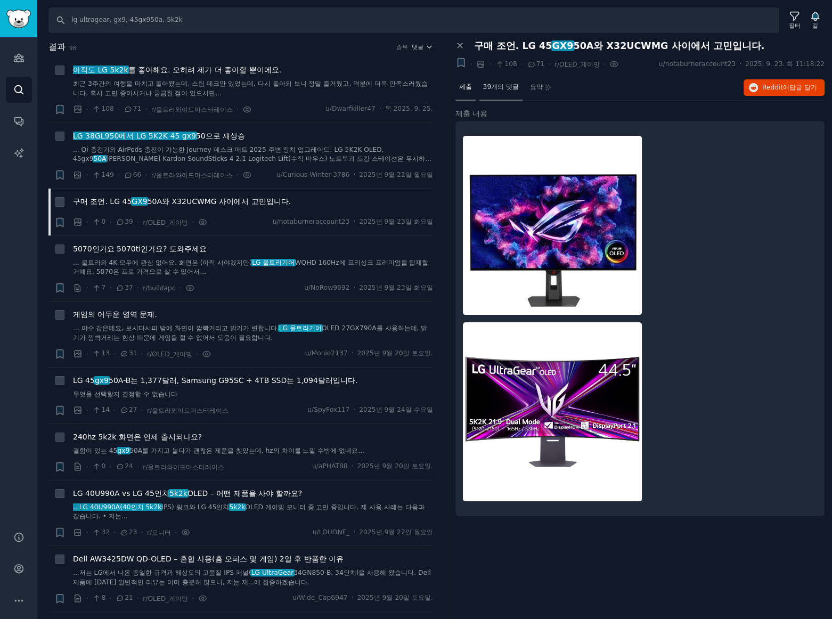
click at [509, 85] on font "39개의 댓글" at bounding box center [501, 86] width 36 height 7
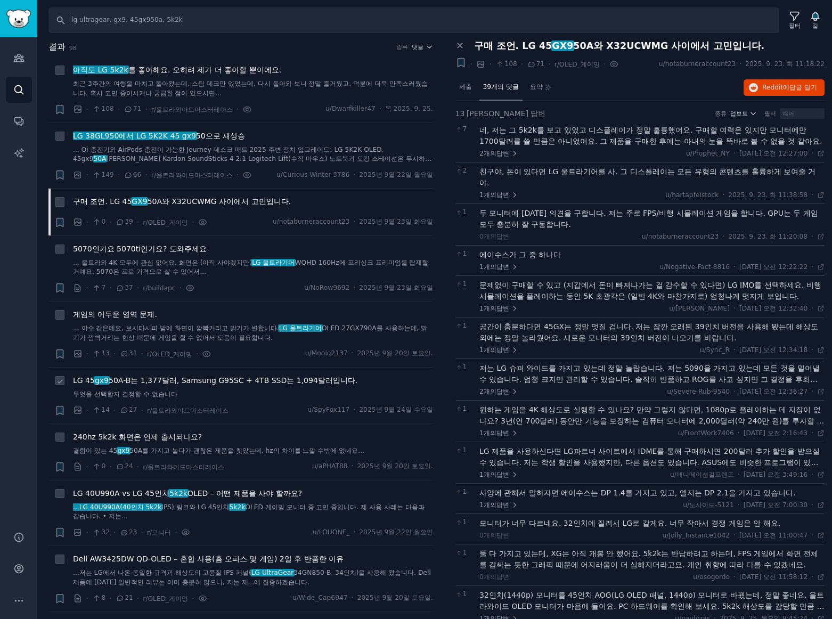
click at [257, 384] on font "50A-B는 1,377달러, Samsung G95SC + 4TB SSD는 1,094달러입니다." at bounding box center [233, 380] width 249 height 9
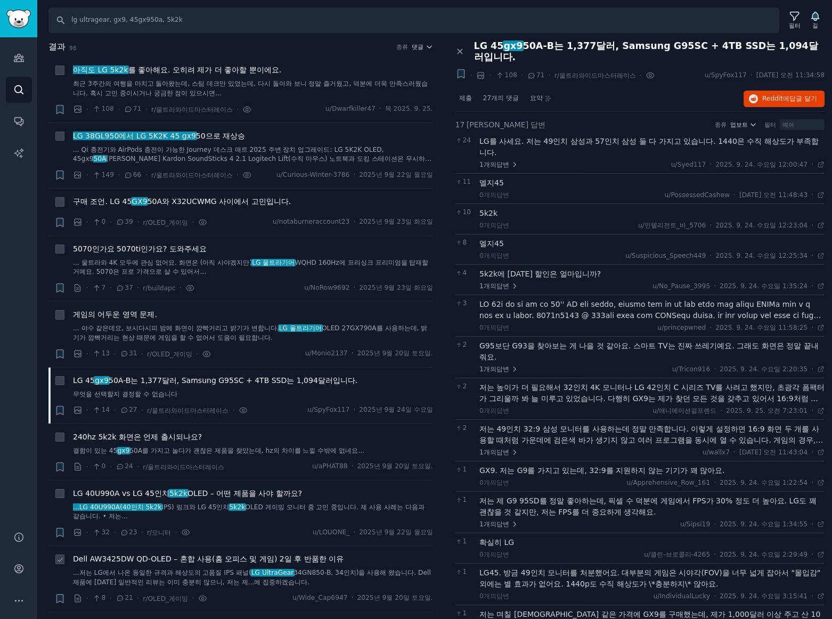
click at [232, 560] on font "Dell AW3425DW QD-OLED – 혼합 사용(홈 오피스 및 게임) 2일 후 반품한 이유" at bounding box center [208, 559] width 271 height 9
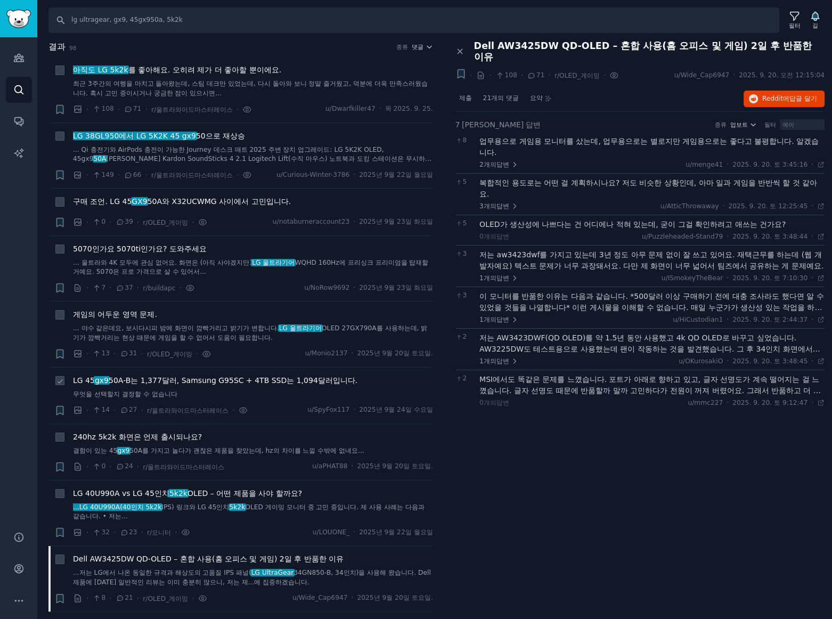
click at [281, 384] on font "50A-B는 1,377달러, Samsung G95SC + 4TB SSD는 1,094달러입니다." at bounding box center [233, 380] width 249 height 9
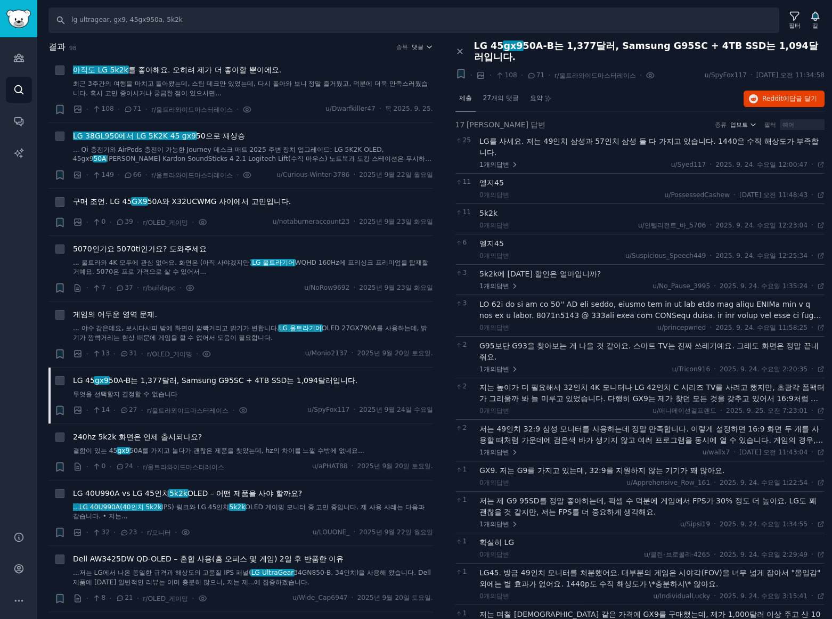
click at [470, 94] on font "제출" at bounding box center [465, 97] width 13 height 7
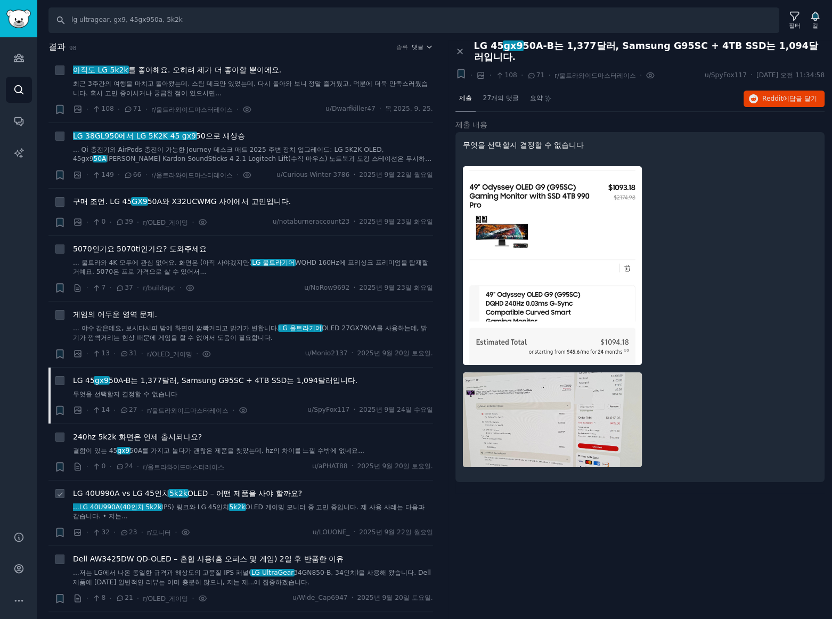
click at [266, 492] on font "OLED – 어떤 제품을 사야 할까요?" at bounding box center [245, 493] width 115 height 9
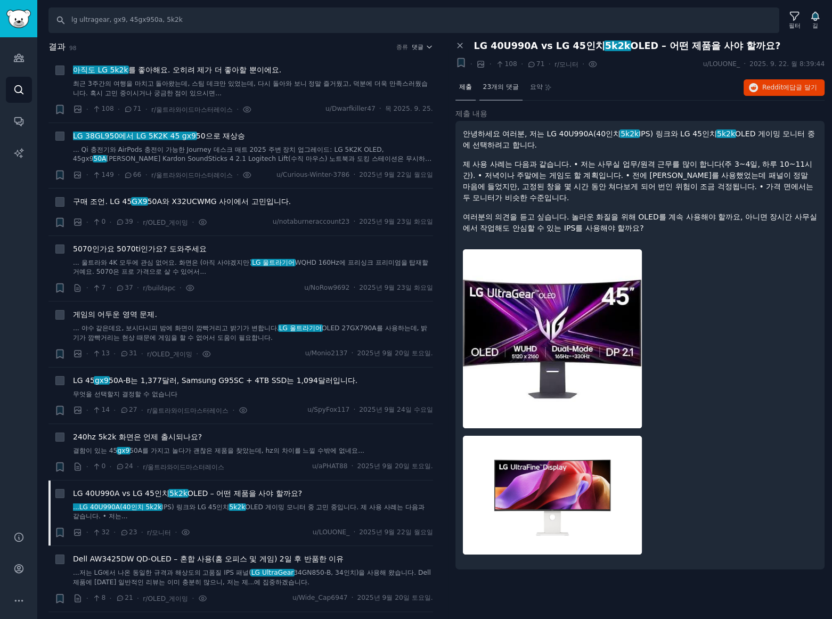
click at [504, 86] on font "23개의 댓글" at bounding box center [501, 86] width 36 height 7
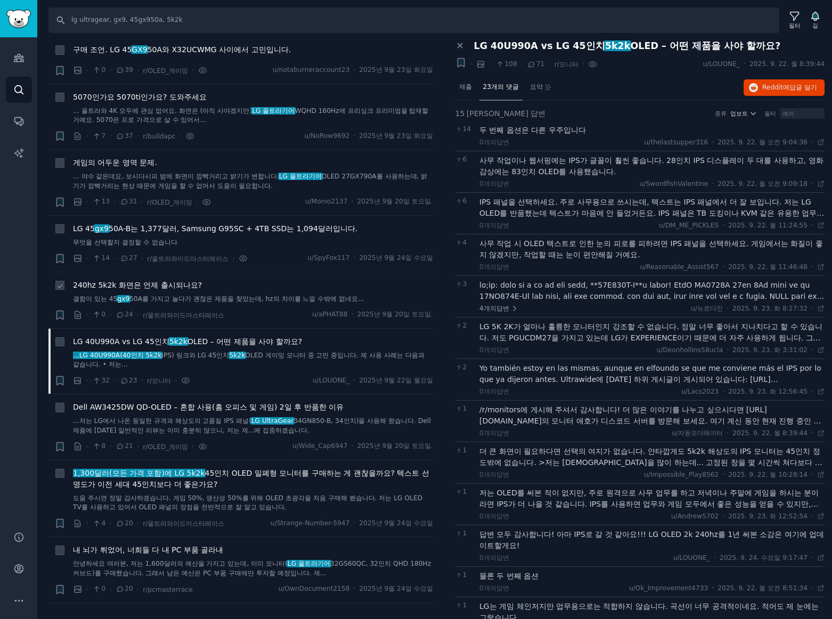
scroll to position [161, 0]
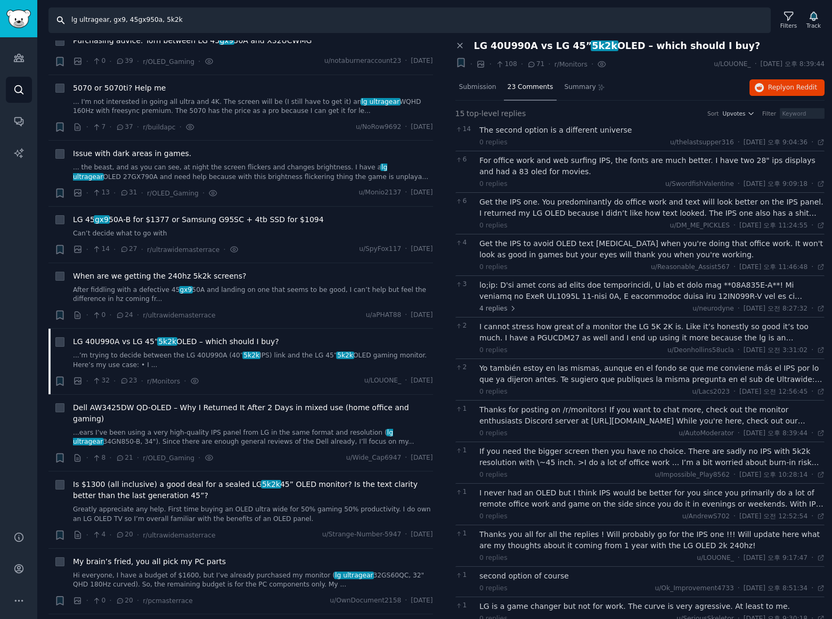
click at [207, 20] on input "lg ultragear, gx9, 45gx950a, 5k2k" at bounding box center [409, 20] width 722 height 26
drag, startPoint x: 216, startPoint y: 21, endPoint x: -151, endPoint y: -7, distance: 368.7
click at [0, 0] on html "Audiences Audiences Search Conversations AI Reports Help Account More Search lg…" at bounding box center [416, 309] width 832 height 619
type input "ㅌ"
type input "xboom, lg xboom, xboom grab, xboom bounce, xboom buds, xboom stage"
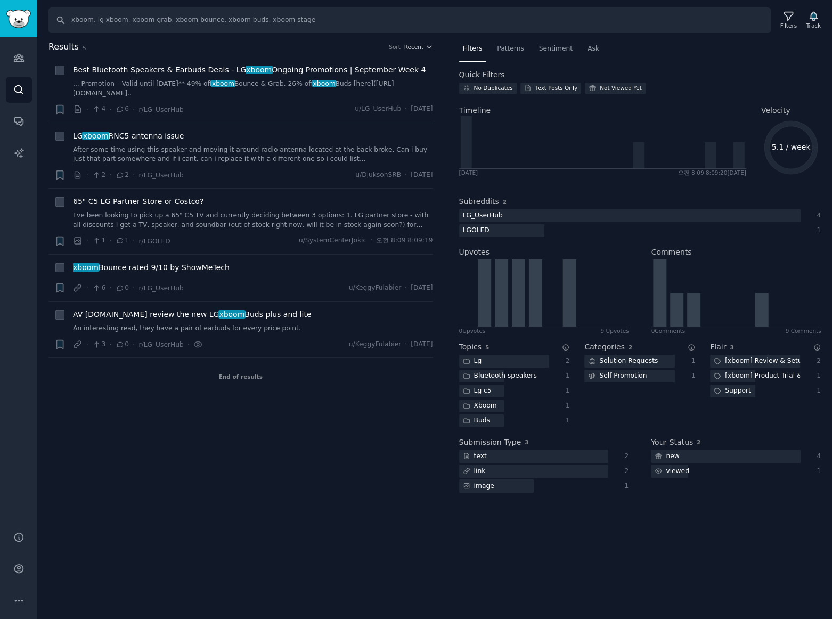
click at [255, 451] on div "Results 5 Sort Recent + Best Bluetooth Speakers & Earbuds Deals - LG xboom Ongo…" at bounding box center [248, 273] width 400 height 466
click at [510, 51] on span "Patterns" at bounding box center [510, 49] width 27 height 10
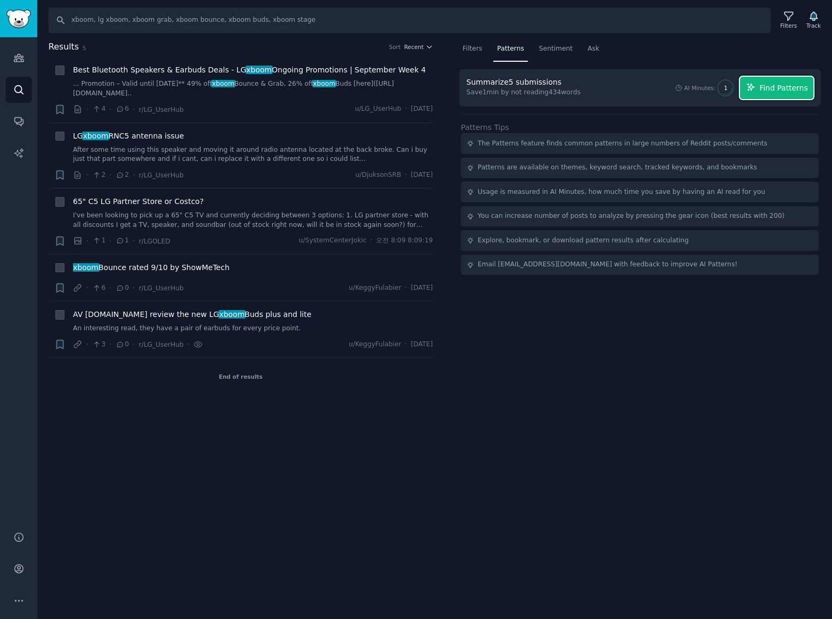
click at [768, 87] on span "Find Patterns" at bounding box center [784, 88] width 48 height 11
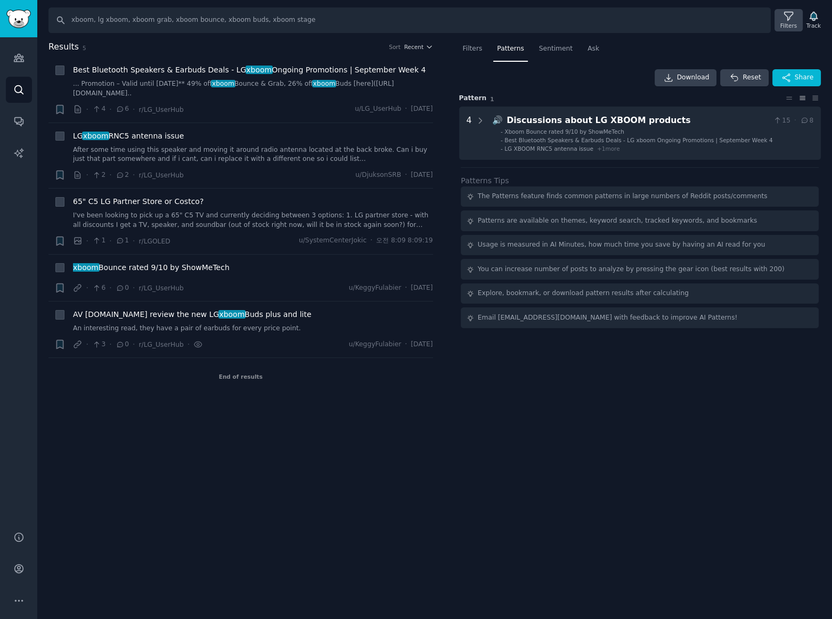
click at [787, 19] on icon at bounding box center [788, 16] width 11 height 11
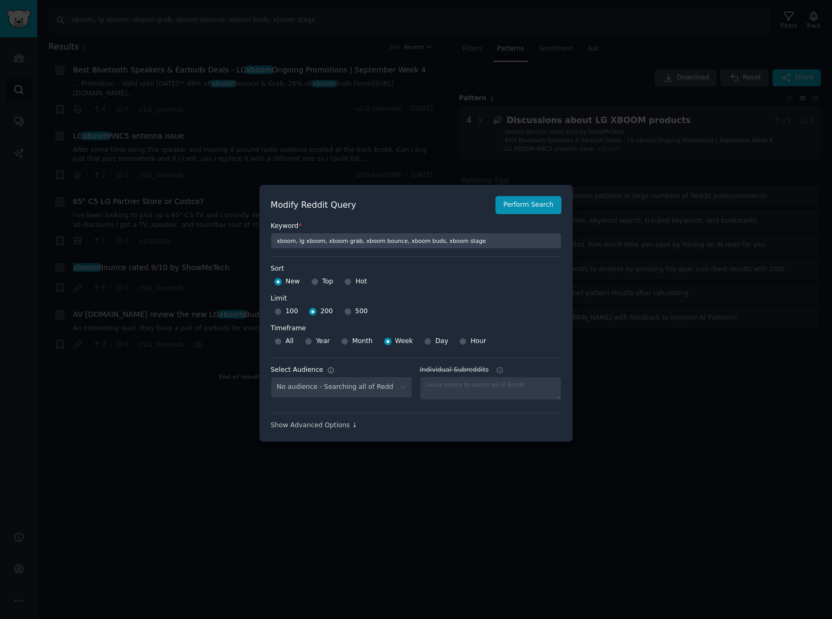
select select "a094687530"
click at [360, 389] on select "No audience - Searching all of Reddit gadgets - 2 Subreddits stanbyme - 35 Subr…" at bounding box center [342, 388] width 142 height 22
select select
click at [271, 377] on select "No audience - Searching all of Reddit gadgets - 2 Subreddits stanbyme - 35 Subr…" at bounding box center [342, 388] width 142 height 22
click at [511, 205] on button "Perform Search" at bounding box center [528, 205] width 66 height 18
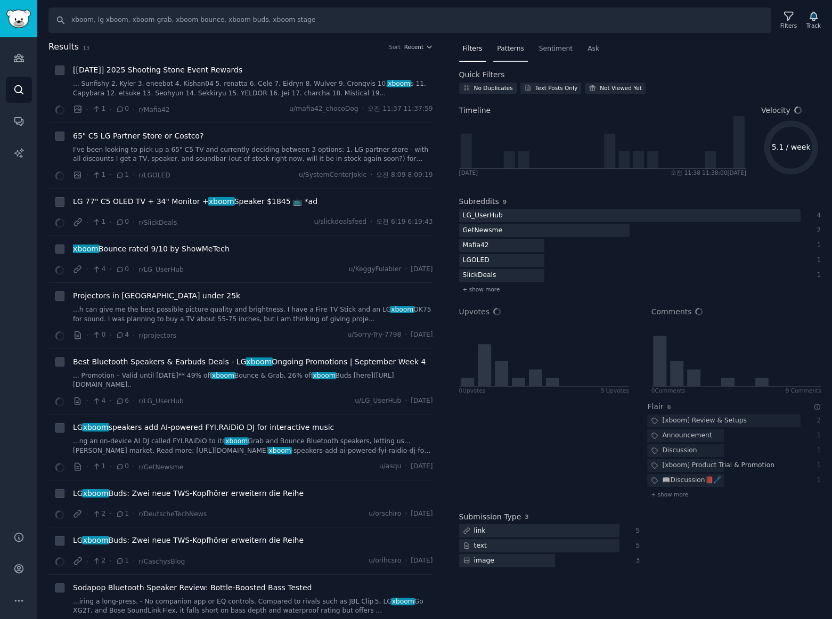
click at [508, 49] on span "Patterns" at bounding box center [510, 49] width 27 height 10
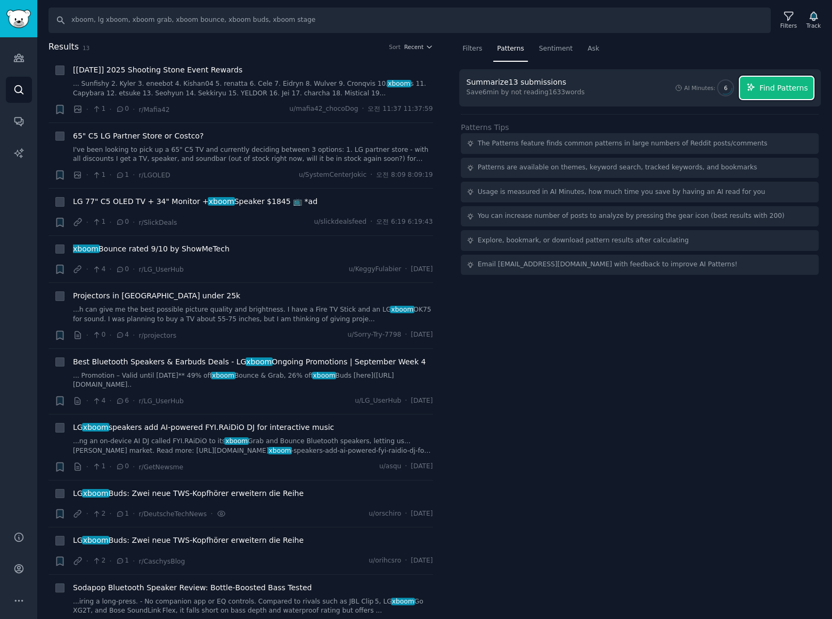
click at [779, 85] on span "Find Patterns" at bounding box center [784, 88] width 48 height 11
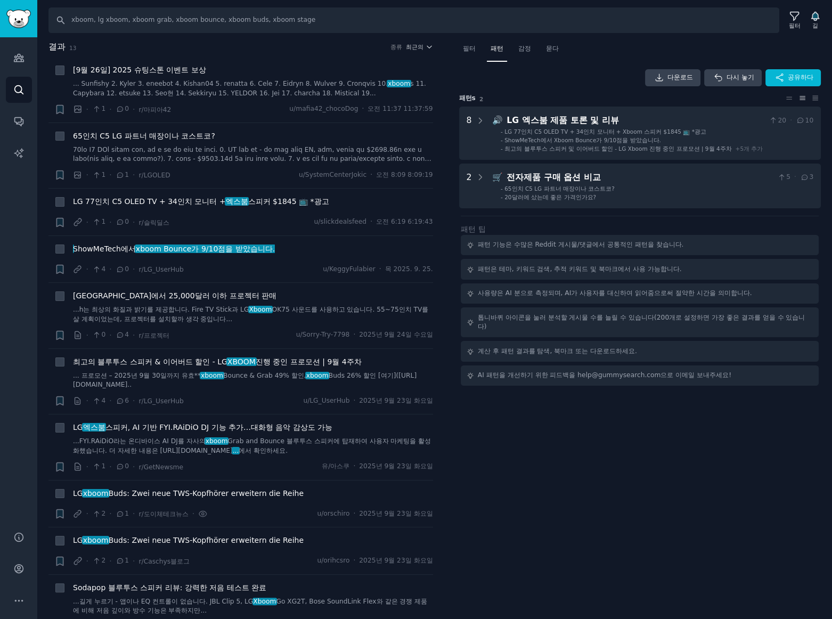
click at [621, 496] on div "필터 패턴 감정 묻다 다운로드 다시 놓기 공유하다 패턴 s 2 8 🔊 LG 엑스붐 제품 토론 및 리뷰 20 · 10 - LG 77인치 C5 O…" at bounding box center [640, 329] width 385 height 579
drag, startPoint x: 658, startPoint y: 392, endPoint x: 658, endPoint y: 386, distance: 5.4
click at [658, 392] on div "필터 패턴 감정 묻다 다운로드 다시 놓기 공유하다 패턴 s 2 8 🔊 LG 엑스붐 제품 토론 및 리뷰 20 · 10 - LG 77인치 C5 O…" at bounding box center [640, 329] width 385 height 579
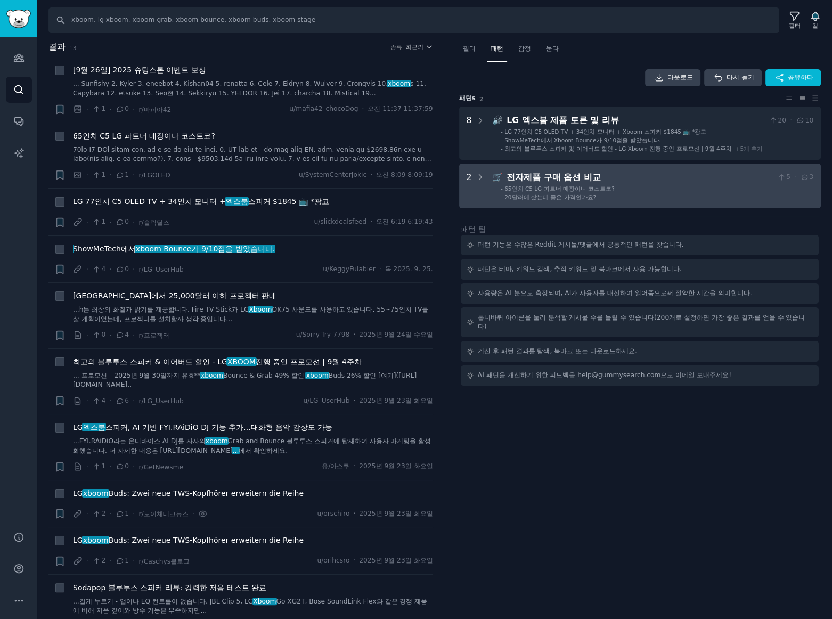
click at [673, 199] on li "- 20달러에 샀는데 좋은 가격인가요?" at bounding box center [657, 196] width 313 height 7
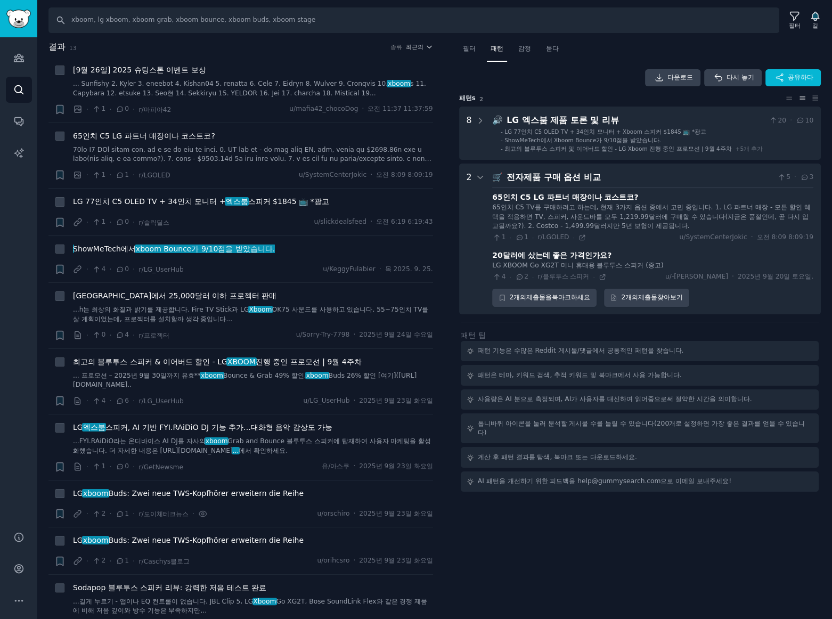
drag, startPoint x: 662, startPoint y: 549, endPoint x: 675, endPoint y: 545, distance: 13.8
click at [663, 548] on div "필터 패턴 감정 묻다 다운로드 다시 놓기 공유하다 패턴 s 2 8 🔊 LG 엑스붐 제품 토론 및 리뷰 20 · 10 - LG 77인치 C5 O…" at bounding box center [640, 329] width 385 height 579
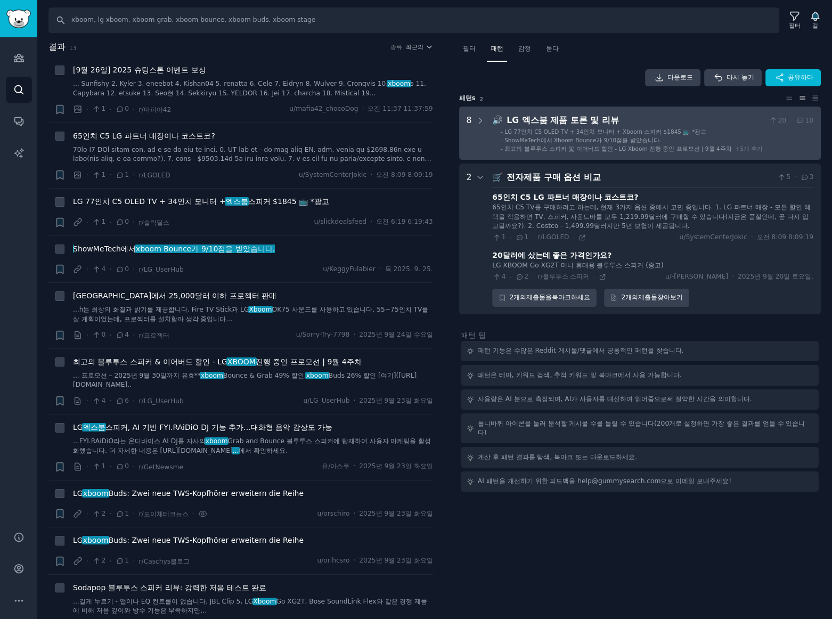
click at [616, 129] on font "LG 77인치 C5 OLED TV + 34인치 모니터 + Xboom 스피커 $1845 📺 *광고" at bounding box center [605, 131] width 202 height 6
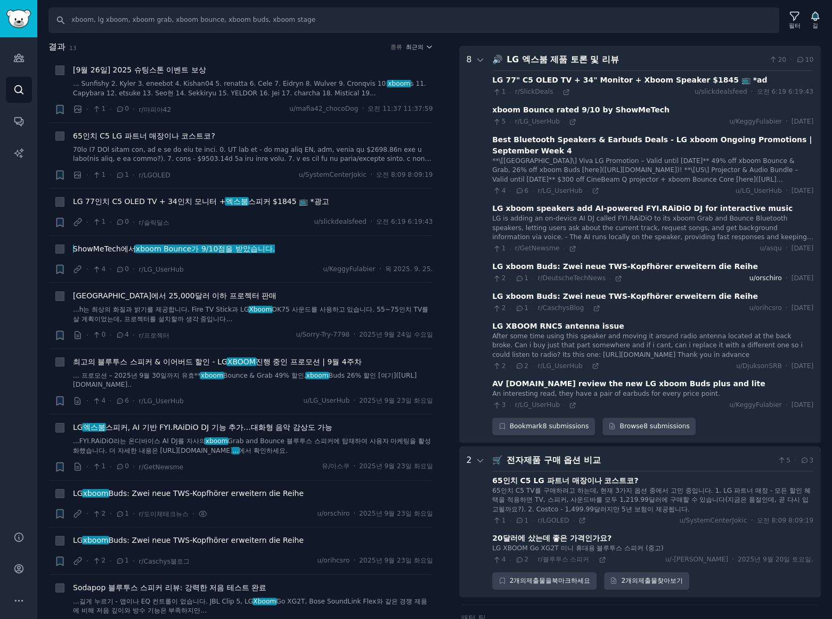
scroll to position [66, 0]
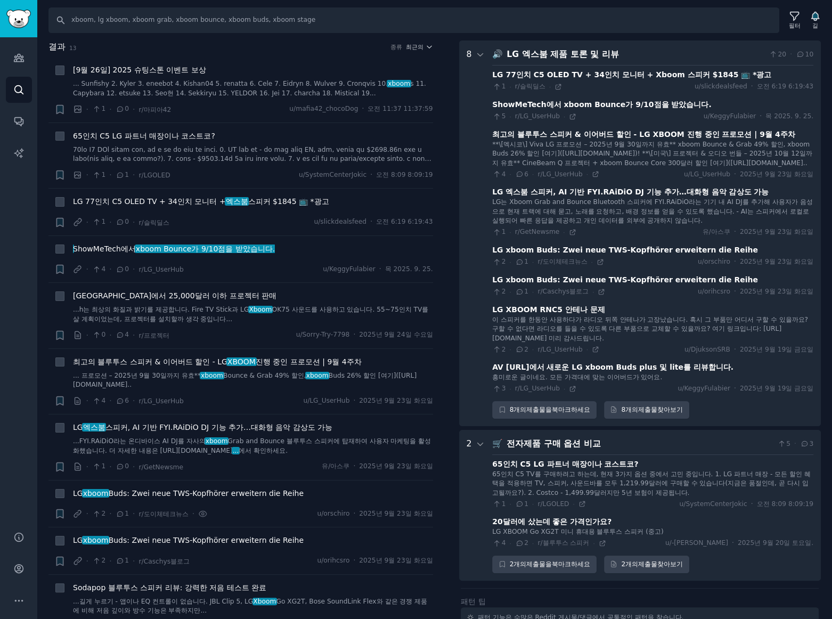
drag, startPoint x: 416, startPoint y: 48, endPoint x: 415, endPoint y: 53, distance: 5.4
click at [416, 48] on font "최근의" at bounding box center [415, 47] width 18 height 6
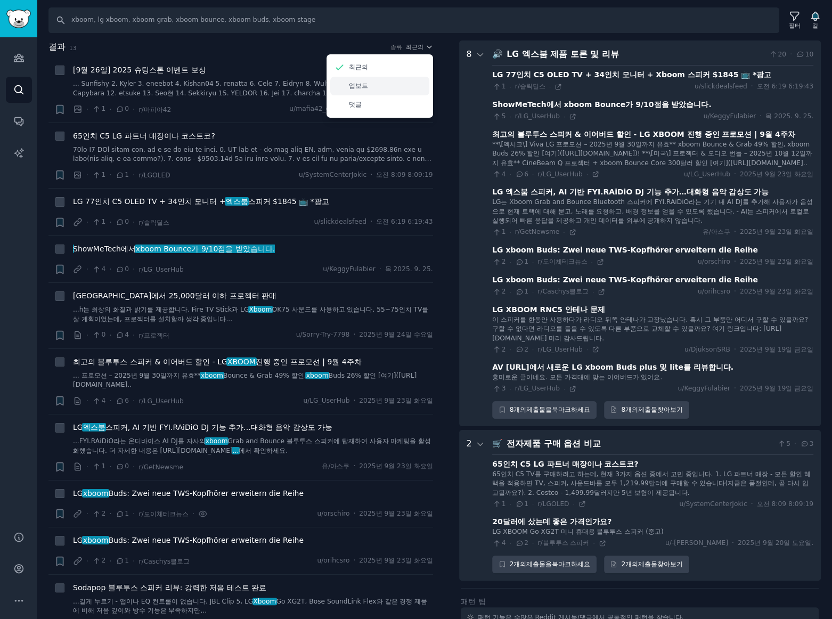
click at [357, 87] on font "업보트" at bounding box center [358, 85] width 19 height 7
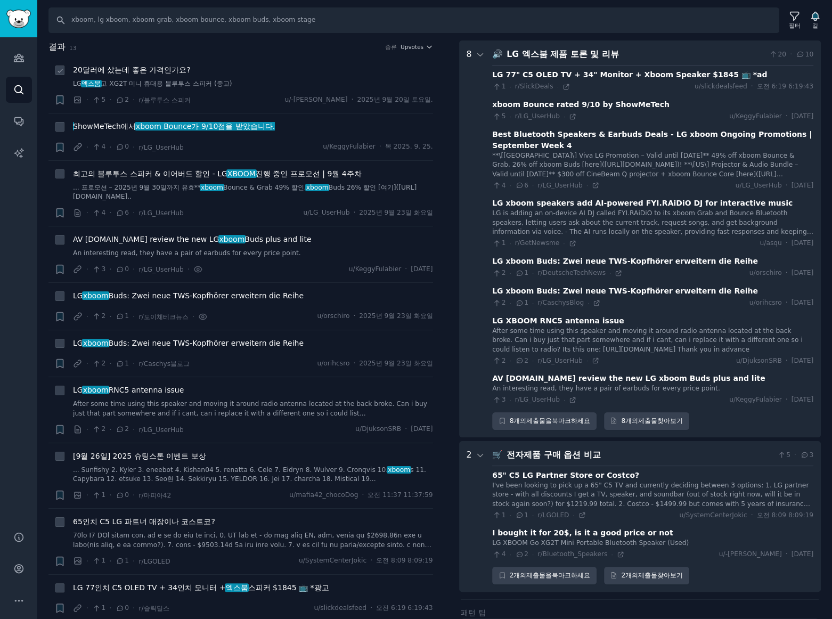
drag, startPoint x: 474, startPoint y: 102, endPoint x: 320, endPoint y: 57, distance: 160.5
click at [320, 57] on li "+ 20달러에 샀는데 좋은 가격인가요? LG 엑스붐 고 XG2T 미니 휴대용 블루투스 스피커 (중고) · 5 · 2 · r/블루투스 스피커 u…" at bounding box center [240, 85] width 385 height 56
click at [416, 46] on span "Upvotes" at bounding box center [412, 46] width 23 height 7
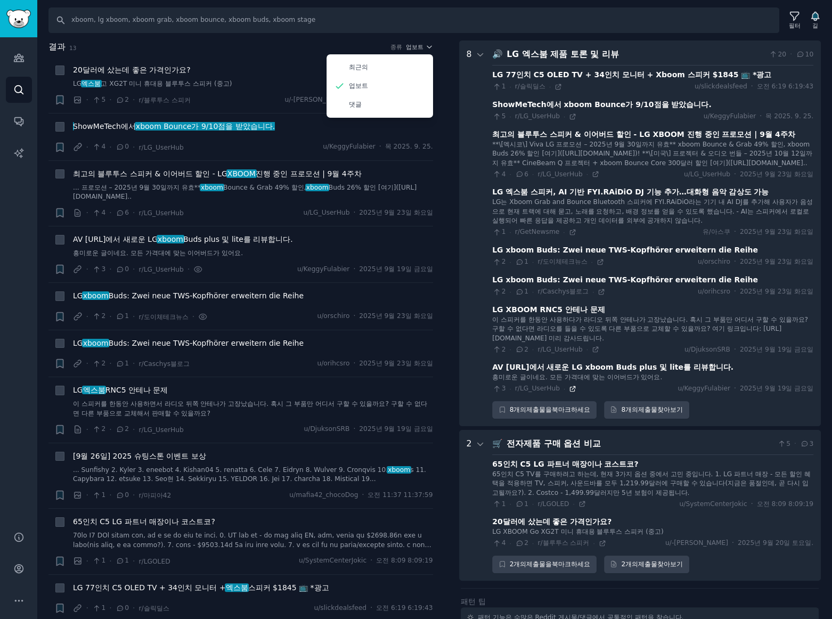
click at [569, 388] on icon at bounding box center [572, 388] width 7 height 7
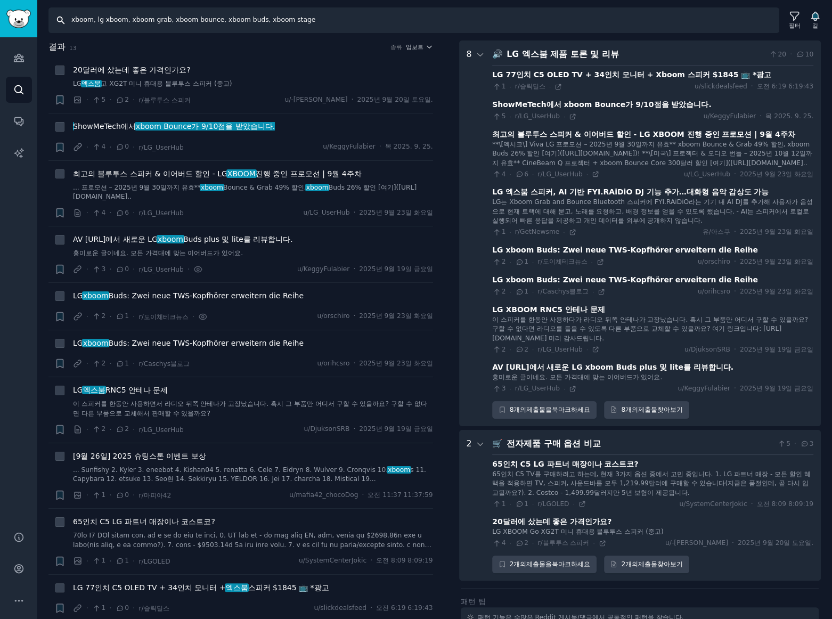
drag, startPoint x: 206, startPoint y: 19, endPoint x: -255, endPoint y: -25, distance: 462.8
click at [0, 0] on html "청중 청중 찾다 대화 AI 보고서 돕다 계정 더 찾다 xboom, lg xboom, xboom grab, xboom bounce, xboom …" at bounding box center [416, 309] width 832 height 619
type input "ㄴ"
type input "lg stanbyme, stanbyme, stanbyme 2, stanbyme go"
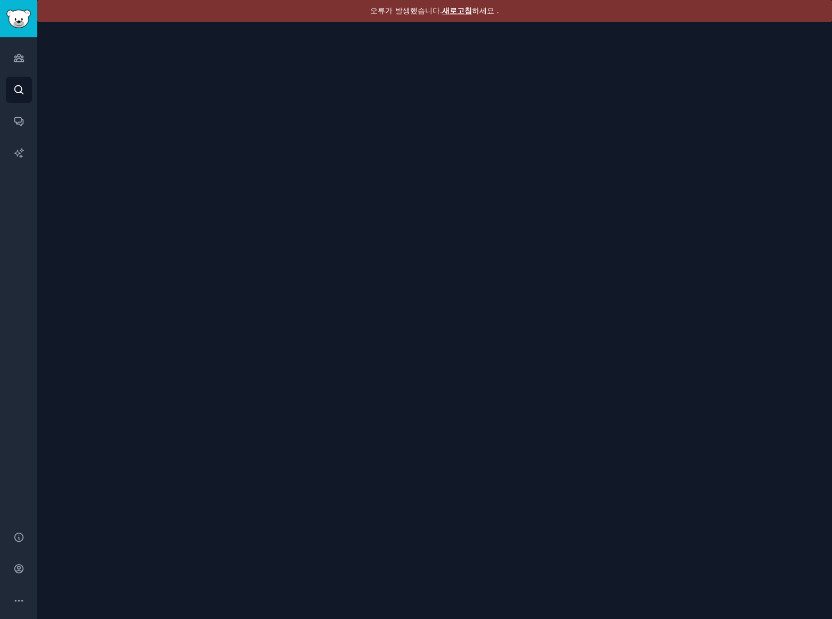
click at [457, 11] on font "새로고침" at bounding box center [457, 10] width 30 height 9
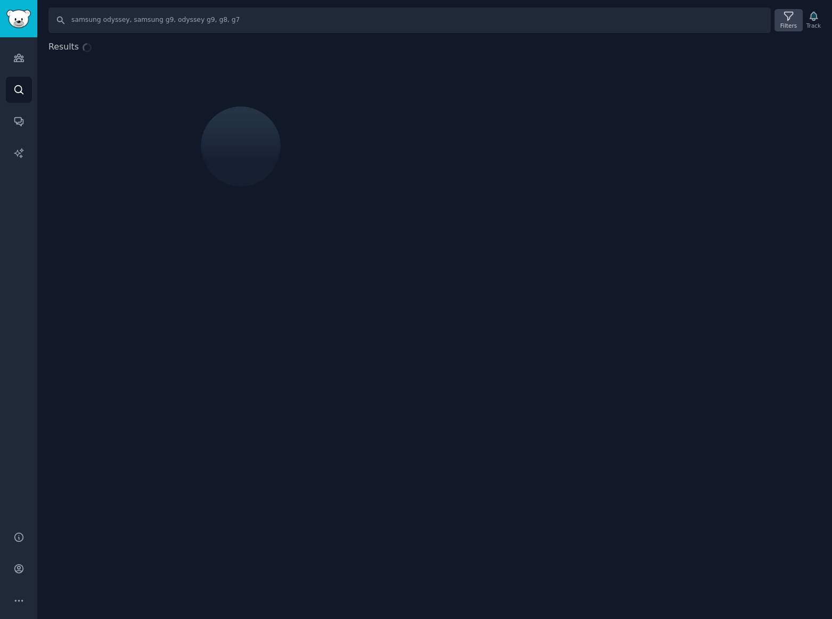
click at [796, 22] on div "Filters" at bounding box center [788, 25] width 17 height 7
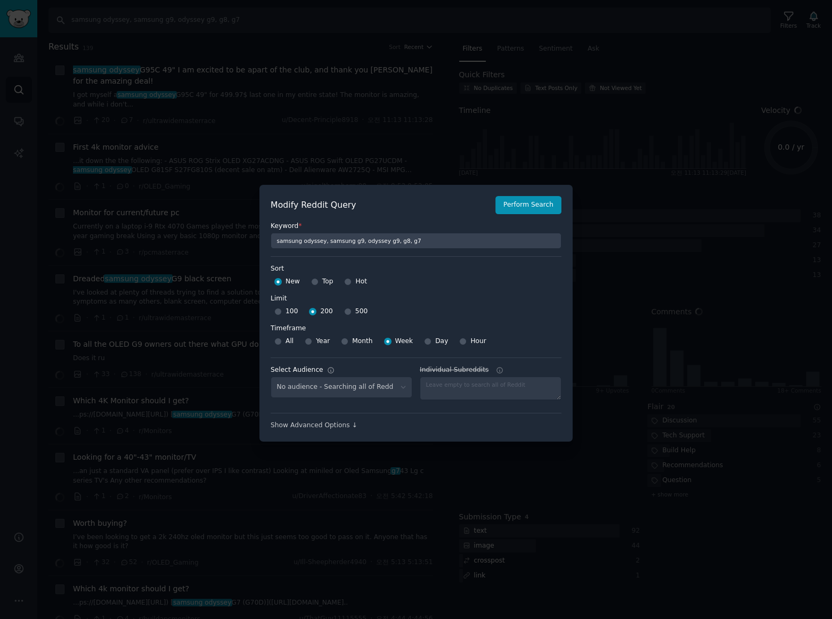
select select "a094687530"
click at [536, 205] on button "Perform Search" at bounding box center [528, 205] width 66 height 18
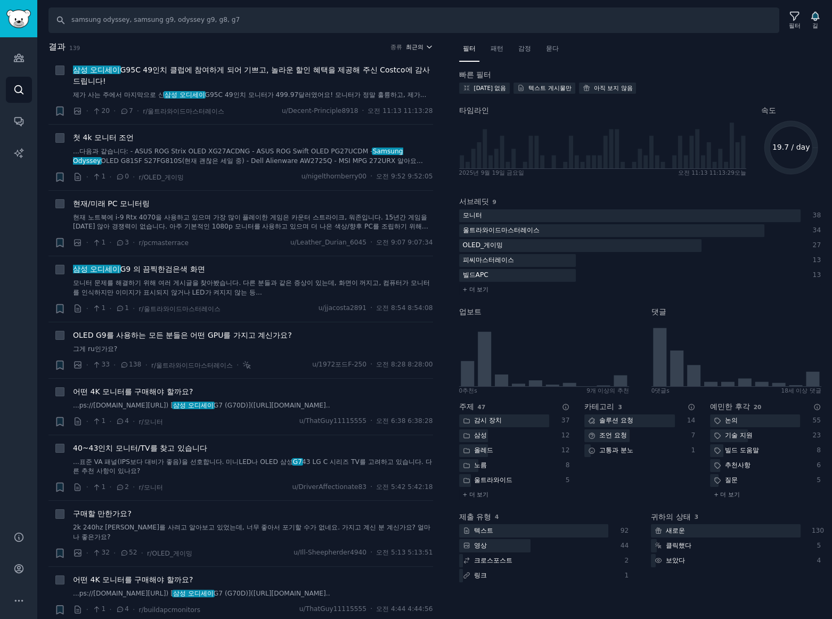
click at [416, 44] on font "최근의" at bounding box center [415, 47] width 18 height 6
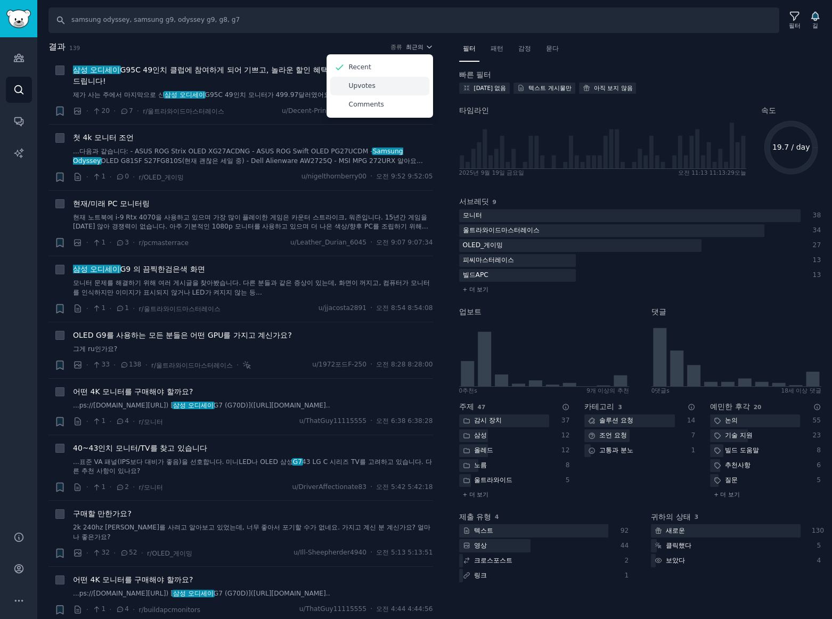
click at [361, 85] on p "Upvotes" at bounding box center [362, 87] width 27 height 10
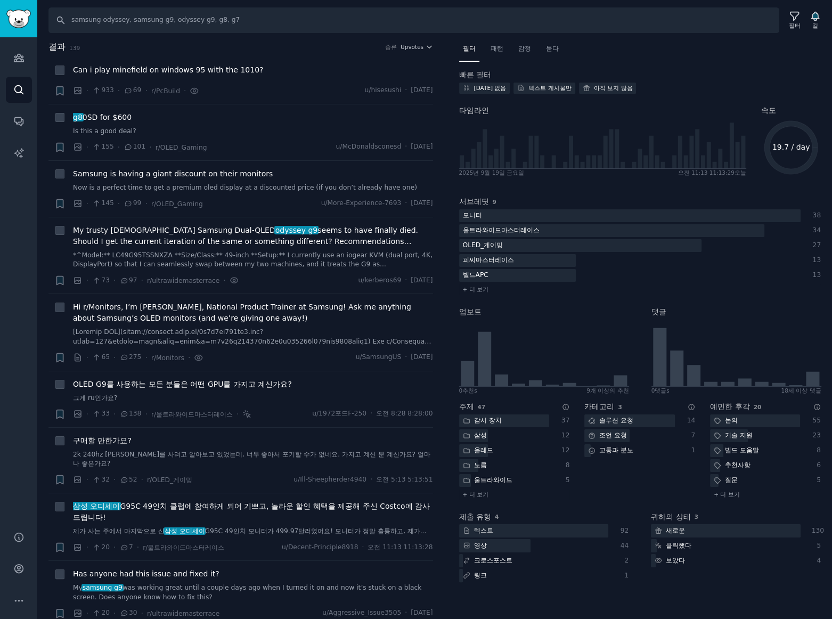
click at [169, 51] on h2 "결과 139 종류 Upvotes" at bounding box center [240, 46] width 385 height 13
click at [283, 76] on div "Can i play minefield on windows 95 with the 1010?" at bounding box center [253, 71] width 360 height 15
click at [411, 47] on span "Upvotes" at bounding box center [412, 46] width 23 height 7
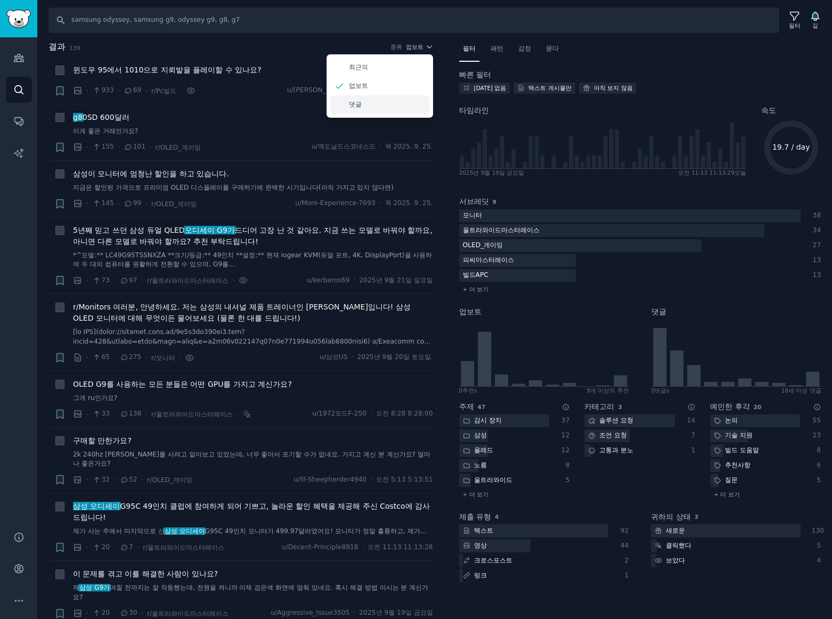
click at [354, 101] on font "댓글" at bounding box center [355, 104] width 13 height 7
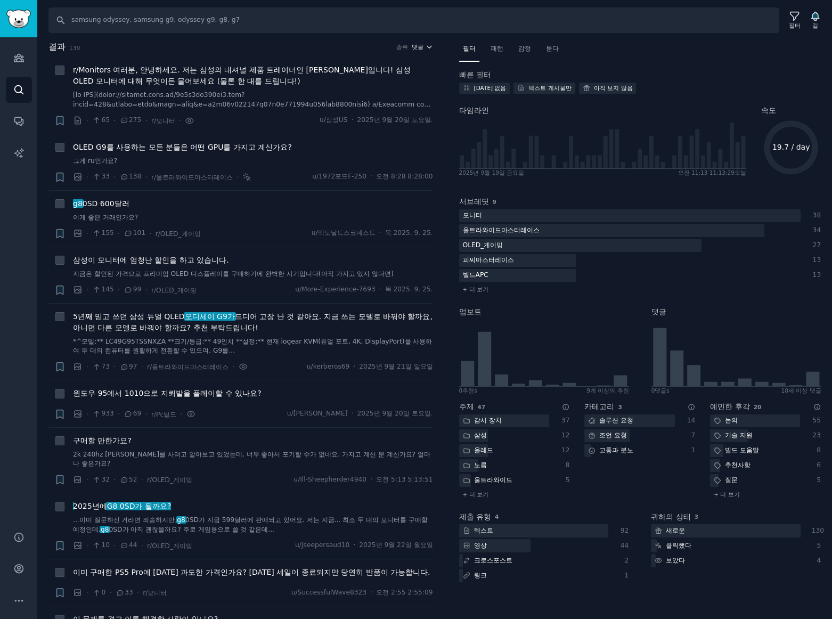
click at [421, 46] on button "댓글" at bounding box center [422, 46] width 21 height 7
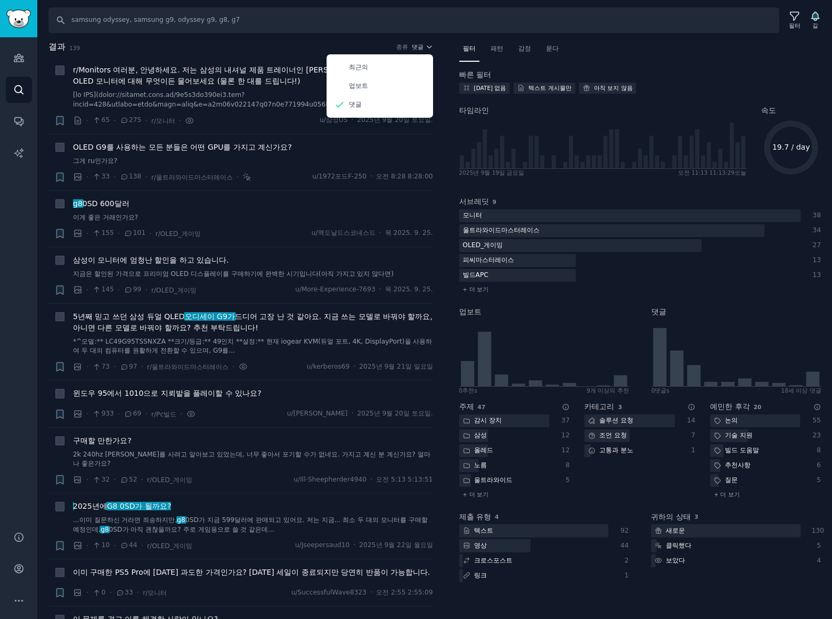
click at [259, 43] on h2 "결과 139 종류 댓글 최근의 업보트 댓글" at bounding box center [240, 46] width 385 height 13
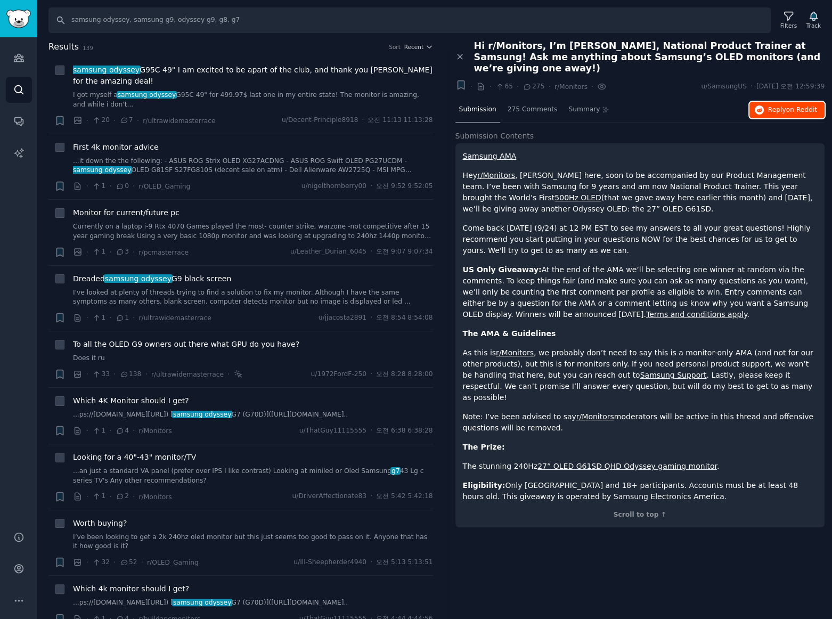
click at [794, 106] on span "on Reddit" at bounding box center [801, 109] width 31 height 7
click at [128, 146] on span "First 4k monitor advice" at bounding box center [116, 147] width 86 height 11
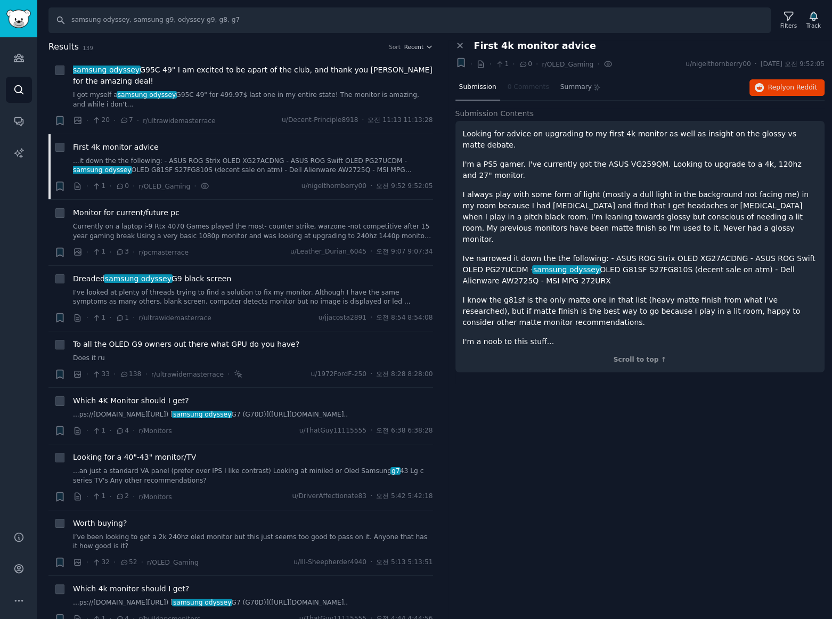
click at [585, 432] on div "Close panel First 4k monitor advice + · · 1 · 0 · r/OLED_Gaming · u/nigelthornb…" at bounding box center [640, 329] width 385 height 579
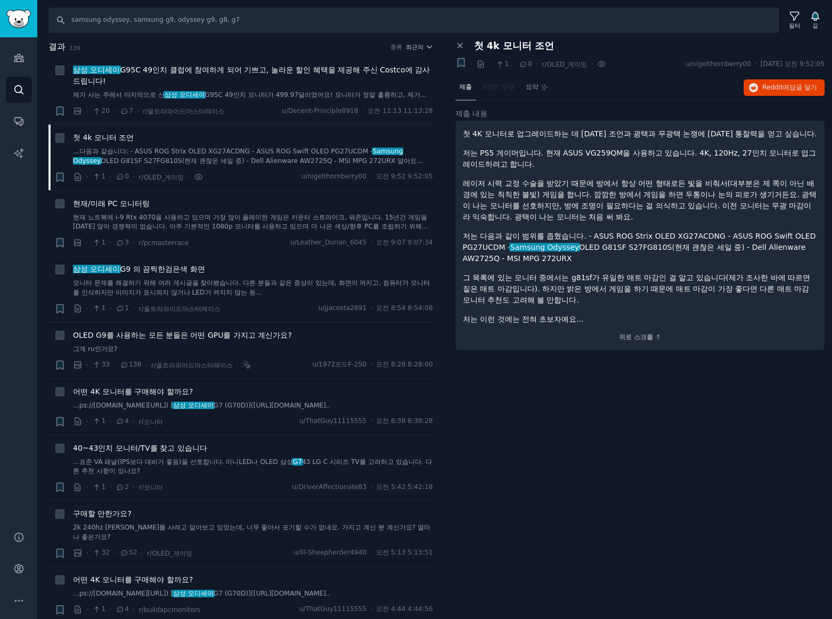
click at [614, 414] on div "패널 닫기 첫 4k 모니터 조언 + · · 1 · 0 · r/OLED_게이밍 · u/nigelthornberry00 · [DATE] 오전 9:…" at bounding box center [640, 329] width 385 height 579
drag, startPoint x: 624, startPoint y: 414, endPoint x: 607, endPoint y: 377, distance: 40.7
click at [619, 398] on div "패널 닫기 첫 4k 모니터 조언 + · · 1 · 0 · r/OLED_게이밍 · u/nigelthornberry00 · [DATE] 오전 9:…" at bounding box center [640, 329] width 385 height 579
click at [568, 401] on div "패널 닫기 첫 4k 모니터 조언 + · · 1 · 0 · r/OLED_게이밍 · u/nigelthornberry00 · [DATE] 오전 9:…" at bounding box center [640, 329] width 385 height 579
drag, startPoint x: 181, startPoint y: 208, endPoint x: 202, endPoint y: 210, distance: 21.4
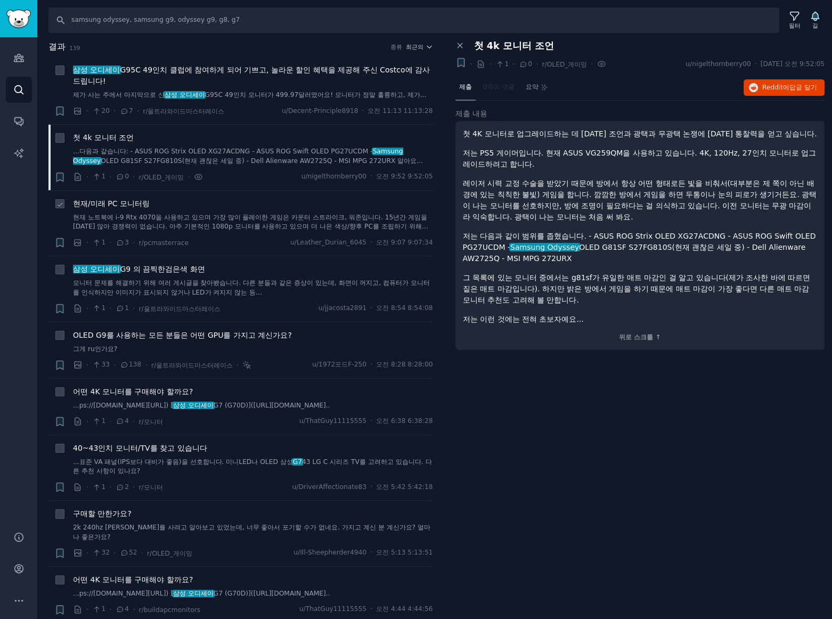
click at [181, 208] on div "현재/미래 PC 모니터링" at bounding box center [253, 203] width 360 height 11
click at [193, 271] on font "검은색 화면" at bounding box center [184, 269] width 39 height 9
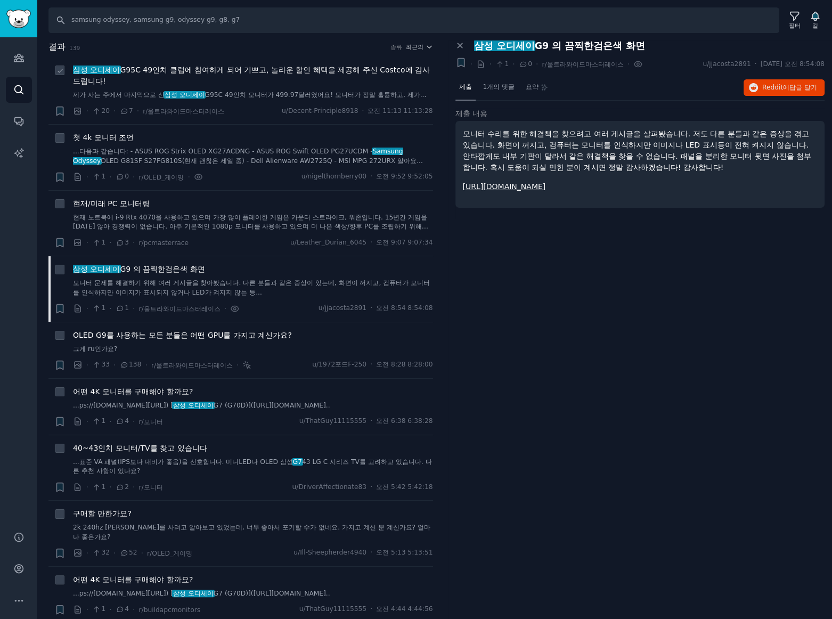
drag, startPoint x: 530, startPoint y: 246, endPoint x: 293, endPoint y: 79, distance: 289.4
click at [527, 245] on div "패널 닫기 삼성 오디세이 G9 의 끔찍한 검은색 화면 + · · 1 · 0 · r/울트라와이드마스터레이스 · u/jjacosta2891 · […" at bounding box center [640, 329] width 385 height 579
click at [607, 300] on div "패널 닫기 삼성 오디세이 G9 의 끔찍한 검은색 화면 + · · 1 · 0 · r/울트라와이드마스터레이스 · u/jjacosta2891 · […" at bounding box center [640, 329] width 385 height 579
click at [240, 71] on font "G95C 49인치 클럽에 참여하게 되어 기쁘고, 놀라운 할인 혜택을 제공해 주신 Costco에 감사드립니다!" at bounding box center [251, 76] width 357 height 20
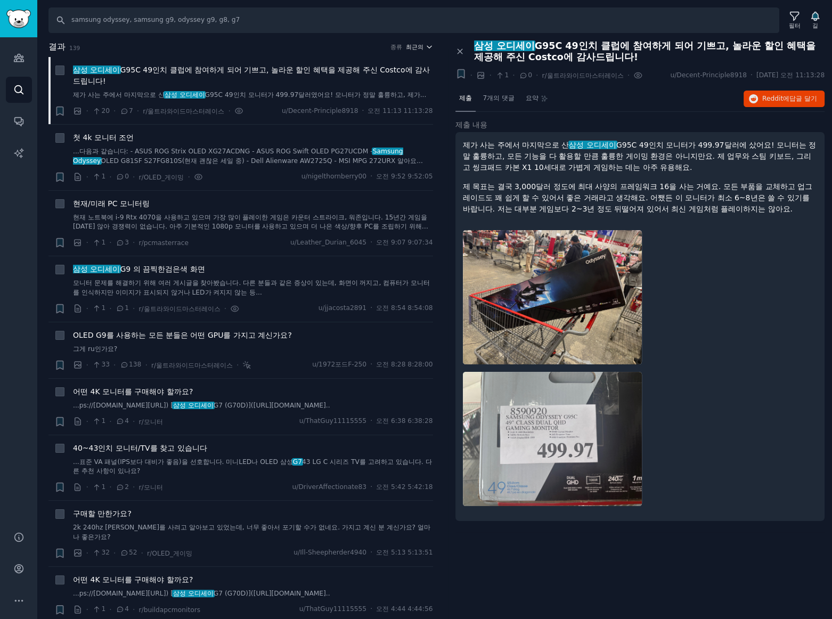
click at [406, 44] on font "최근의" at bounding box center [415, 47] width 18 height 6
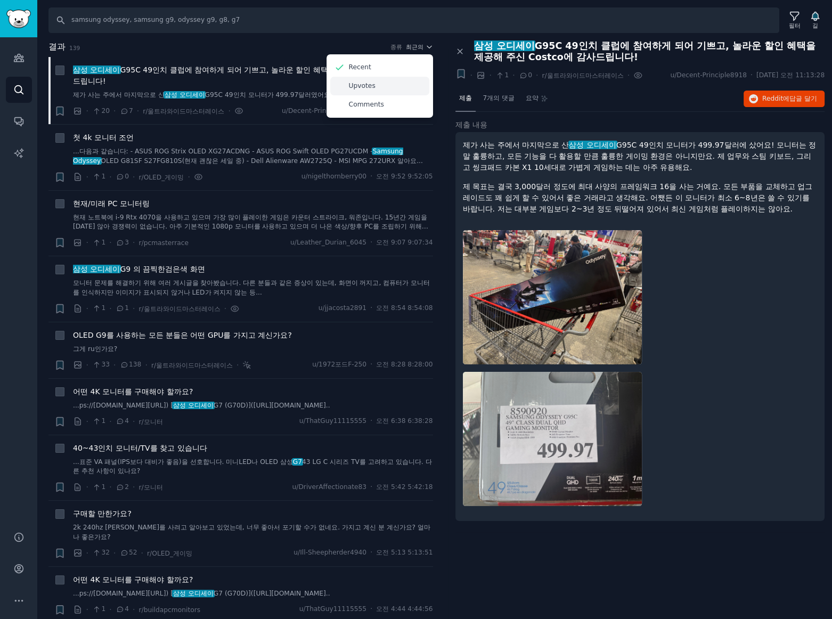
click at [358, 88] on p "Upvotes" at bounding box center [362, 87] width 27 height 10
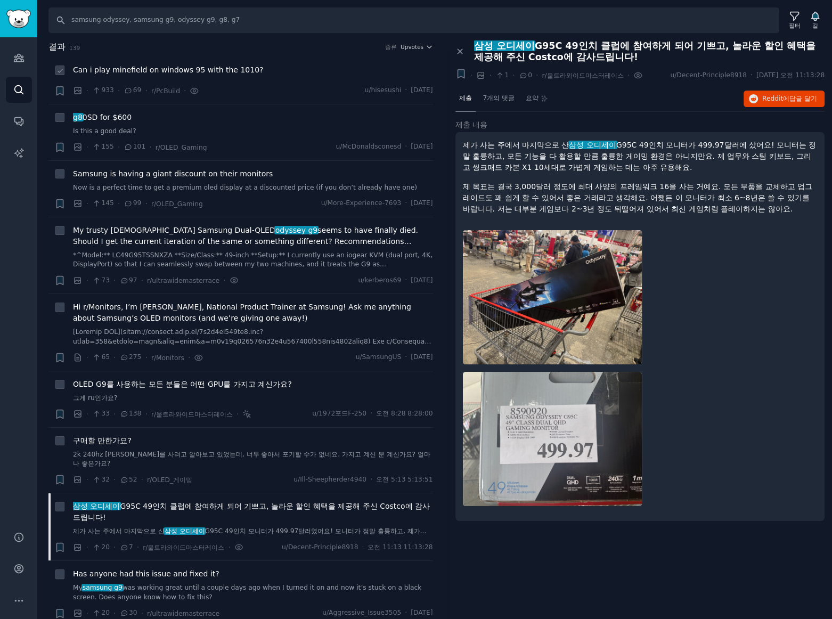
click at [288, 89] on div "· 933 · 69 · r/PcBuild · u/hisesushi · Sat 2025. 9. 20." at bounding box center [253, 90] width 360 height 11
click at [227, 53] on div "결과 139 종류 Upvotes" at bounding box center [240, 48] width 385 height 17
click at [739, 312] on div at bounding box center [640, 368] width 355 height 291
drag, startPoint x: 666, startPoint y: 559, endPoint x: 635, endPoint y: 550, distance: 32.2
click at [665, 559] on div "패널 닫기 삼성 오디세이 G95C 49인치 클럽에 참여하게 되어 기쁘고, 놀라운 할인 혜택을 제공해 주신 Costco에 감사드립니다! + · …" at bounding box center [640, 329] width 385 height 579
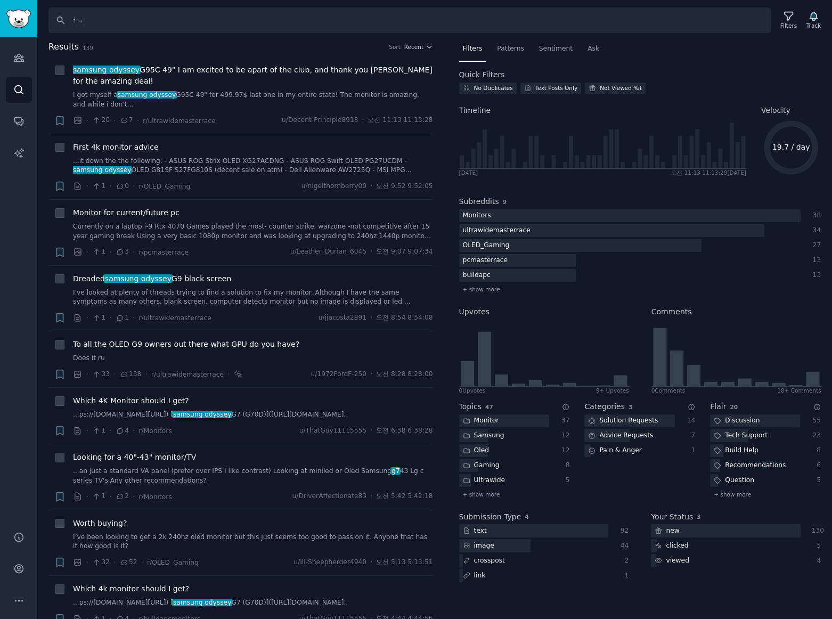
type input "ㅓ"
type input "jbl charge 6, jbl flip 7, jbl partybox"
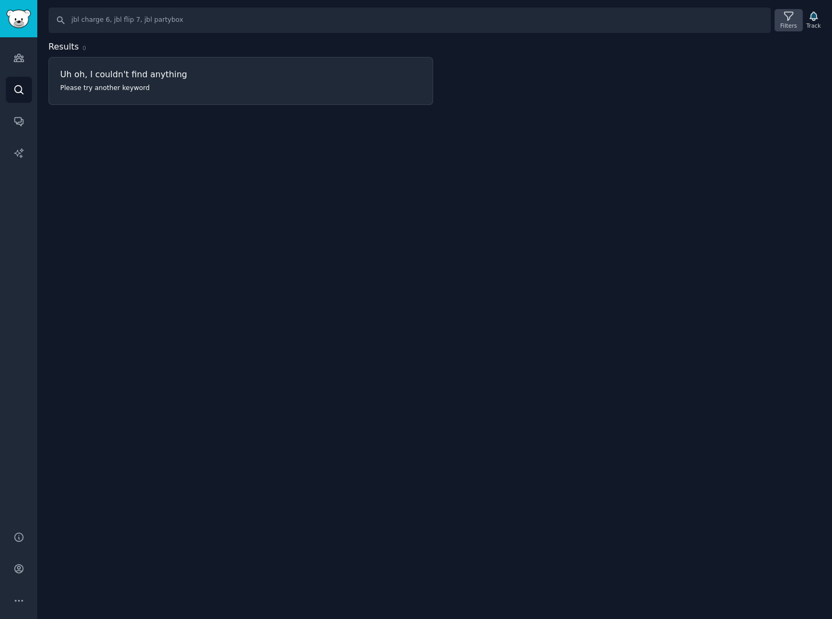
click at [793, 18] on icon at bounding box center [788, 16] width 11 height 11
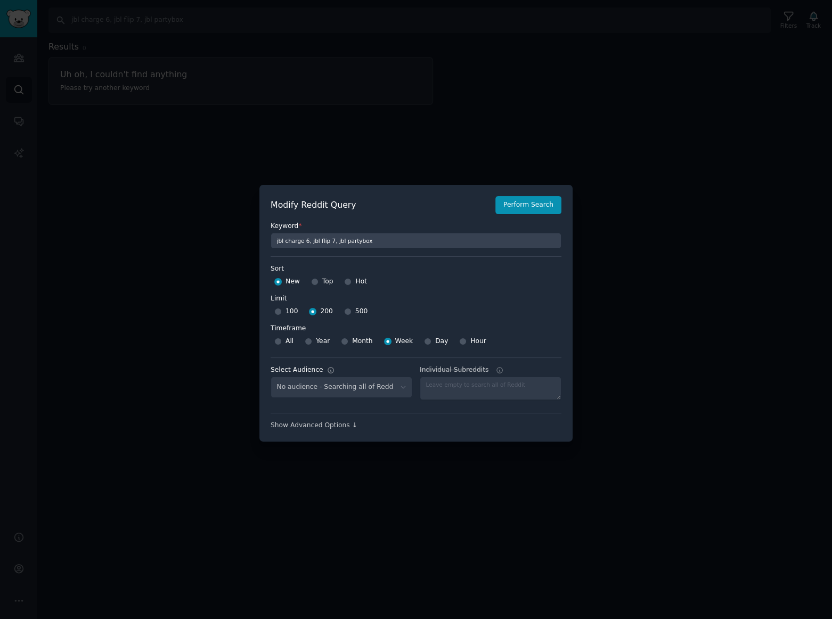
select select "a094687530"
click at [351, 387] on select "No audience - Searching all of Reddit gadgets - 2 Subreddits stanbyme - 35 Subr…" at bounding box center [342, 388] width 142 height 22
select select
click at [271, 377] on select "No audience - Searching all of Reddit gadgets - 2 Subreddits stanbyme - 35 Subr…" at bounding box center [342, 388] width 142 height 22
click at [515, 209] on button "Perform Search" at bounding box center [528, 205] width 66 height 18
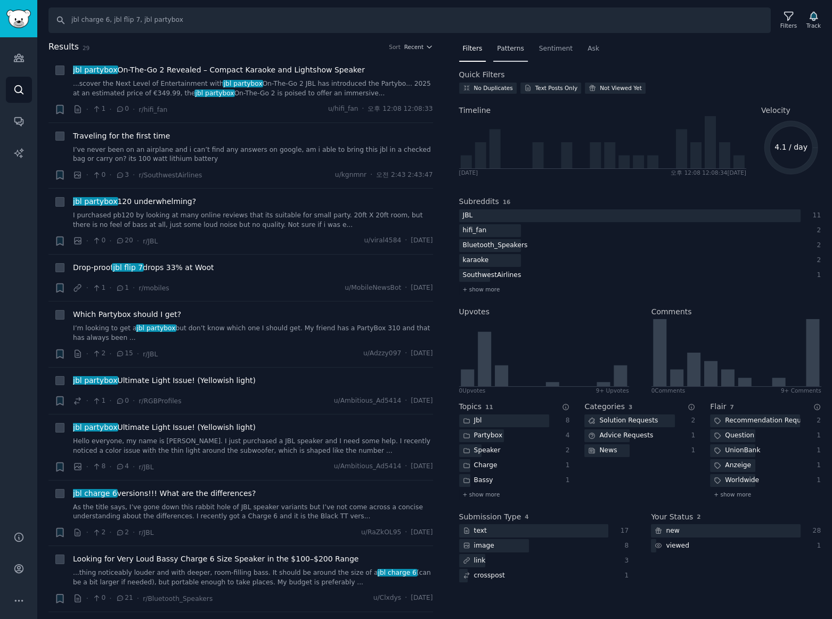
click at [506, 47] on span "Patterns" at bounding box center [510, 49] width 27 height 10
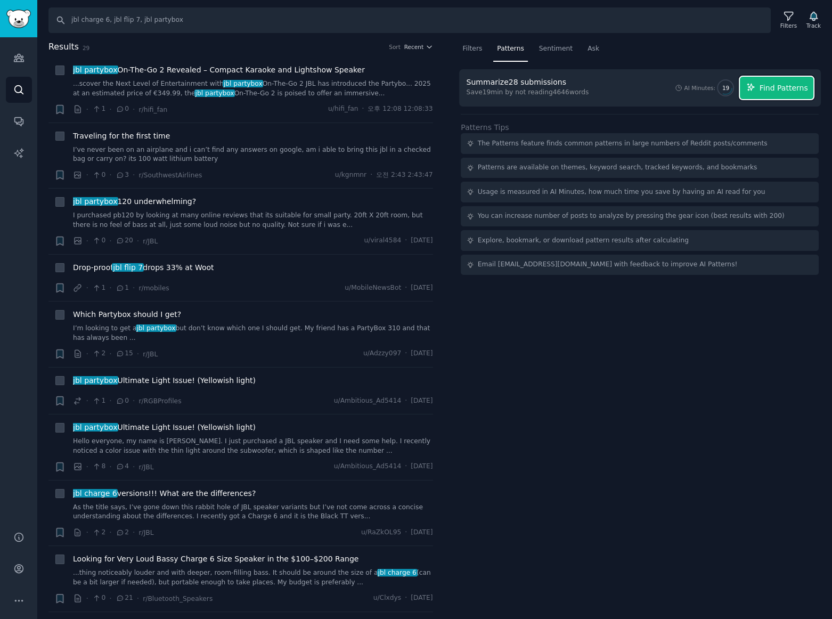
click at [795, 86] on span "Find Patterns" at bounding box center [784, 88] width 48 height 11
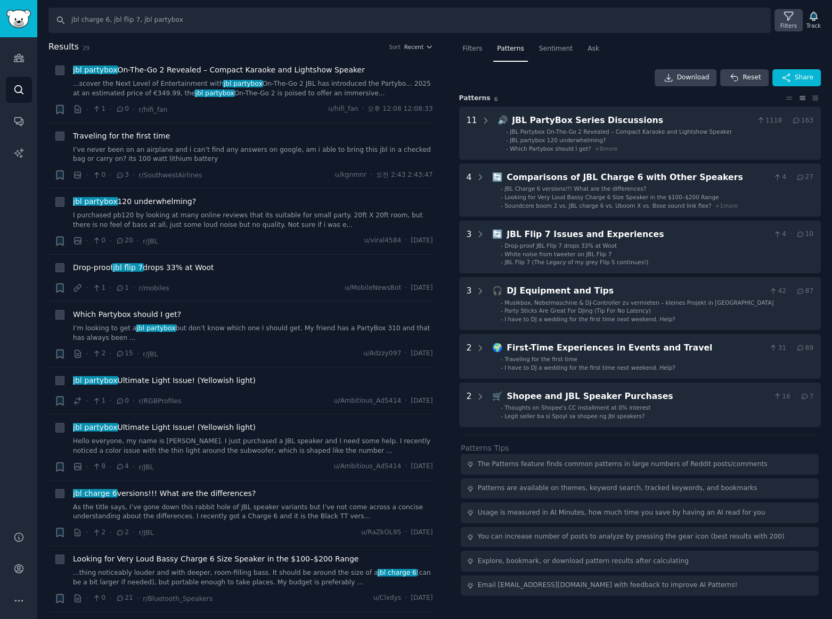
click at [792, 22] on div "Filters" at bounding box center [788, 25] width 17 height 7
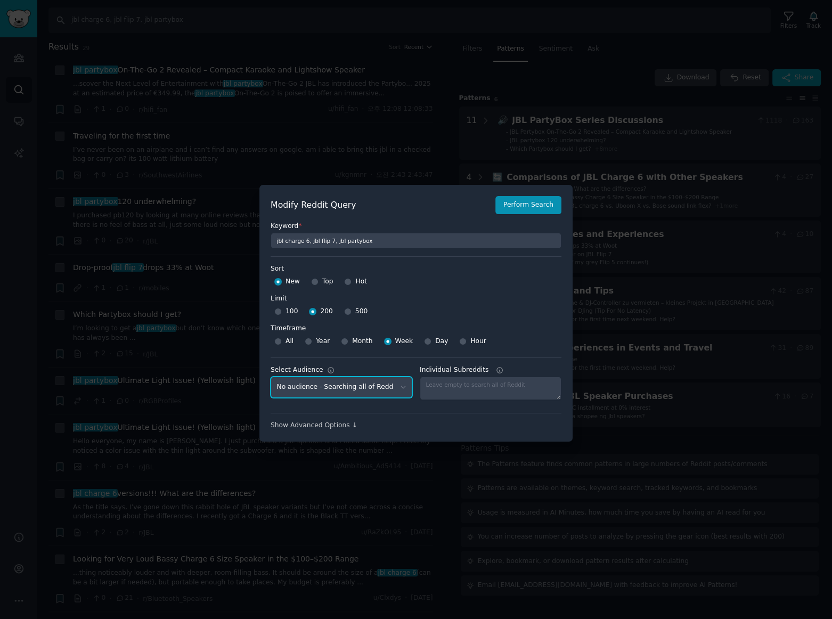
click at [359, 388] on select "No audience - Searching all of Reddit gadgets - 2 Subreddits stanbyme - 35 Subr…" at bounding box center [342, 388] width 142 height 22
select select "d5641c5a1a"
click at [271, 377] on select "No audience - Searching all of Reddit gadgets - 2 Subreddits stanbyme - 35 Subr…" at bounding box center [342, 388] width 142 height 22
click at [529, 208] on button "Perform Search" at bounding box center [528, 205] width 66 height 18
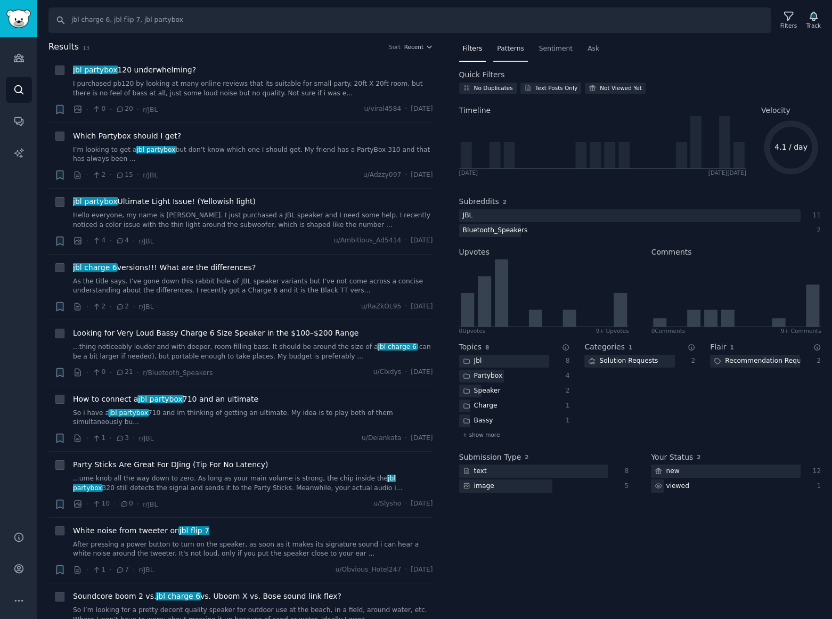
click at [511, 48] on span "Patterns" at bounding box center [510, 49] width 27 height 10
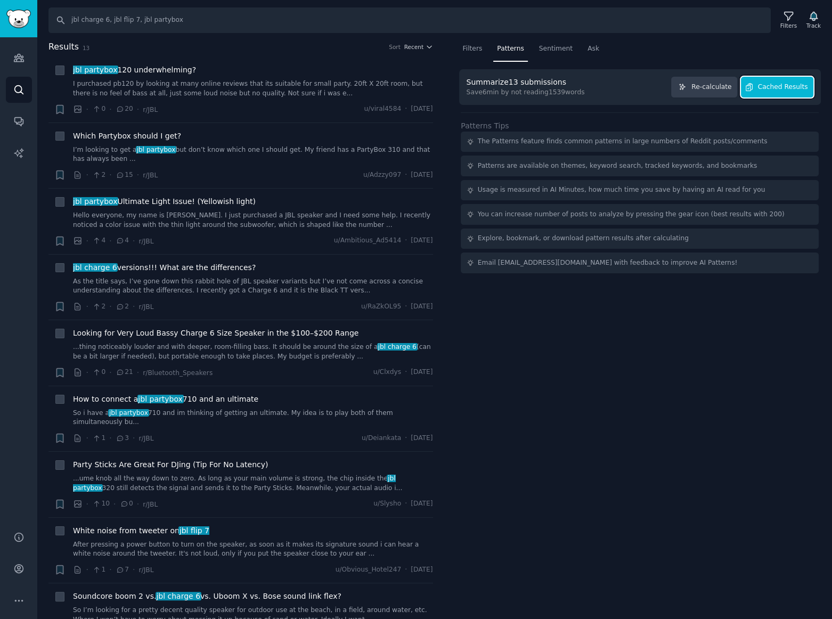
click at [797, 87] on span "Cached Results" at bounding box center [783, 88] width 50 height 10
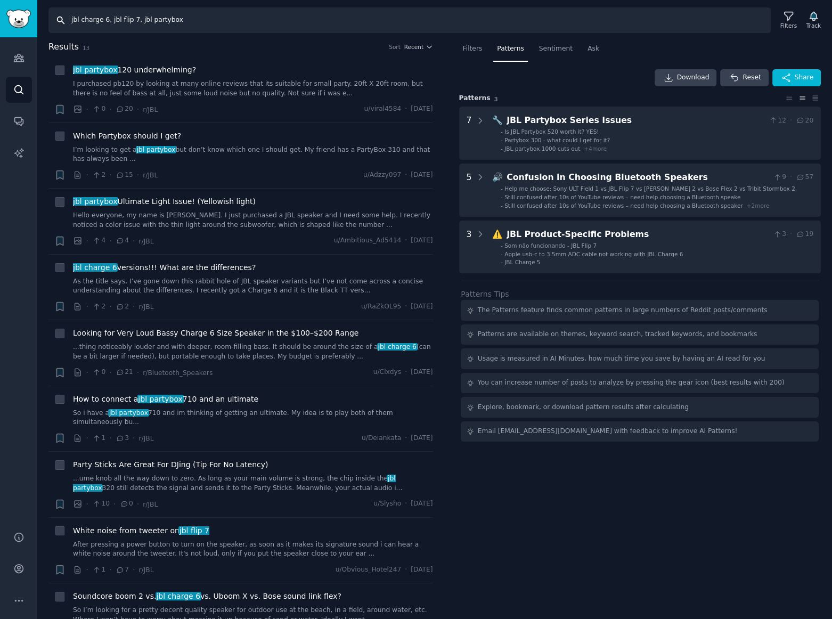
click at [215, 26] on input "jbl charge 6, jbl flip 7, jbl partybox" at bounding box center [409, 20] width 722 height 26
click at [102, 19] on input "jbl charge 6, jbl flip 7, jbl partybox" at bounding box center [409, 20] width 722 height 26
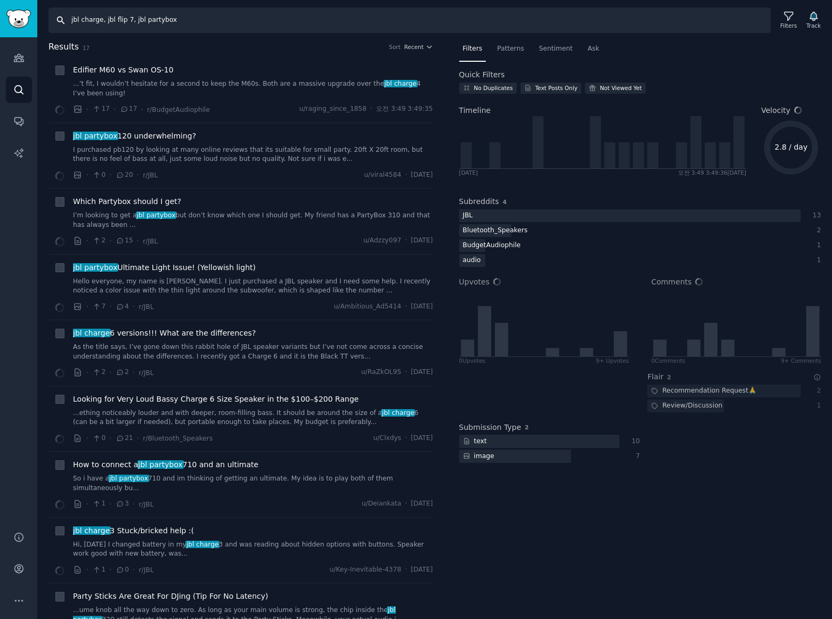
click at [127, 20] on input "jbl charge, jbl flip 7, jbl partybox" at bounding box center [409, 20] width 722 height 26
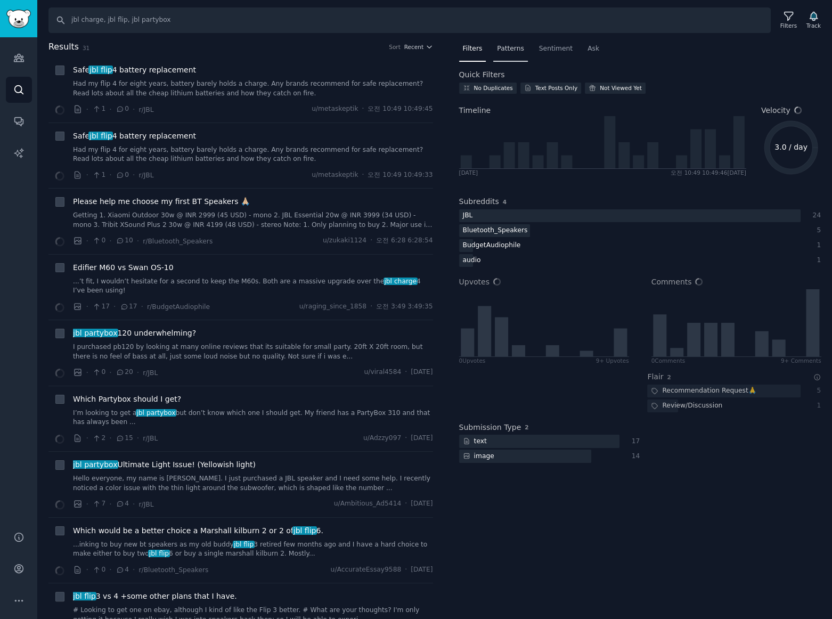
click at [504, 48] on span "Patterns" at bounding box center [510, 49] width 27 height 10
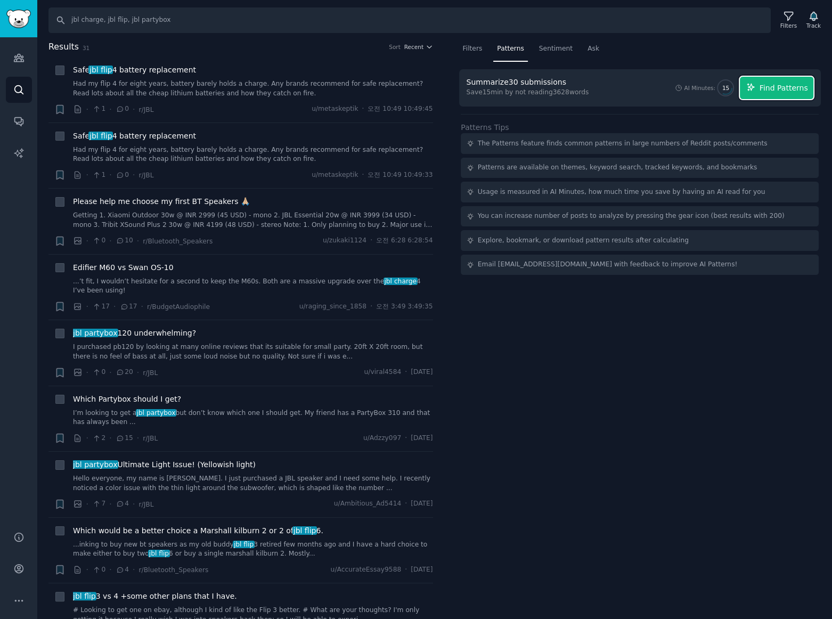
click at [794, 88] on span "Find Patterns" at bounding box center [784, 88] width 48 height 11
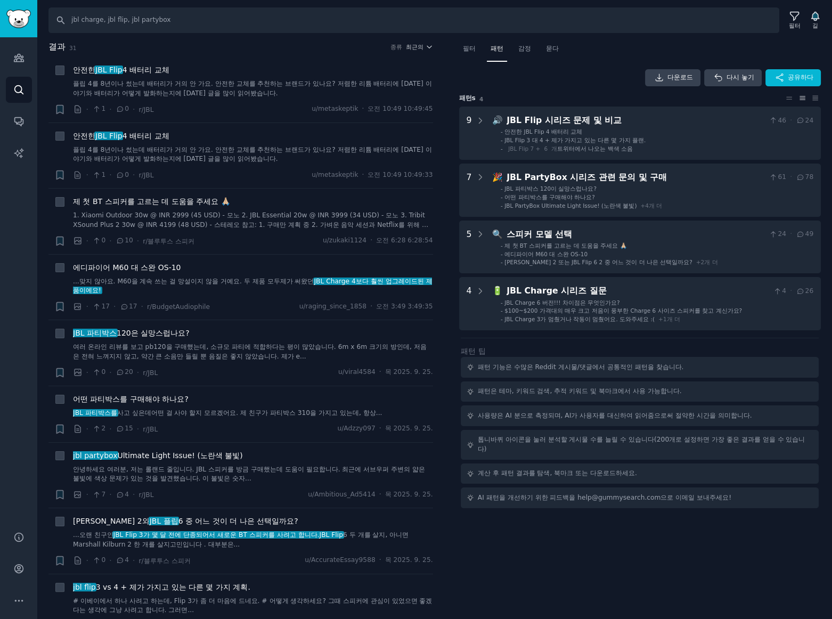
click at [743, 544] on div "필터 패턴 감정 묻다 다운로드 다시 놓기 공유하다 패턴 s 4 9 🔊 JBL Flip 시리즈 문제 및 비교 46 · 24 - 안전한 JBL F…" at bounding box center [640, 329] width 385 height 579
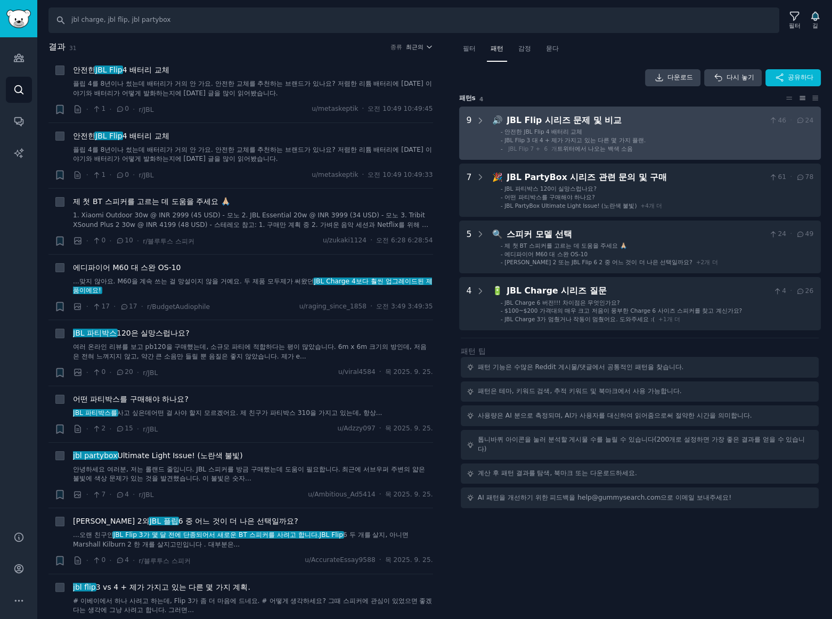
click at [671, 122] on div "JBL Flip 시리즈 문제 및 비교" at bounding box center [636, 120] width 258 height 13
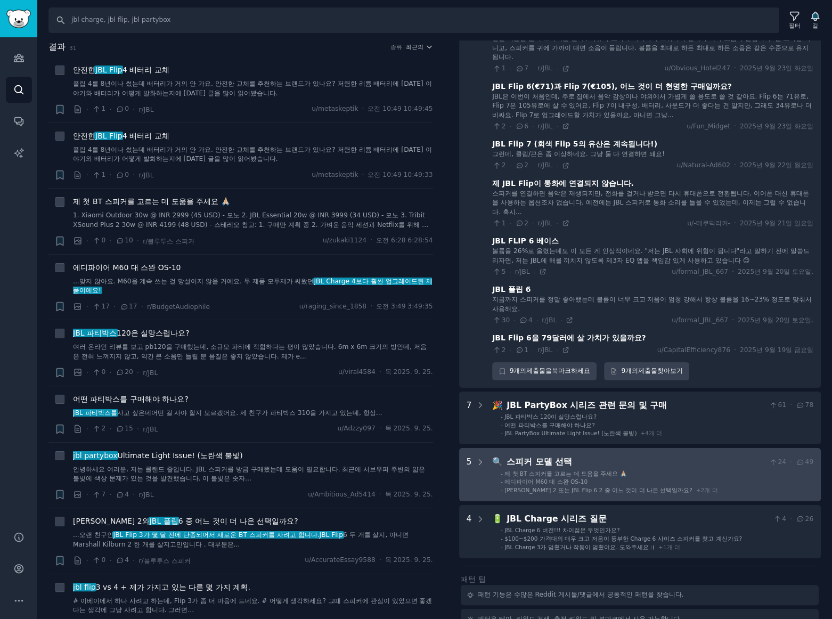
scroll to position [227, 0]
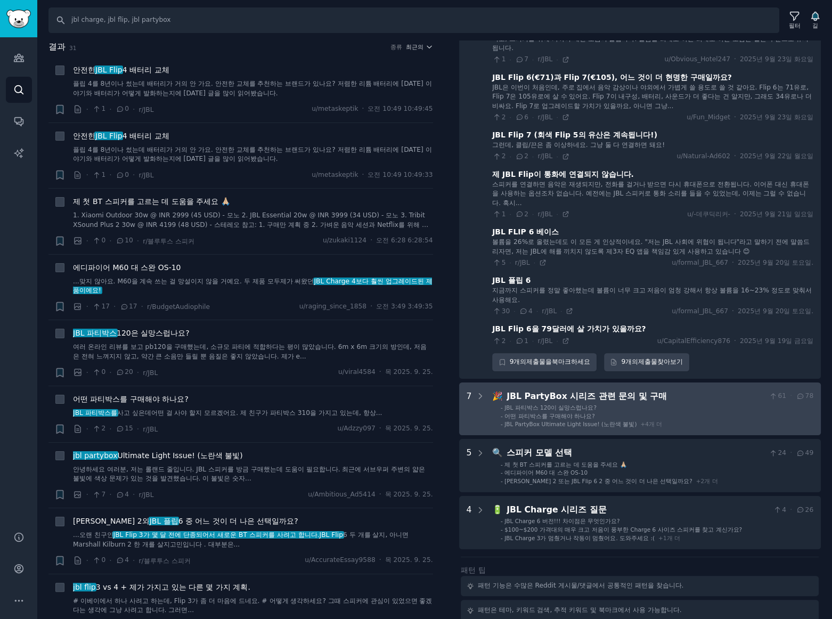
click at [716, 400] on div "JBL PartyBox 시리즈 관련 문의 및 구매" at bounding box center [636, 396] width 258 height 13
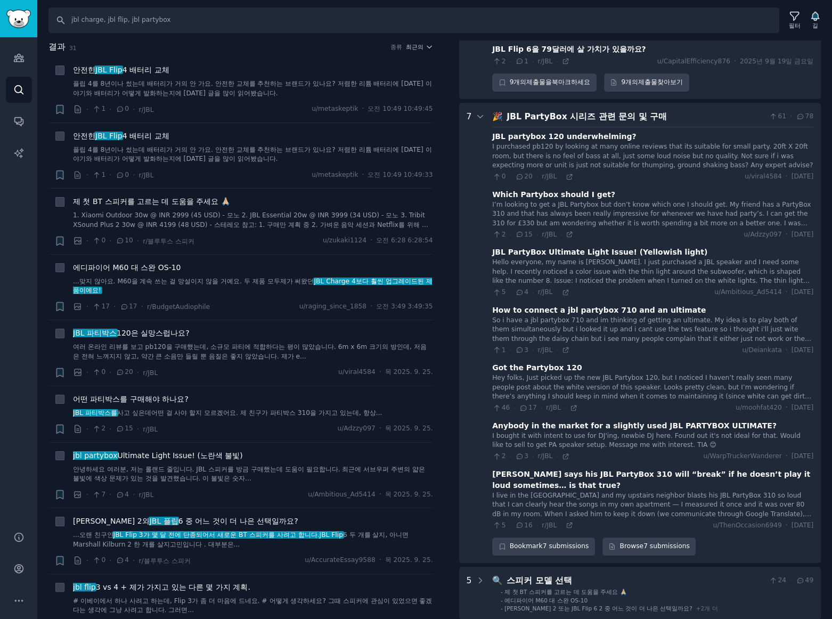
scroll to position [569, 0]
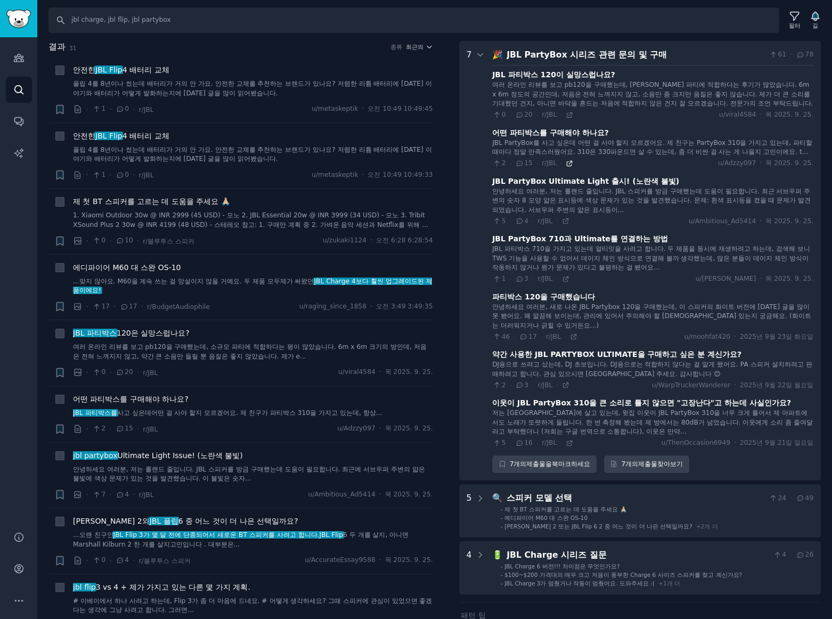
click at [567, 161] on icon at bounding box center [569, 163] width 5 height 5
click at [566, 113] on icon at bounding box center [569, 114] width 7 height 7
click at [570, 336] on icon at bounding box center [573, 336] width 7 height 7
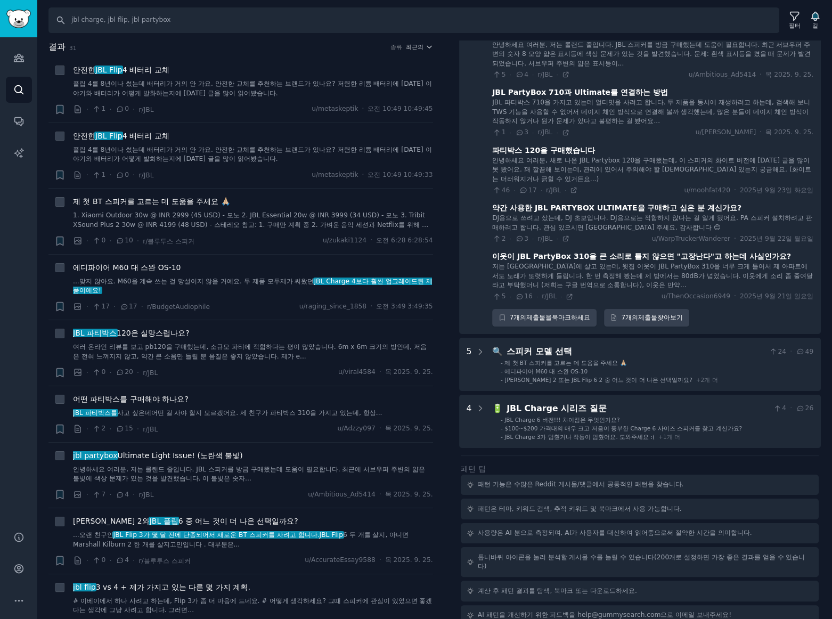
scroll to position [725, 0]
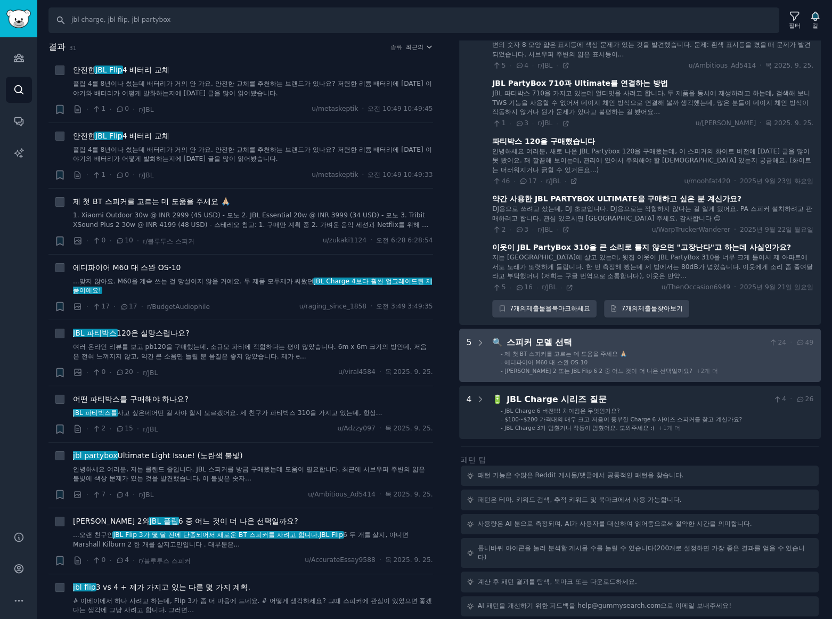
click at [700, 346] on div "스피커 모델 선택" at bounding box center [636, 342] width 258 height 13
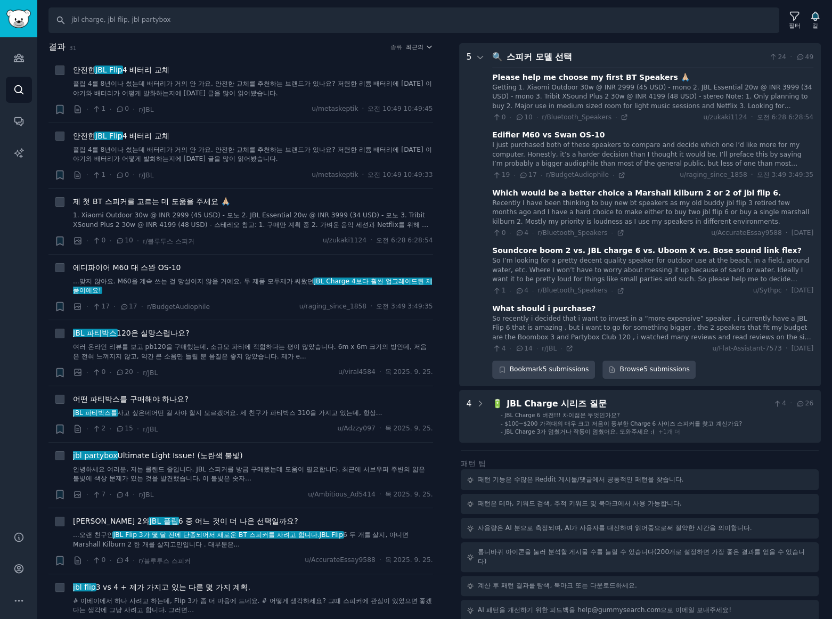
scroll to position [1012, 0]
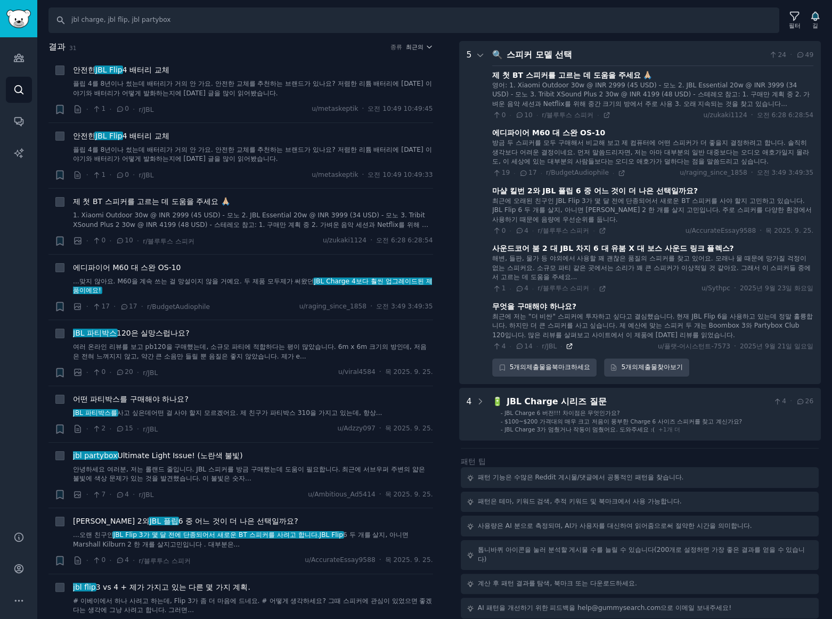
click at [566, 346] on icon at bounding box center [569, 346] width 7 height 7
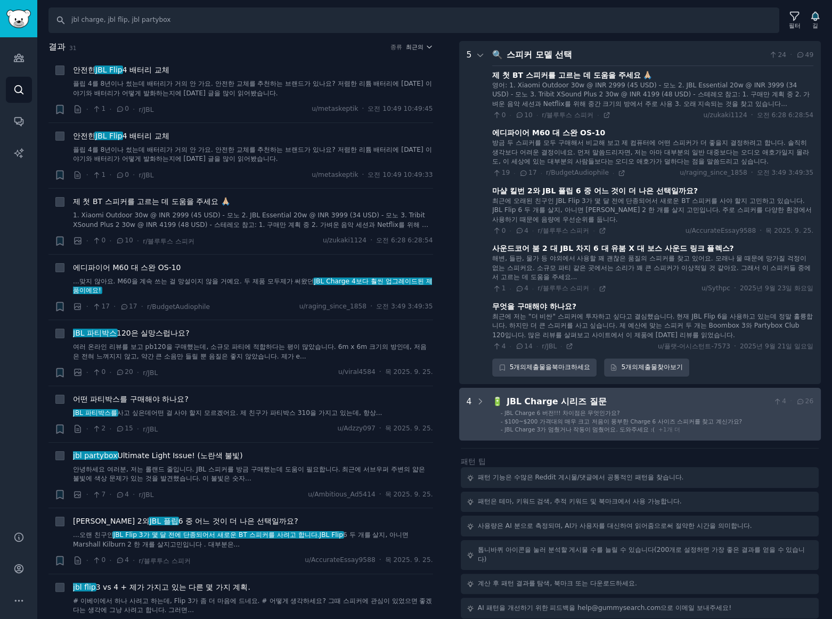
click at [673, 412] on li "- JBL Charge 6 버전!!! 차이점은 무엇인가요?" at bounding box center [657, 412] width 313 height 7
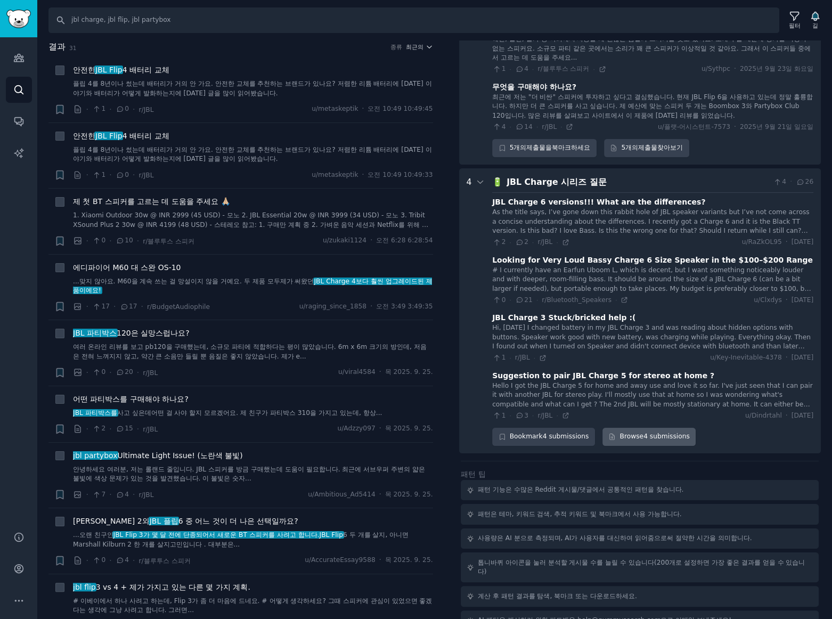
scroll to position [1246, 0]
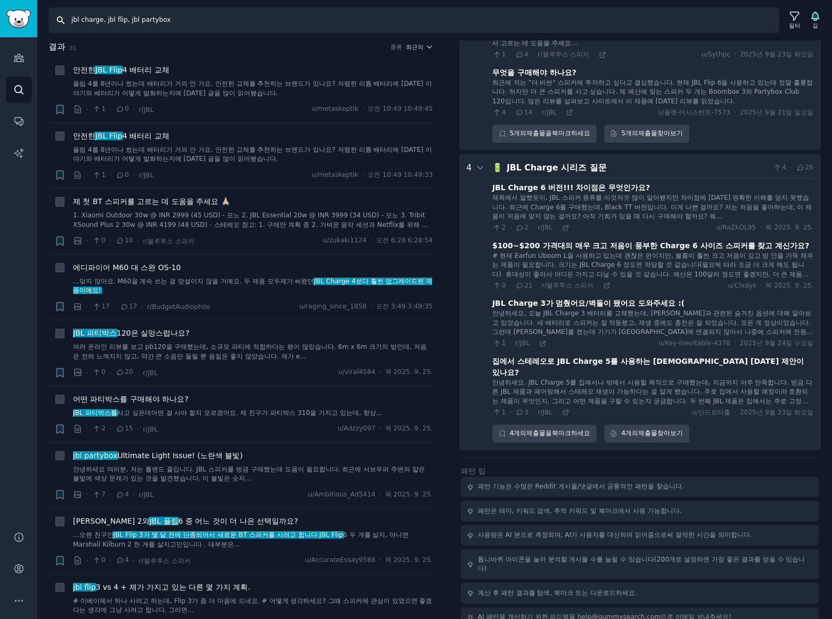
drag, startPoint x: 208, startPoint y: 23, endPoint x: -173, endPoint y: -11, distance: 381.8
click at [0, 0] on html "AI Reports 청중 찾다 대화 AI 보고서 돕다 계정 더 찾다 jbl charge, jbl flip, jbl partybox 필터 길 결…" at bounding box center [416, 309] width 832 height 619
type input "samsung the frame, the frame tv, the frame pro"
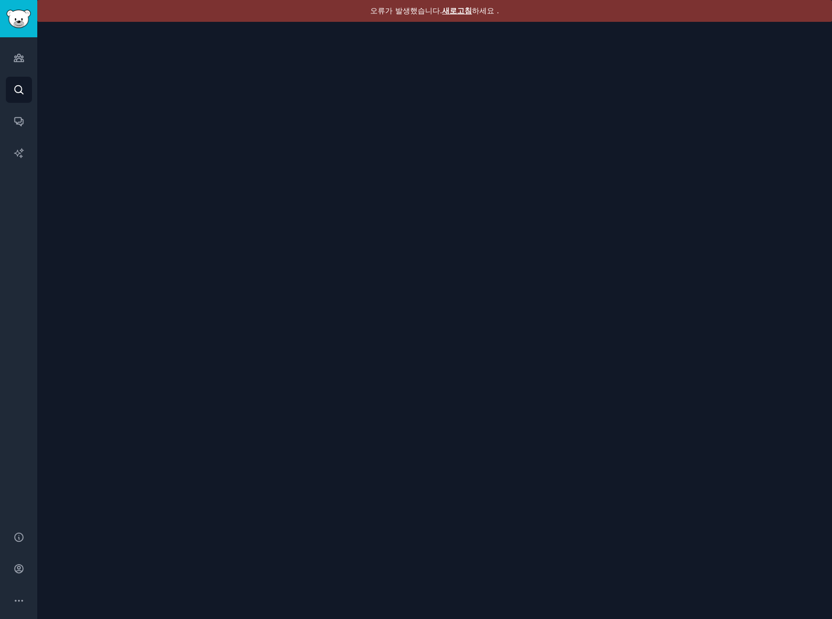
click at [453, 15] on div "오류가 발생했습니다. 새로고침 하세요 ." at bounding box center [434, 11] width 795 height 22
click at [451, 11] on font "새로고침" at bounding box center [457, 10] width 30 height 9
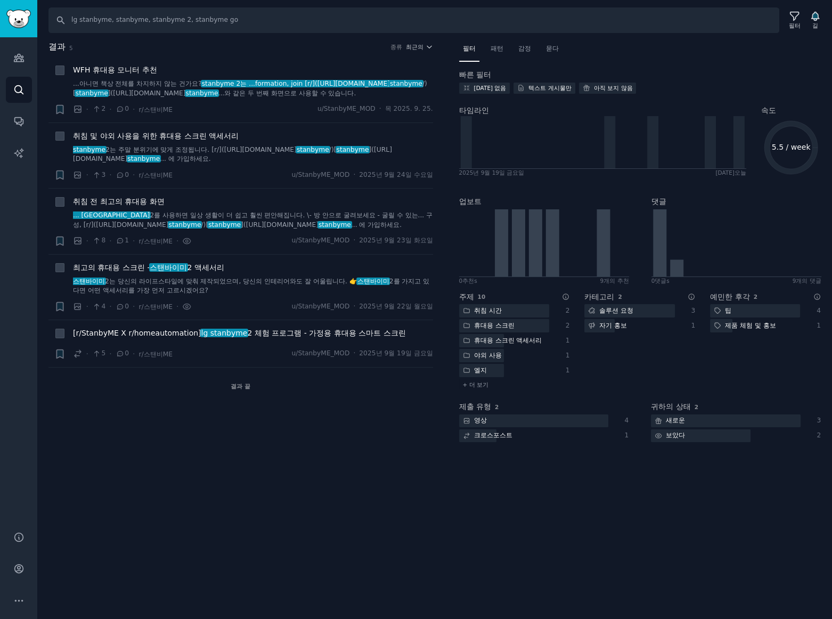
drag, startPoint x: 259, startPoint y: 472, endPoint x: 328, endPoint y: 403, distance: 97.2
click at [262, 470] on div "찾다 lg stanbyme, stanbyme, stanbyme 2, stanbyme go 필터 길 결과 5 종류 최근의 + WFH 휴대용 모니…" at bounding box center [434, 309] width 795 height 619
click at [497, 47] on font "패턴" at bounding box center [497, 48] width 13 height 7
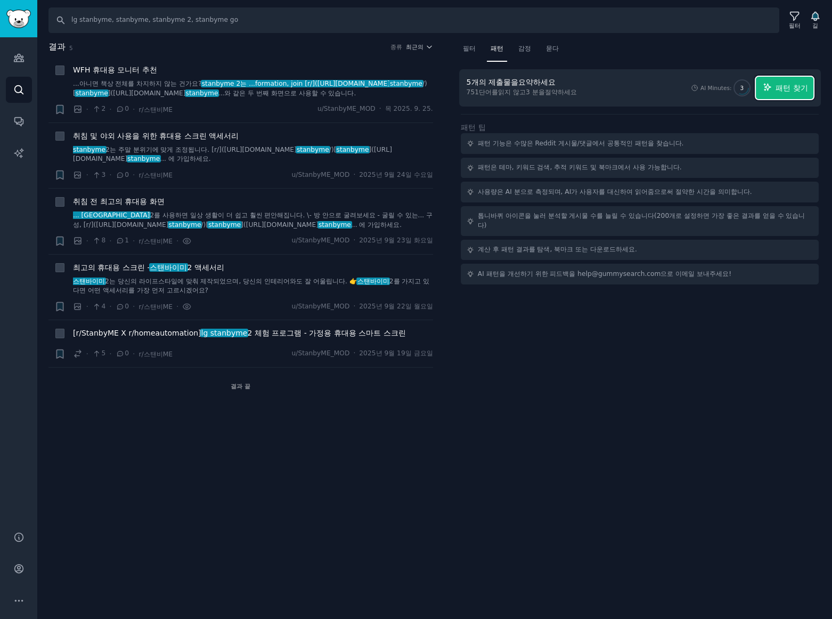
click at [774, 91] on button "패턴 찾기" at bounding box center [785, 88] width 58 height 22
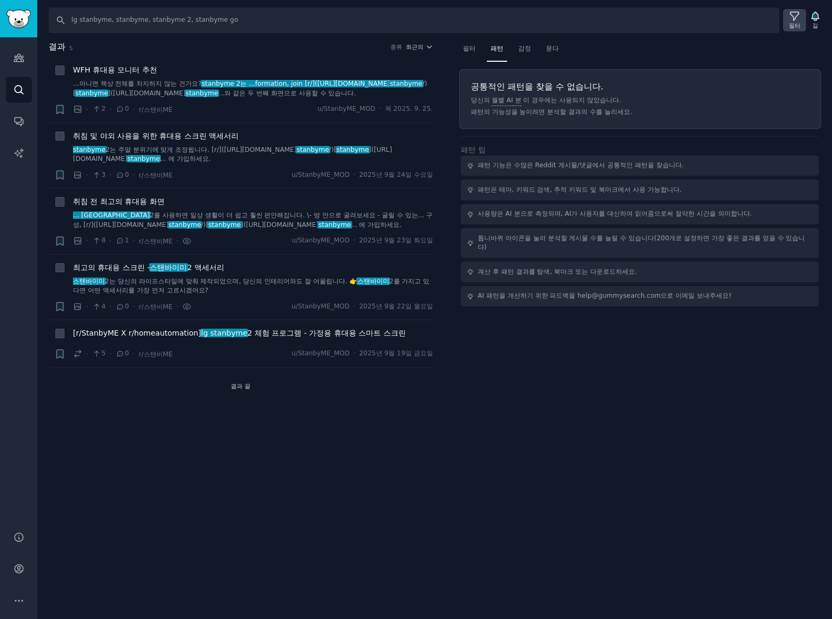
click at [794, 22] on font "필터" at bounding box center [795, 25] width 12 height 6
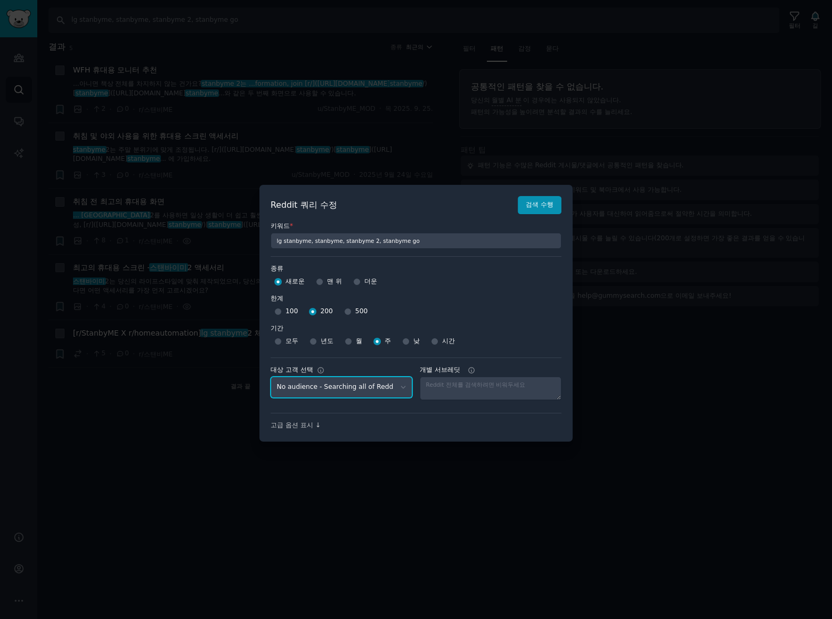
click at [378, 387] on select "No audience - Searching all of Reddit gadgets - 2 Subreddits stanbyme - 35 Subr…" at bounding box center [342, 388] width 142 height 22
click at [271, 377] on select "No audience - Searching all of Reddit gadgets - 2 Subreddits stanbyme - 35 Subr…" at bounding box center [342, 388] width 142 height 22
click at [346, 340] on input "월" at bounding box center [348, 341] width 7 height 7
radio input "true"
click at [538, 205] on font "검색 수행" at bounding box center [540, 204] width 28 height 7
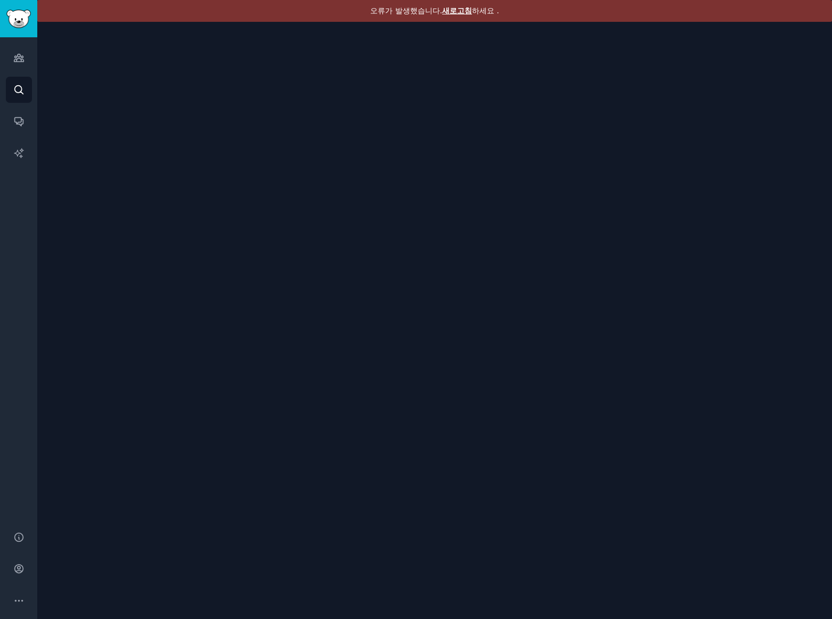
drag, startPoint x: 452, startPoint y: 11, endPoint x: 334, endPoint y: 0, distance: 118.2
click at [451, 11] on font "새로고침" at bounding box center [457, 10] width 30 height 9
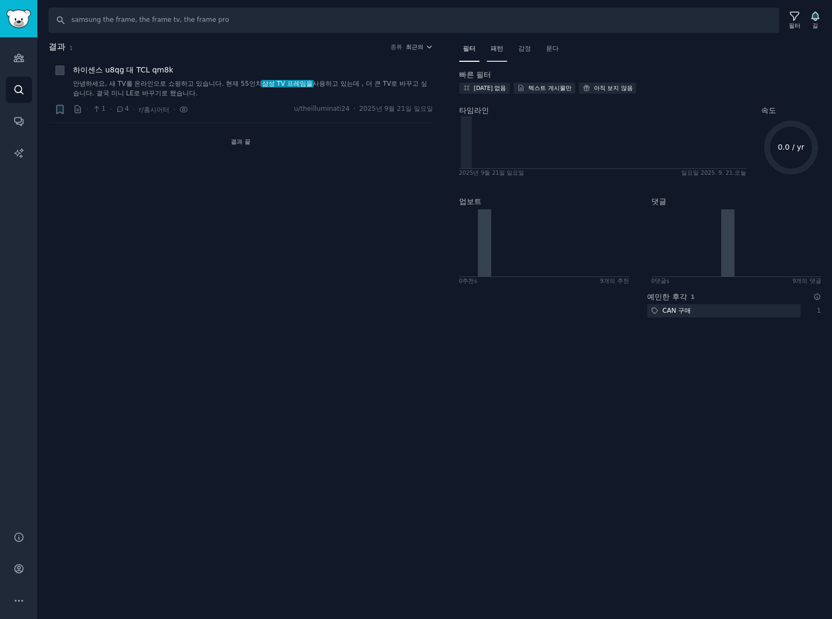
click at [500, 53] on span "패턴" at bounding box center [497, 49] width 13 height 10
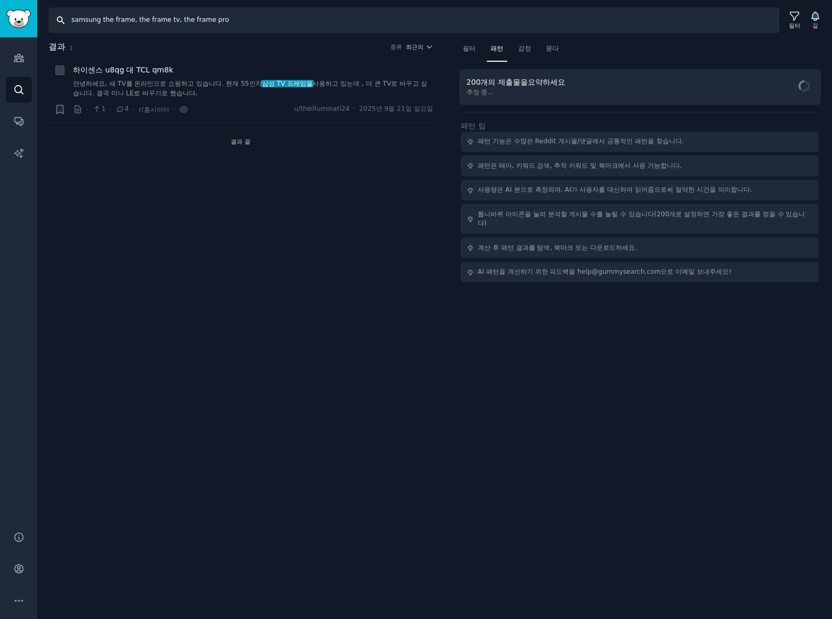
click at [280, 25] on input "samsung the frame, the frame tv, the frame pro" at bounding box center [413, 20] width 731 height 26
type input "samsung the frame, the frame tv, the frame pro, is03fa, is03fw, is30d"
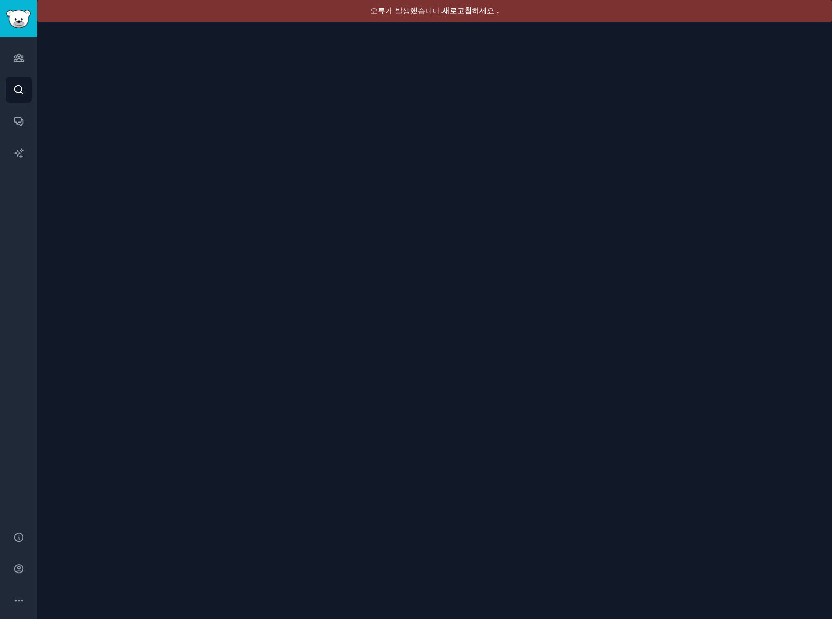
click at [460, 12] on font "새로고침" at bounding box center [457, 10] width 30 height 9
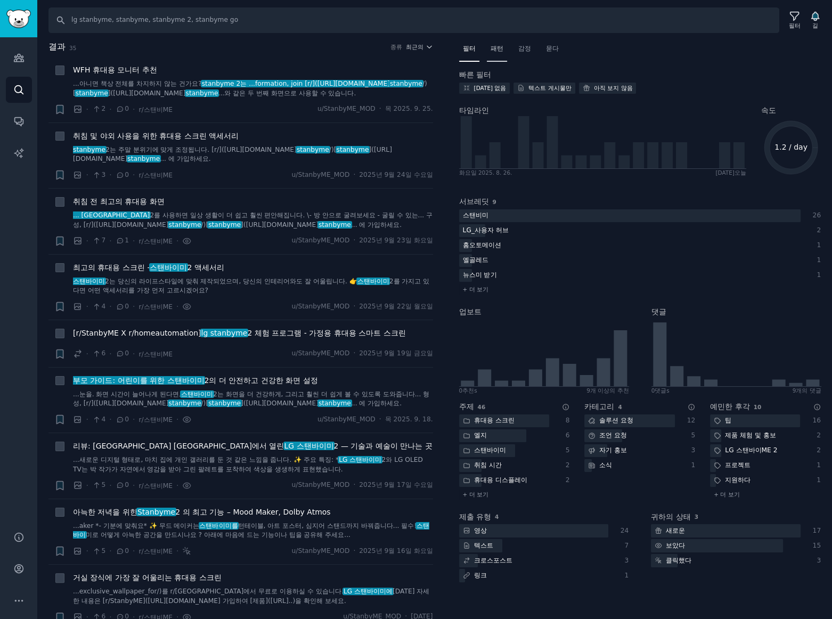
click at [503, 49] on div "패턴" at bounding box center [497, 51] width 20 height 22
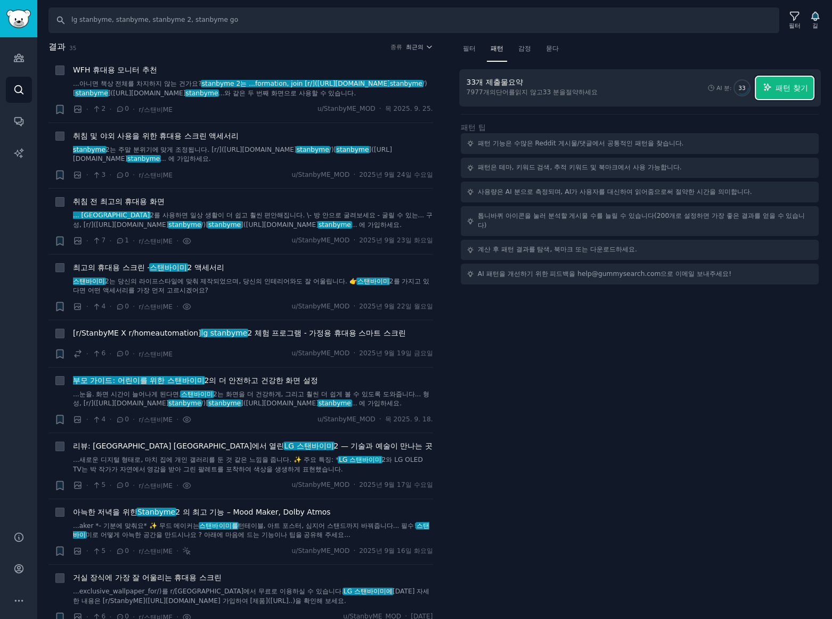
click at [794, 88] on font "패턴 찾기" at bounding box center [792, 88] width 32 height 9
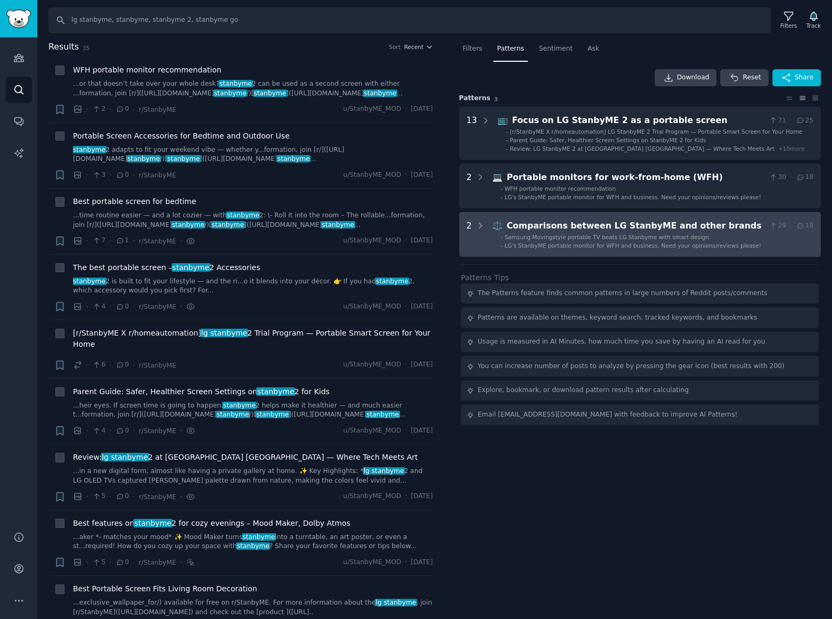
click at [685, 224] on div "Comparisons between LG StanbyME and other brands" at bounding box center [636, 225] width 258 height 13
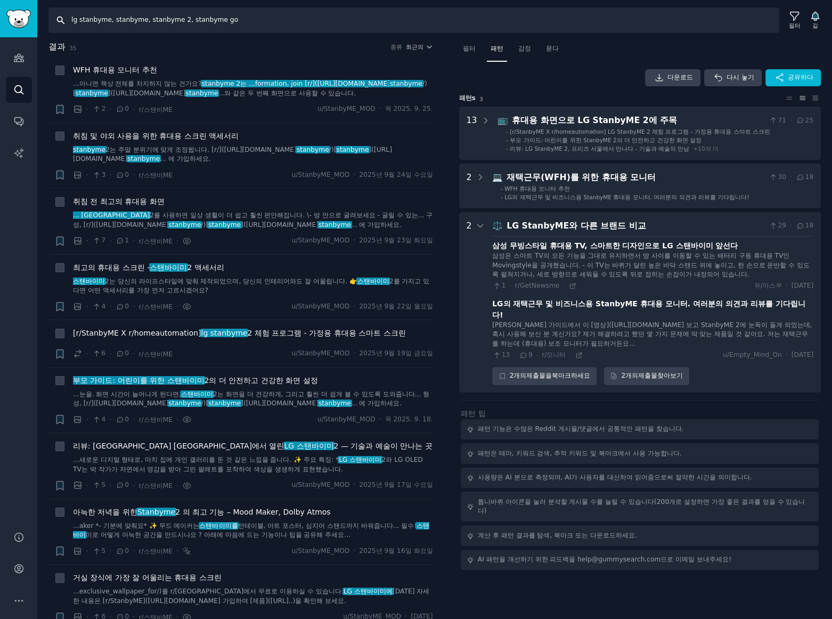
drag, startPoint x: 245, startPoint y: 24, endPoint x: -54, endPoint y: 21, distance: 298.9
click at [0, 21] on html "청중 찾다 대화 AI 보고서 돕다 계정 더 찾다 lg stanbyme, stanbyme, stanbyme 2, stanbyme go 필터 길 …" at bounding box center [416, 309] width 832 height 619
click at [575, 352] on icon at bounding box center [578, 355] width 7 height 7
click at [569, 286] on icon at bounding box center [572, 285] width 7 height 7
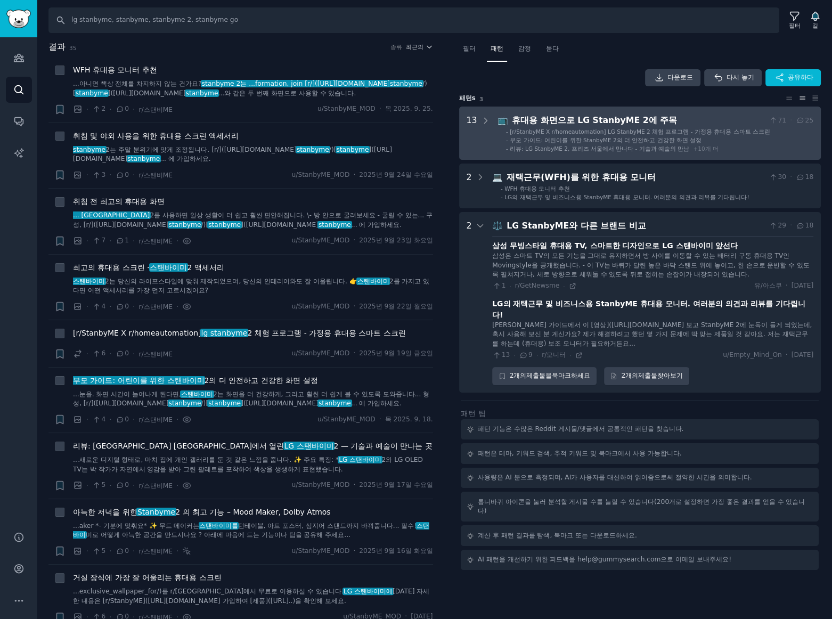
click at [542, 134] on font "[r/StanbyME X r/homeautomation] LG StanbyME 2 체험 프로그램 - 가정용 휴대용 스마트 스크린" at bounding box center [640, 131] width 261 height 6
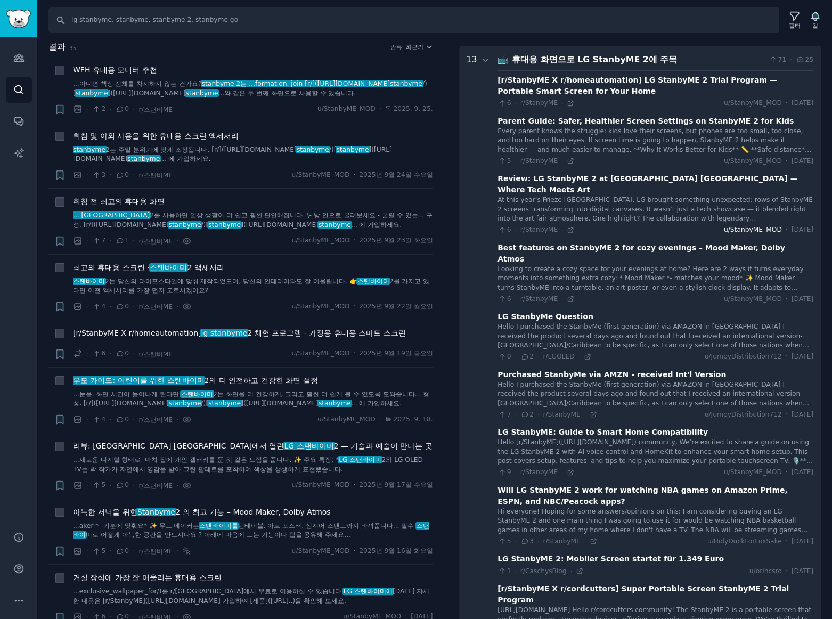
scroll to position [66, 0]
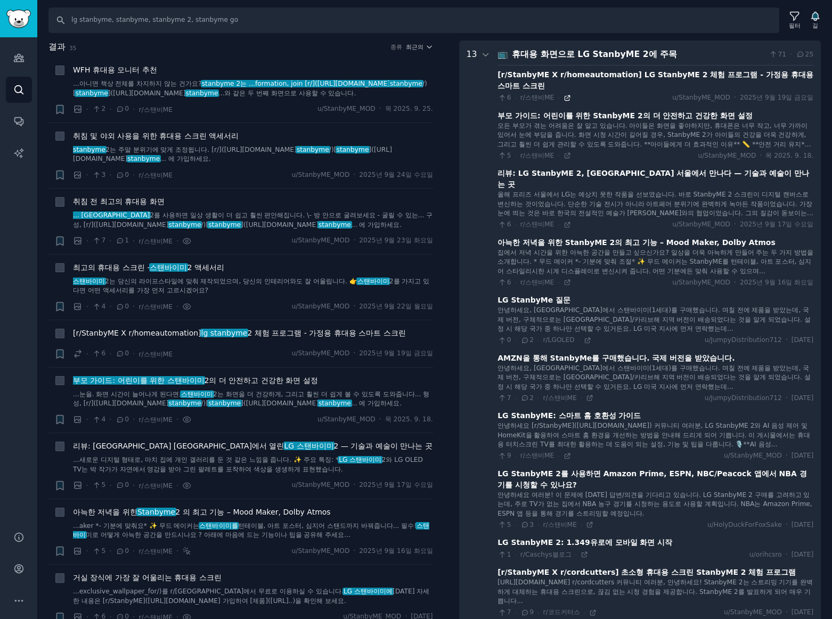
click at [567, 100] on icon at bounding box center [567, 97] width 7 height 7
click at [598, 336] on div "0 · 2 · r/LGOLED · u/JumpyDistribution712 · 토요일 2025. 9. 13." at bounding box center [656, 341] width 316 height 10
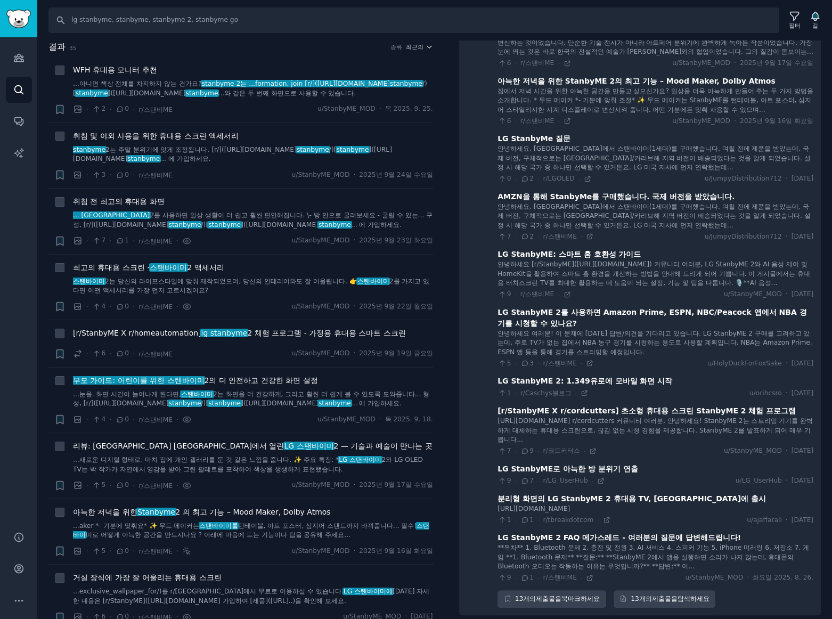
scroll to position [614, 0]
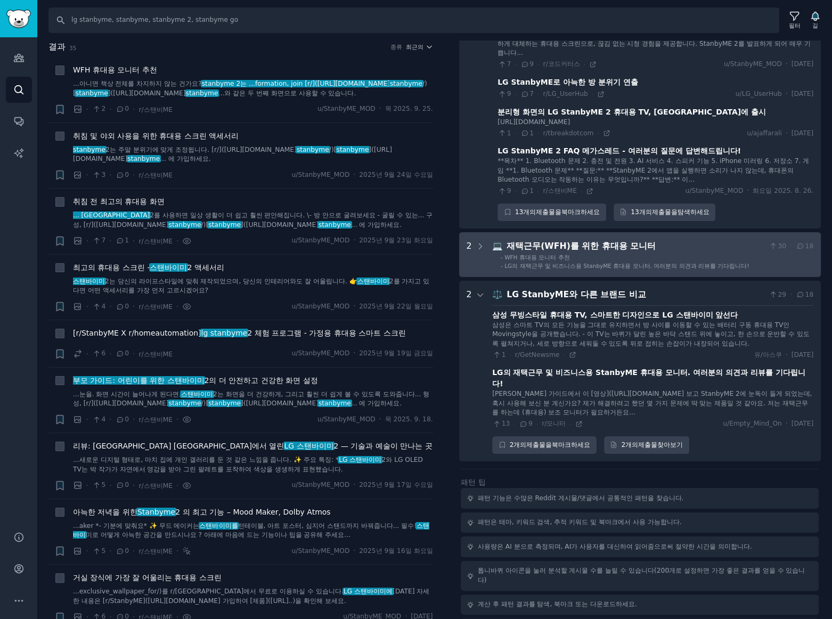
click at [738, 240] on div "재택근무(WFH)를 위한 휴대용 모니터" at bounding box center [636, 246] width 258 height 13
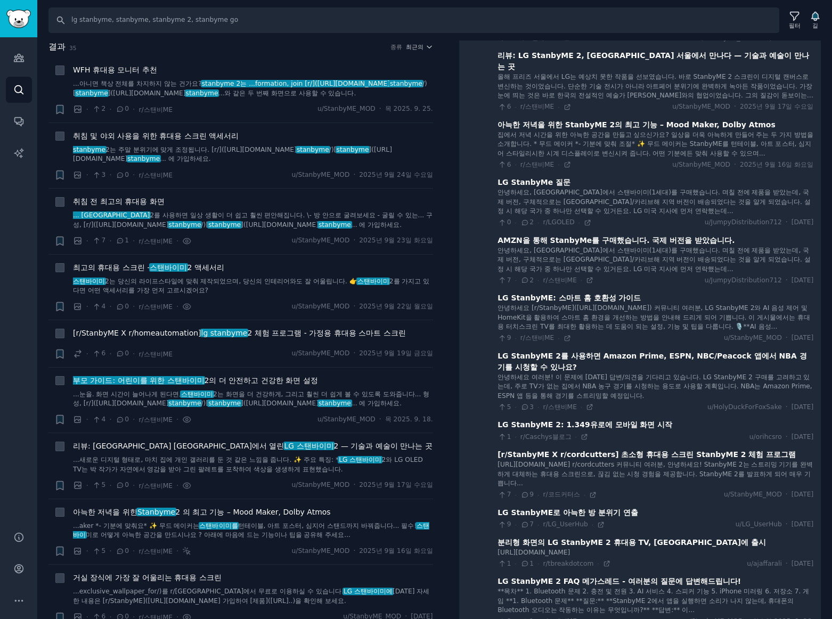
scroll to position [0, 0]
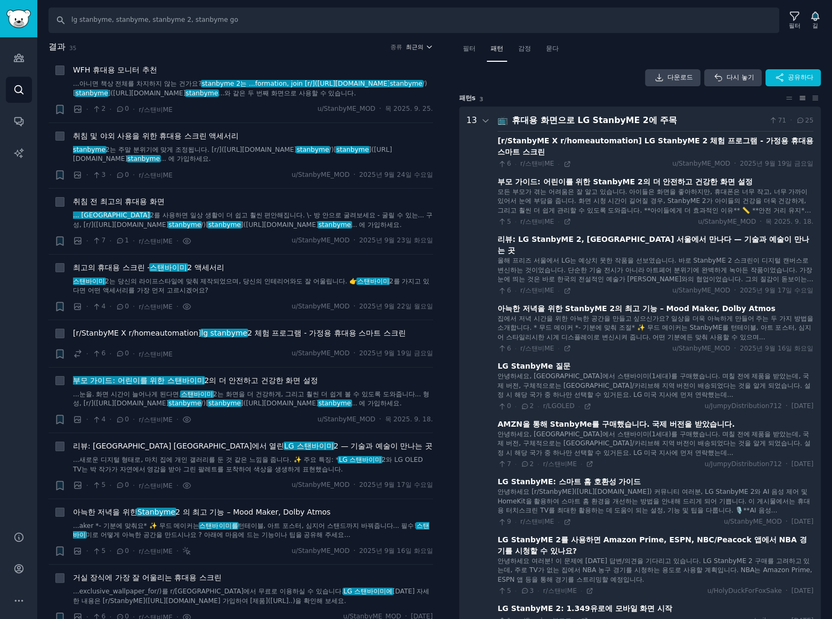
click at [417, 47] on font "최근의" at bounding box center [415, 47] width 18 height 6
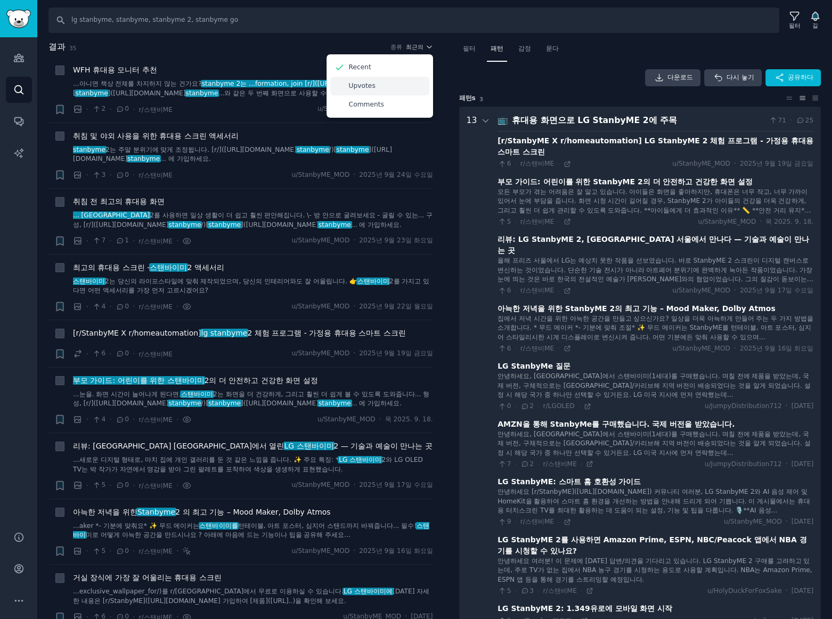
click at [364, 87] on p "Upvotes" at bounding box center [362, 87] width 27 height 10
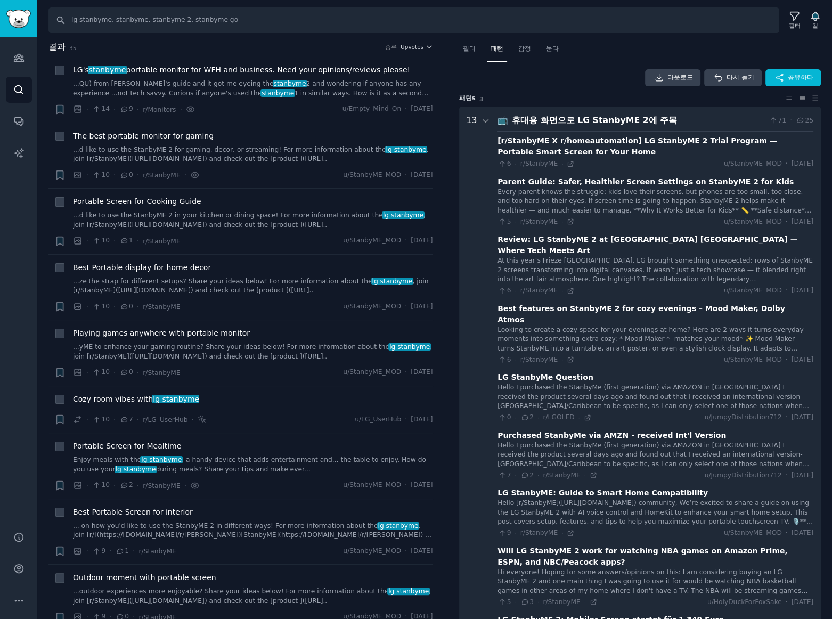
click at [528, 80] on div "다운로드 다시 놓기 공유하다" at bounding box center [640, 77] width 362 height 17
click at [290, 48] on h2 "결과 35 종류 Upvotes" at bounding box center [240, 46] width 385 height 13
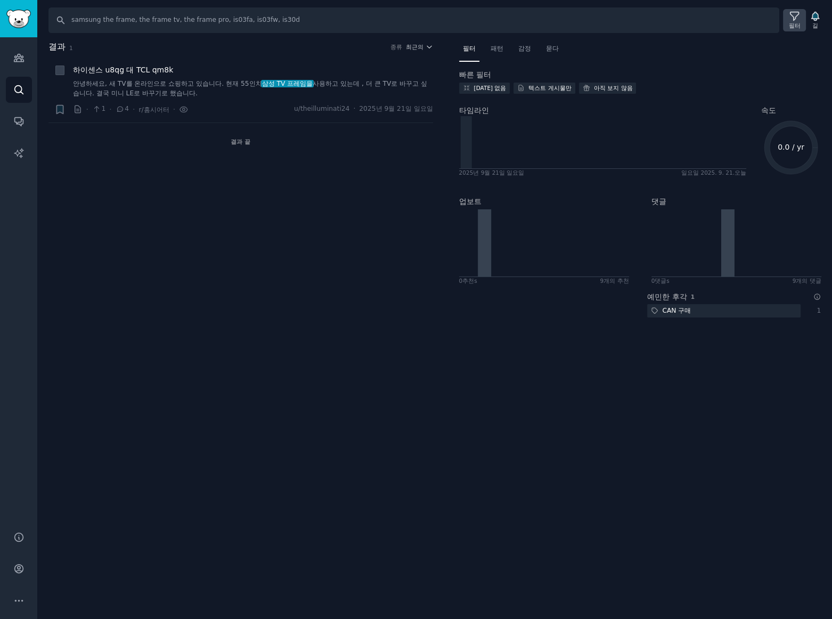
click at [793, 22] on font "필터" at bounding box center [795, 25] width 12 height 6
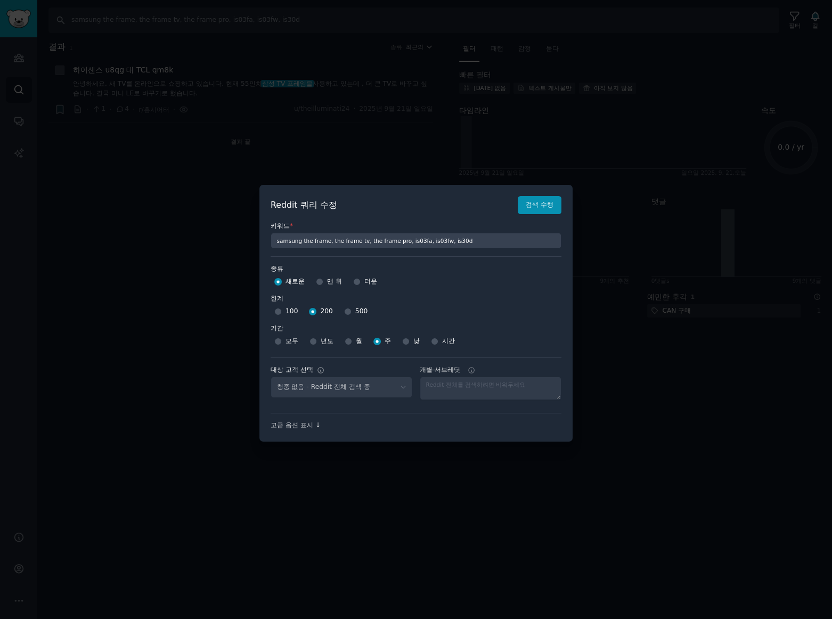
select select "d5641c5a1a"
click at [345, 342] on input "월" at bounding box center [348, 341] width 7 height 7
radio input "true"
click at [535, 208] on font "검색 수행" at bounding box center [540, 204] width 28 height 7
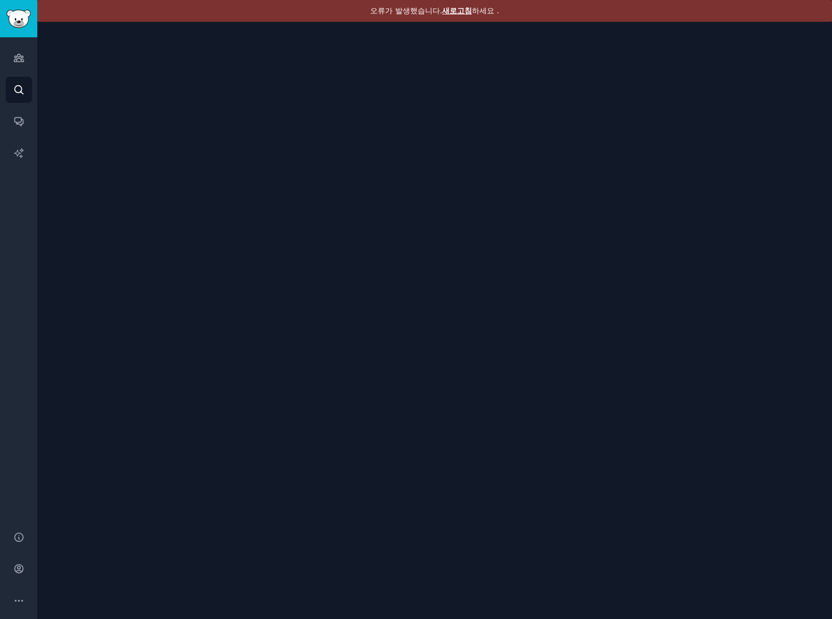
click at [458, 14] on font "새로고침" at bounding box center [457, 10] width 30 height 9
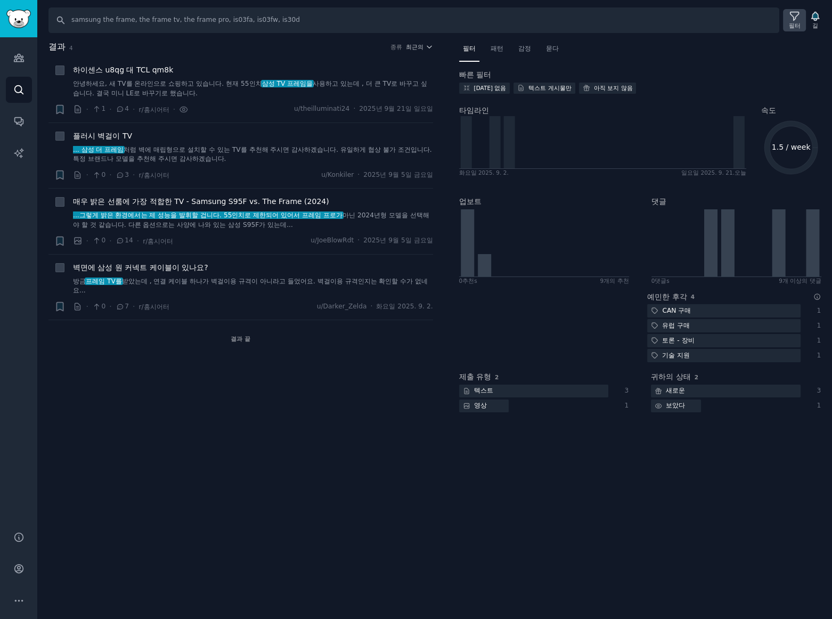
click at [788, 21] on div "필터" at bounding box center [794, 20] width 23 height 22
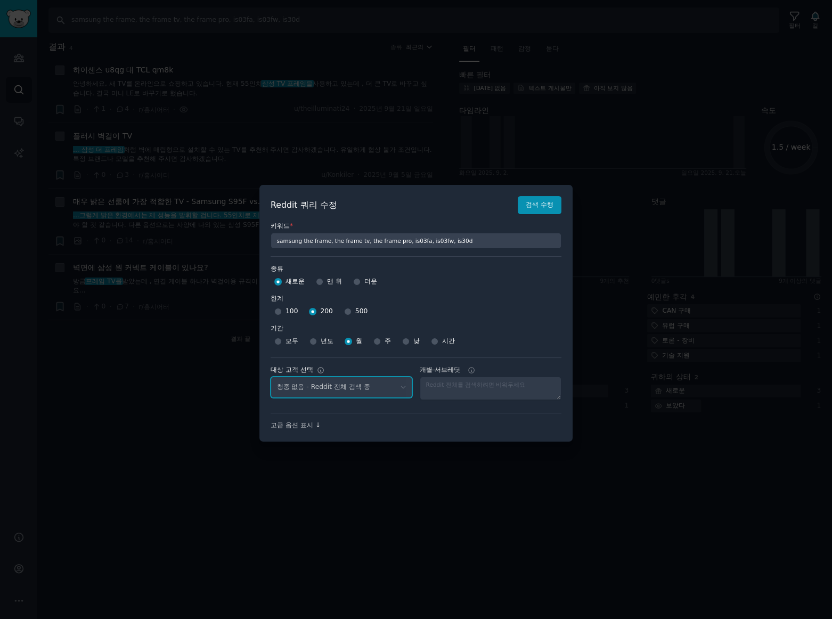
select select "d5641c5a1a"
click at [361, 387] on select "No audience - Searching all of Reddit gadgets - 2 Subreddits stanbyme - 35 Subr…" at bounding box center [342, 388] width 142 height 22
select select
click at [271, 377] on select "No audience - Searching all of Reddit gadgets - 2 Subreddits stanbyme - 35 Subr…" at bounding box center [342, 388] width 142 height 22
click at [532, 211] on button "검색 수행" at bounding box center [540, 205] width 44 height 18
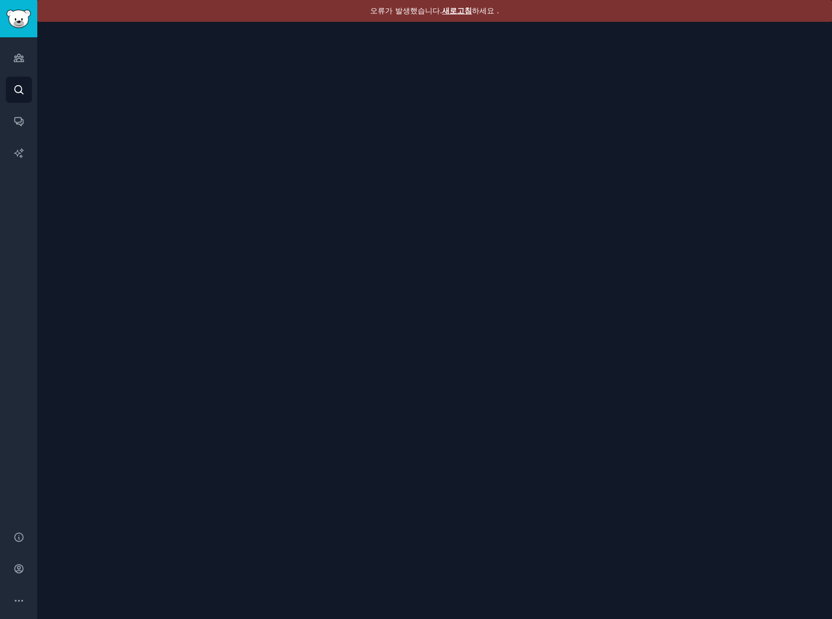
click at [458, 10] on font "새로고침" at bounding box center [457, 10] width 30 height 9
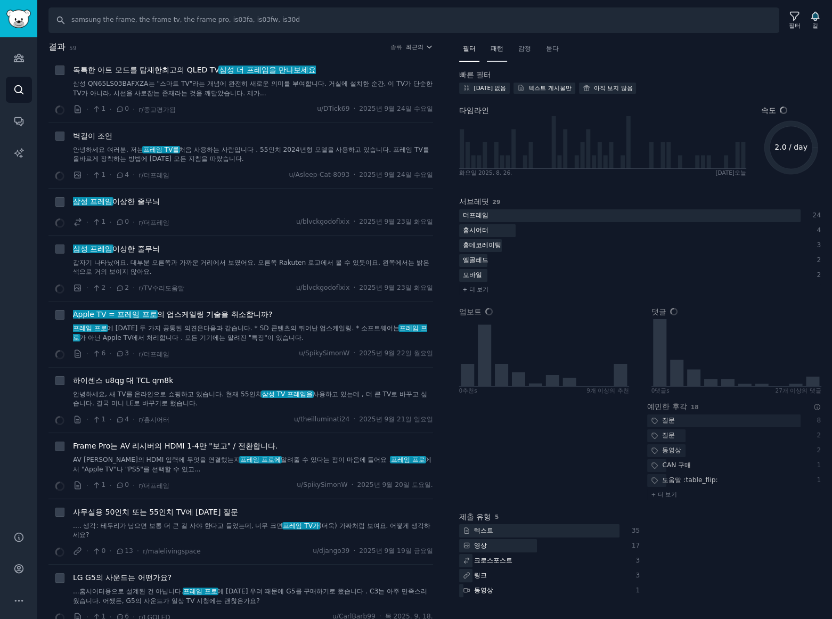
click at [500, 47] on font "패턴" at bounding box center [497, 48] width 13 height 7
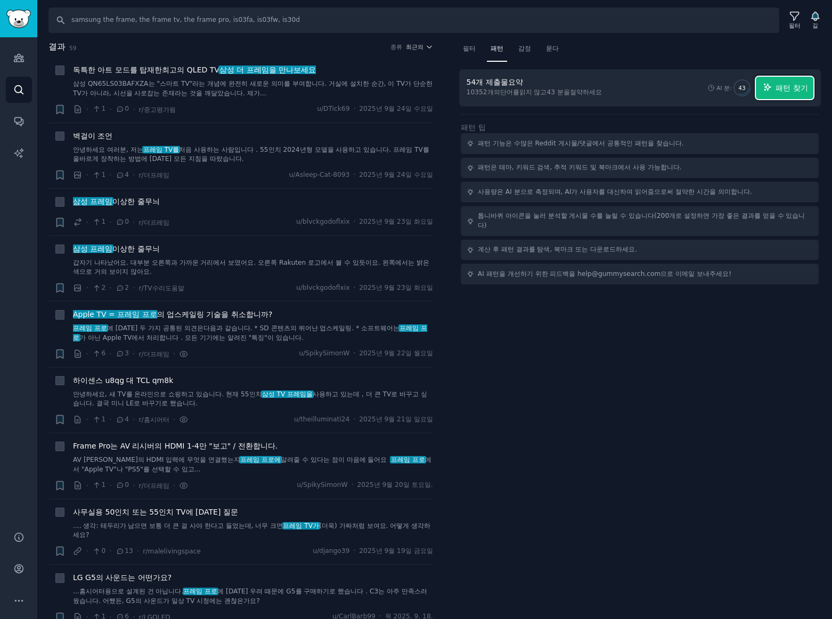
click at [796, 89] on font "패턴 찾기" at bounding box center [792, 88] width 32 height 9
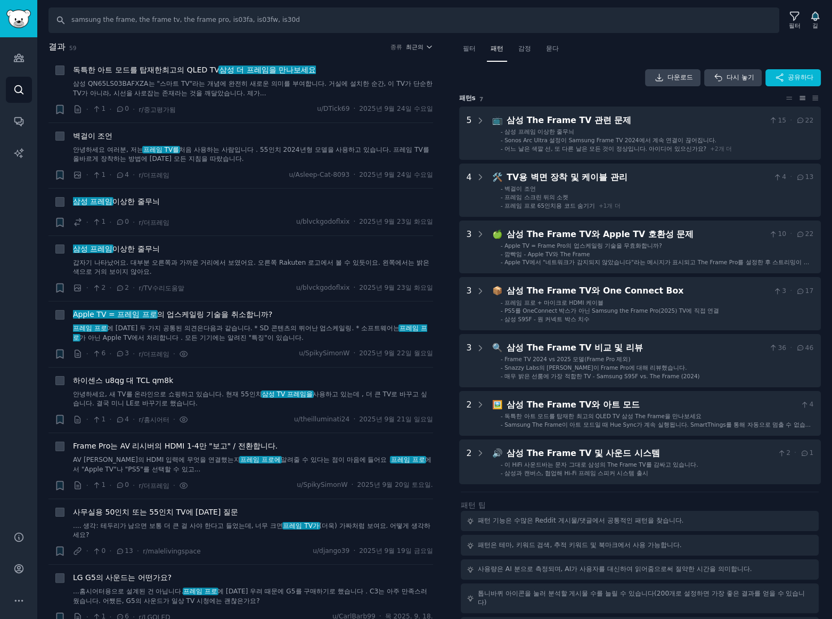
click at [586, 78] on div "다운로드 다시 놓기 공유하다" at bounding box center [640, 77] width 362 height 17
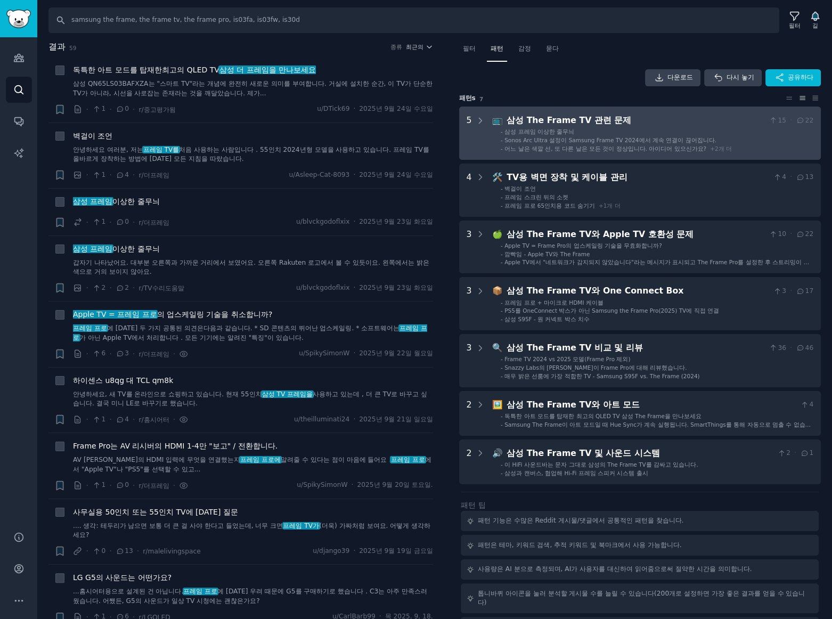
click at [705, 128] on li "- 삼성 프레임 이상한 줄무늬" at bounding box center [657, 131] width 313 height 7
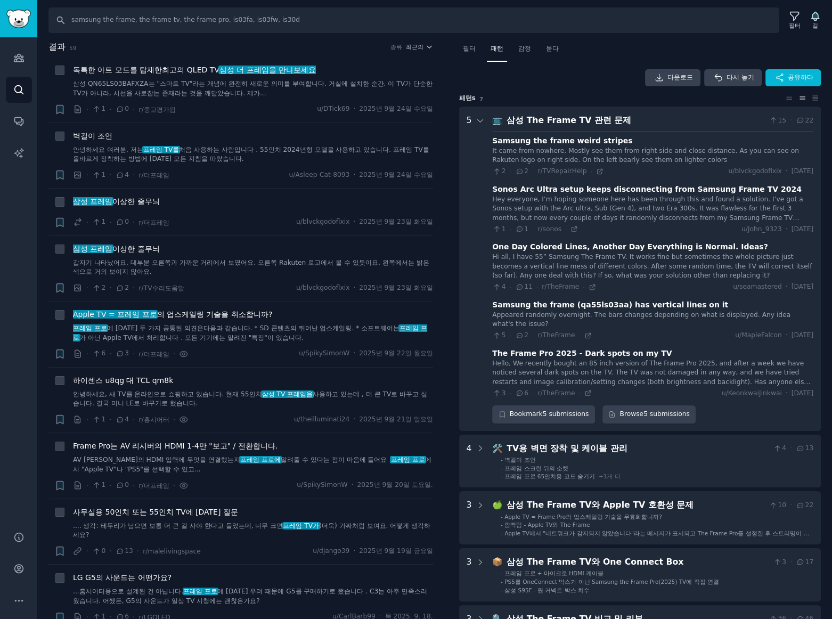
scroll to position [66, 0]
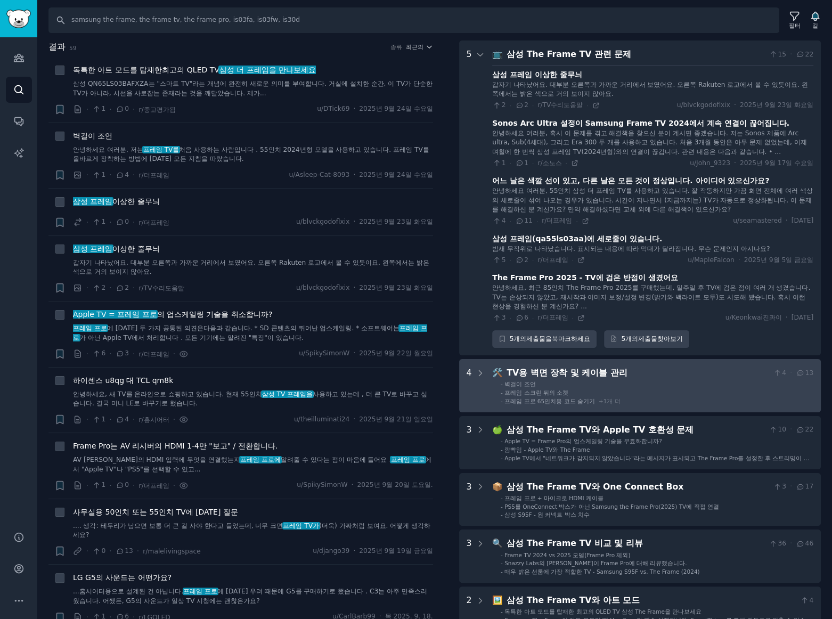
click at [702, 392] on li "- 프레임 스크린 뒤의 소켓" at bounding box center [657, 392] width 313 height 7
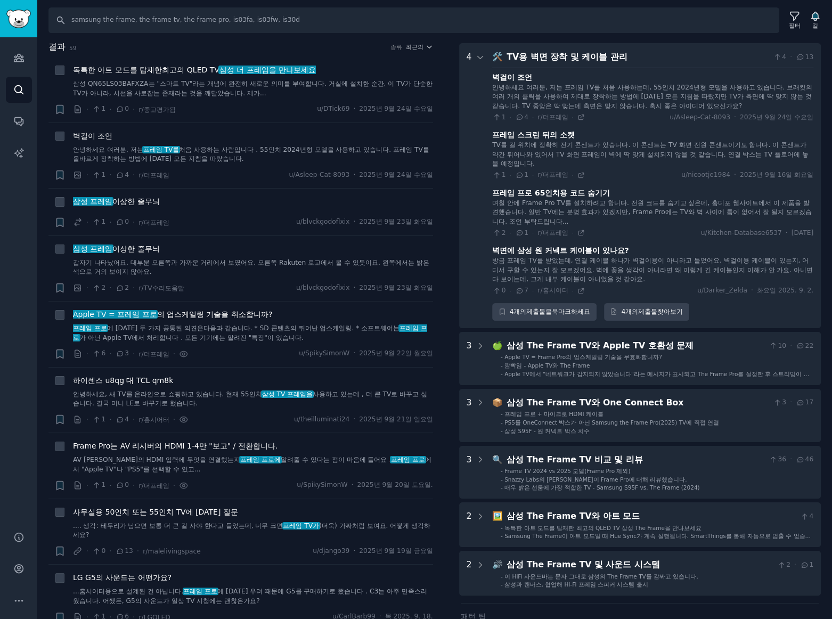
scroll to position [384, 0]
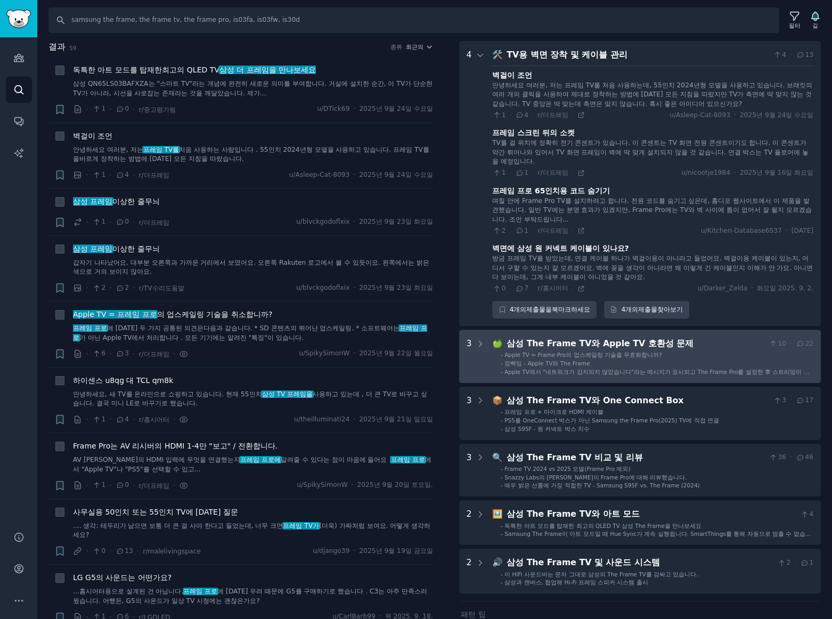
click at [716, 357] on li "- Apple TV = Frame Pro의 업스케일링 기술을 무효화합니까?" at bounding box center [657, 354] width 313 height 7
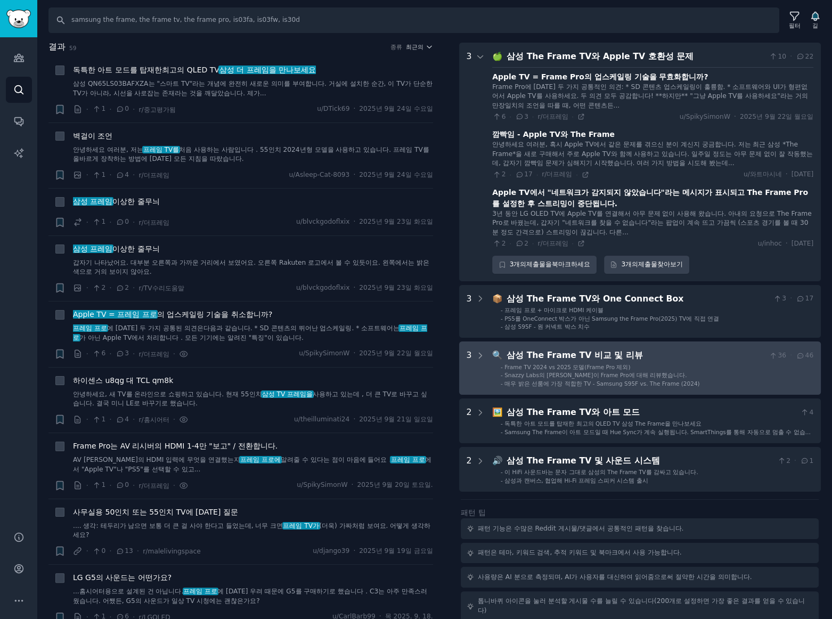
scroll to position [673, 0]
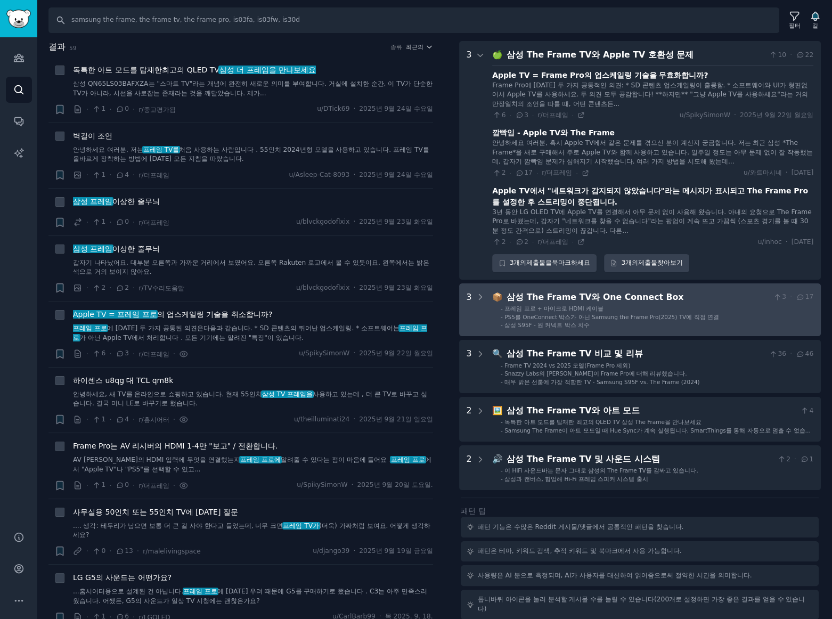
click at [712, 315] on li "- PS5를 OneConnect 박스가 아닌 Samsung the Frame Pro(2025) TV에 직접 연결" at bounding box center [657, 316] width 313 height 7
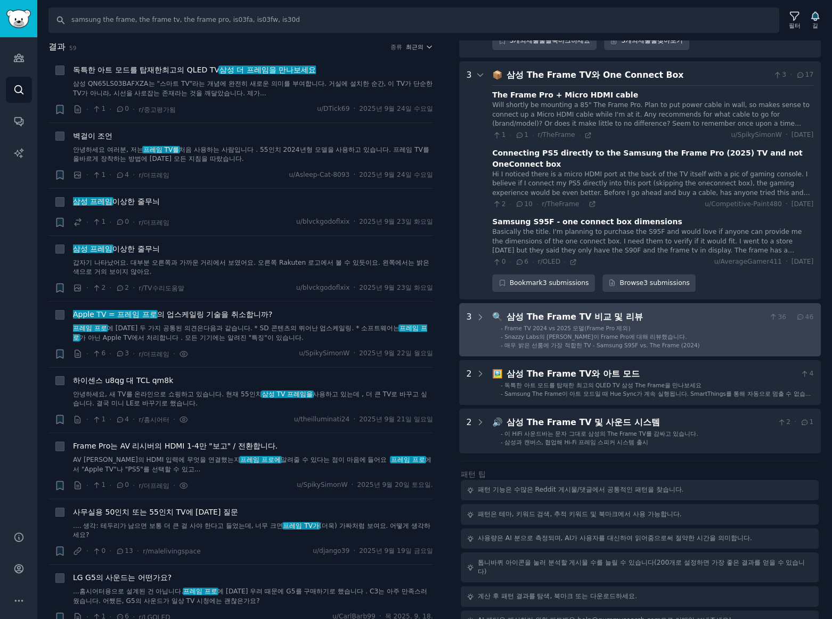
scroll to position [898, 0]
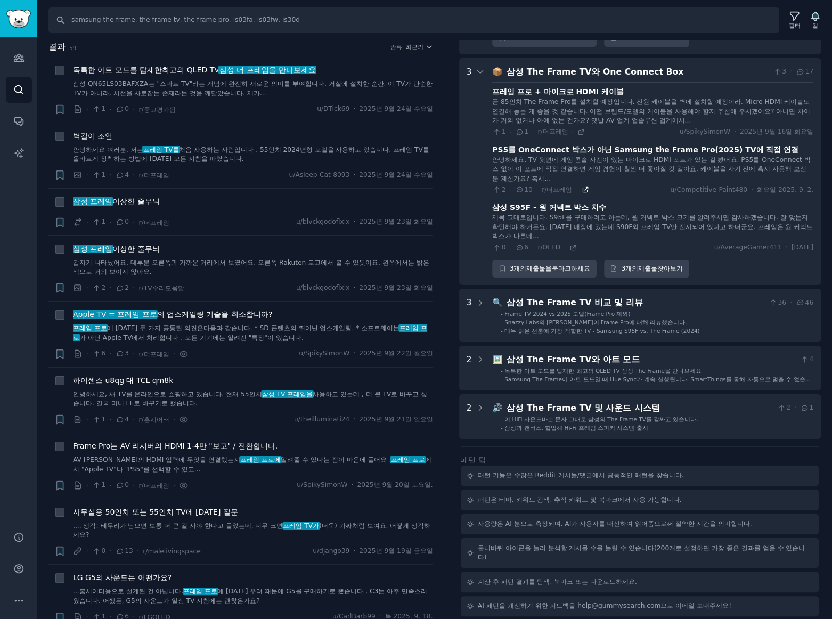
click at [582, 189] on icon at bounding box center [585, 189] width 7 height 7
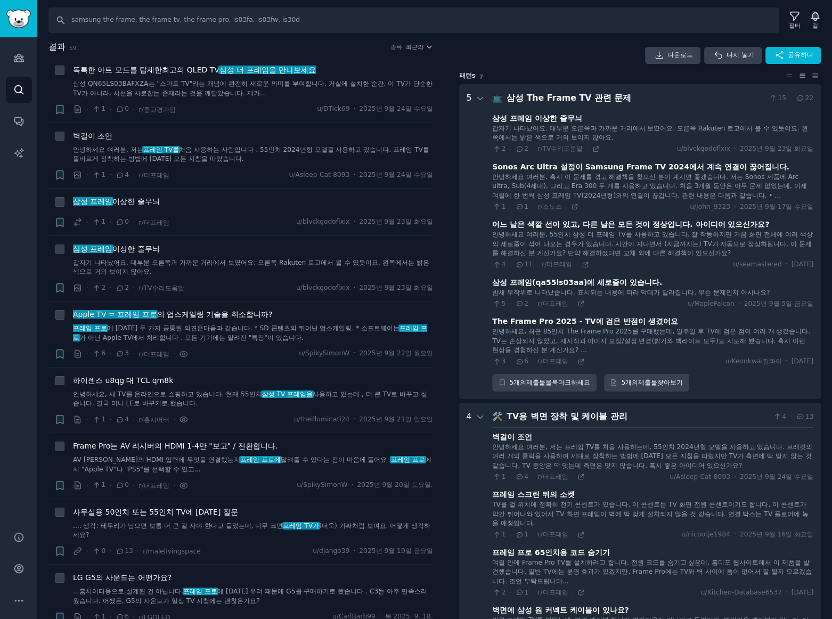
scroll to position [0, 0]
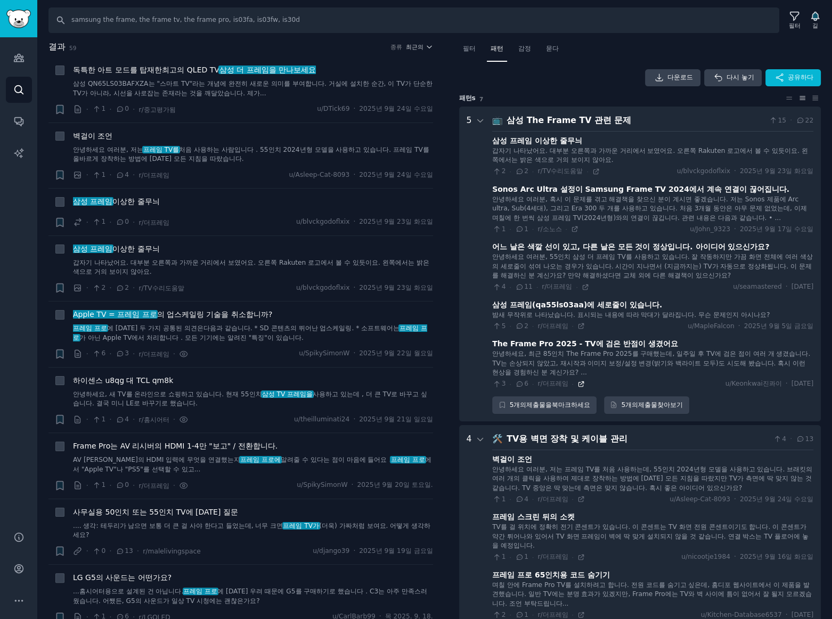
click at [580, 382] on icon at bounding box center [580, 383] width 7 height 7
click at [592, 172] on icon at bounding box center [595, 171] width 7 height 7
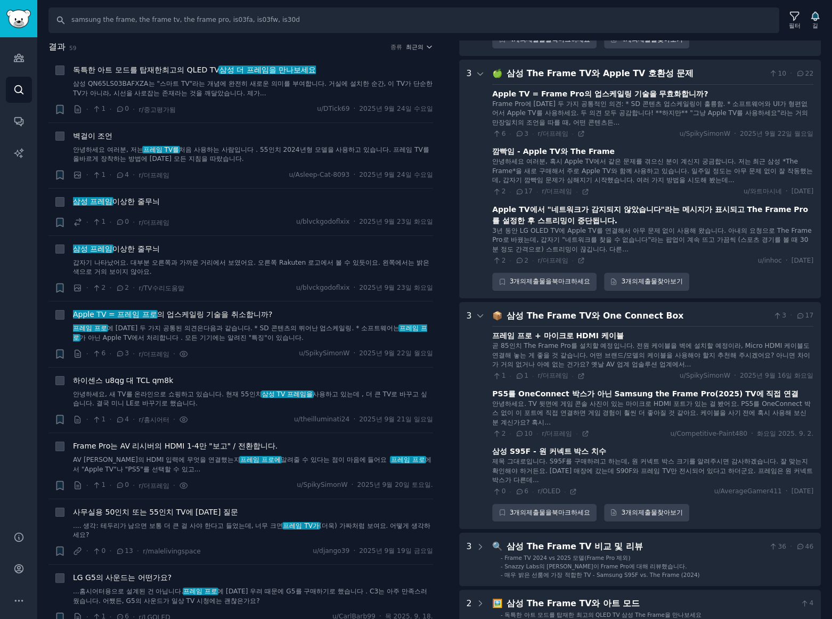
scroll to position [645, 0]
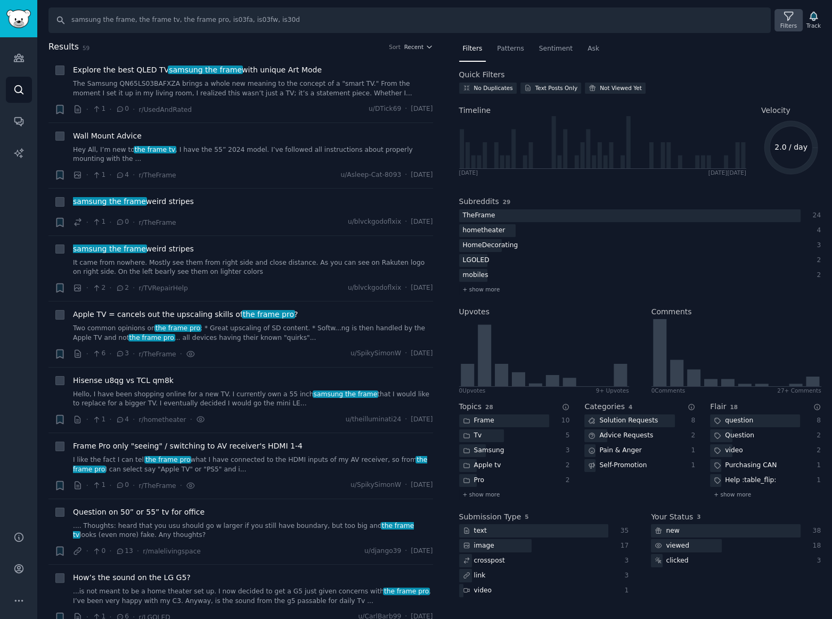
click at [788, 19] on icon at bounding box center [788, 16] width 11 height 11
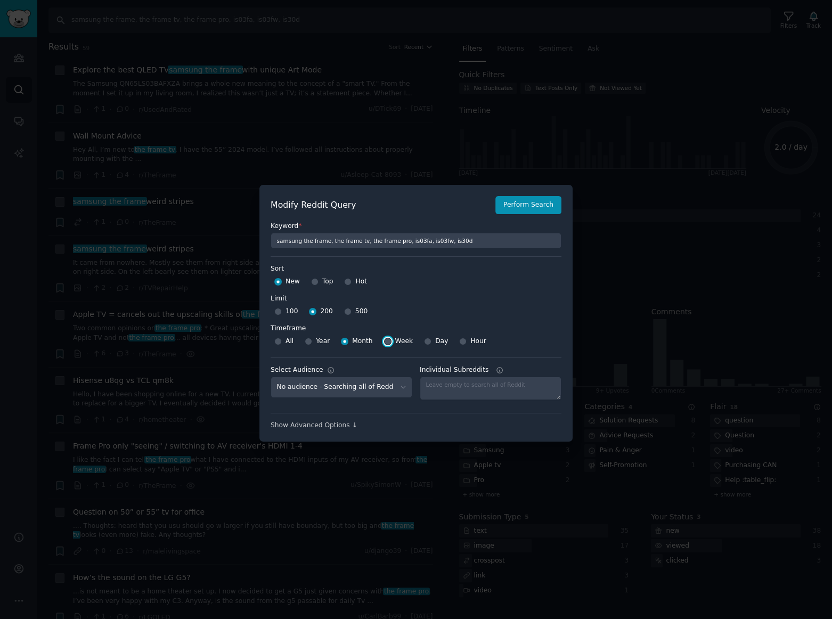
click at [384, 340] on input "Week" at bounding box center [387, 341] width 7 height 7
radio input "true"
click at [527, 207] on button "Perform Search" at bounding box center [528, 205] width 66 height 18
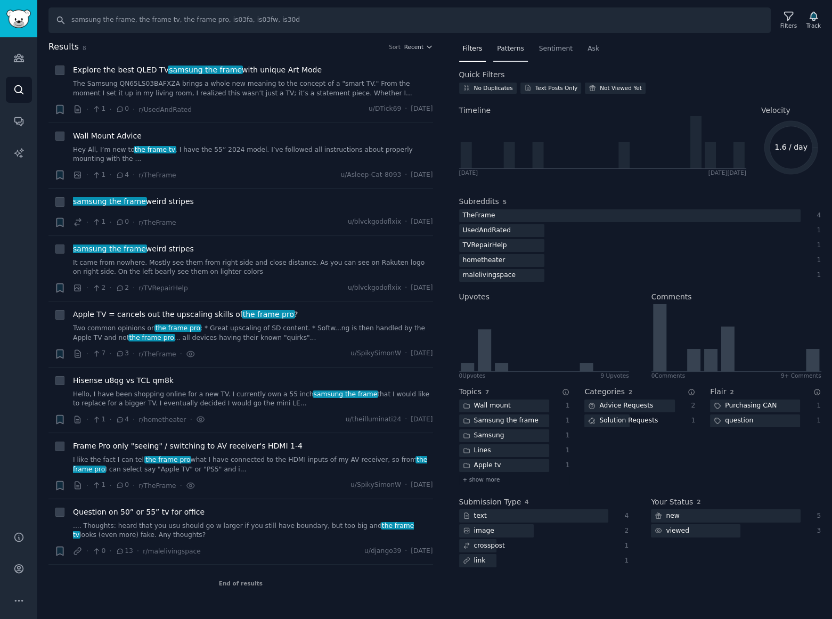
click at [499, 44] on span "Patterns" at bounding box center [510, 49] width 27 height 10
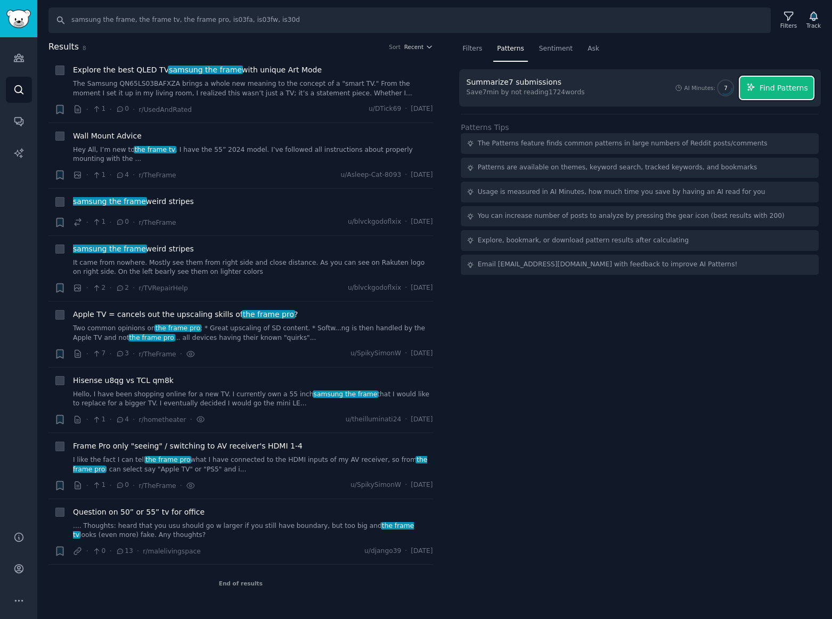
click at [795, 85] on span "Find Patterns" at bounding box center [784, 88] width 48 height 11
